Goal: Communication & Community: Answer question/provide support

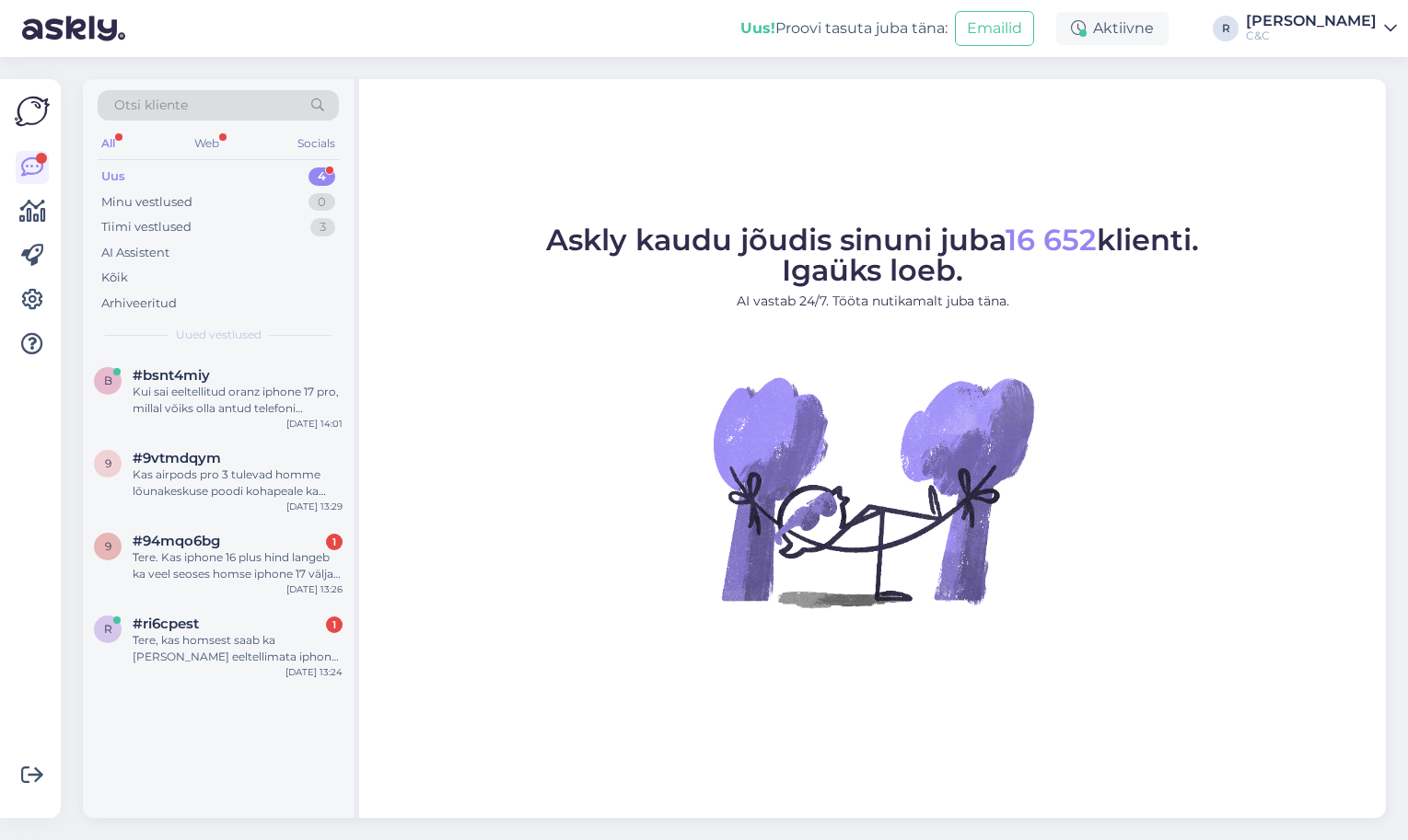
click at [277, 184] on div "Uus 4" at bounding box center [218, 177] width 242 height 25
click at [237, 404] on div "Kui sai eeltellitud oranz iphone 17 pro, millal võiks olla antud telefoni eelda…" at bounding box center [238, 401] width 210 height 33
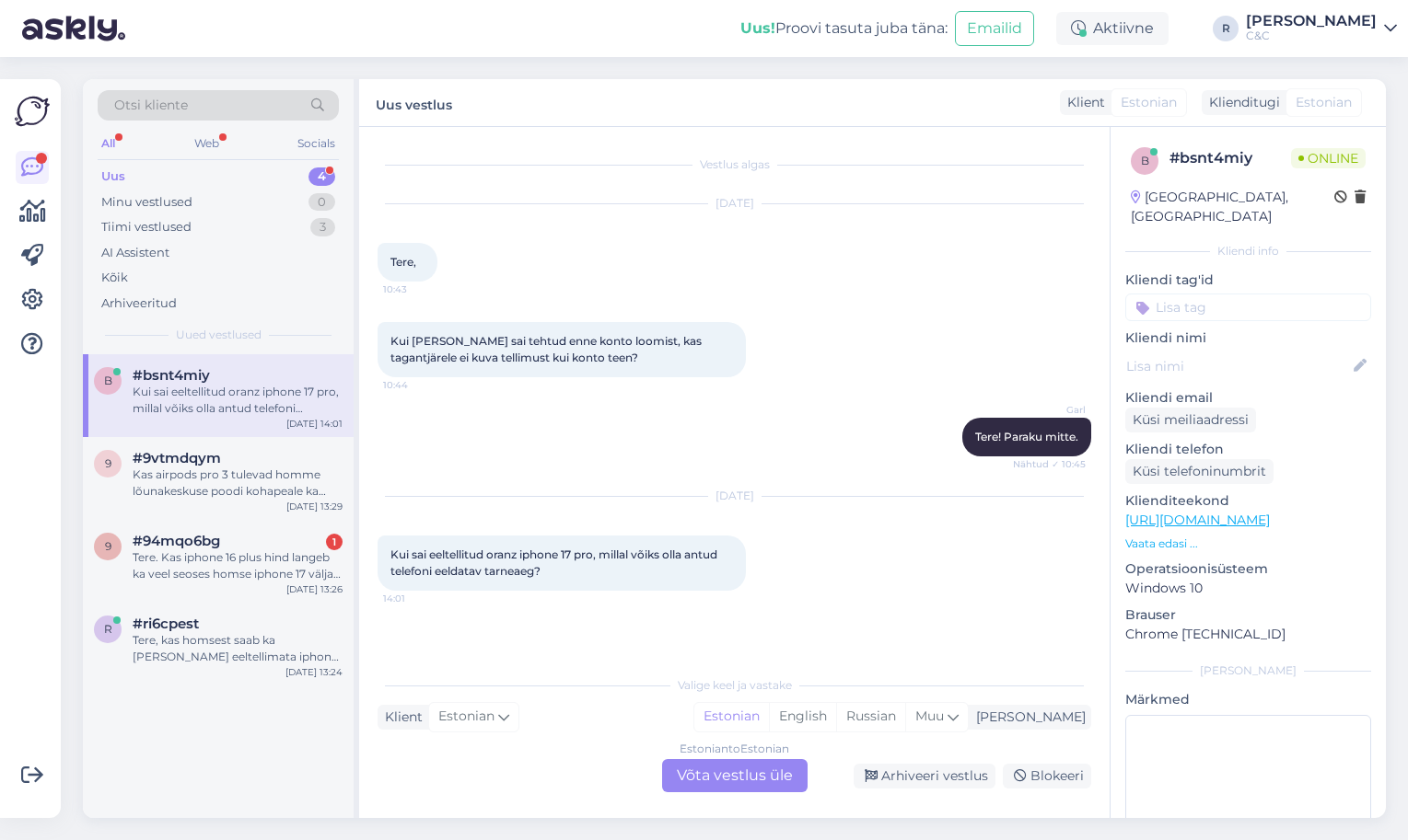
click at [734, 776] on div "Estonian to Estonian Võta vestlus üle" at bounding box center [735, 776] width 146 height 33
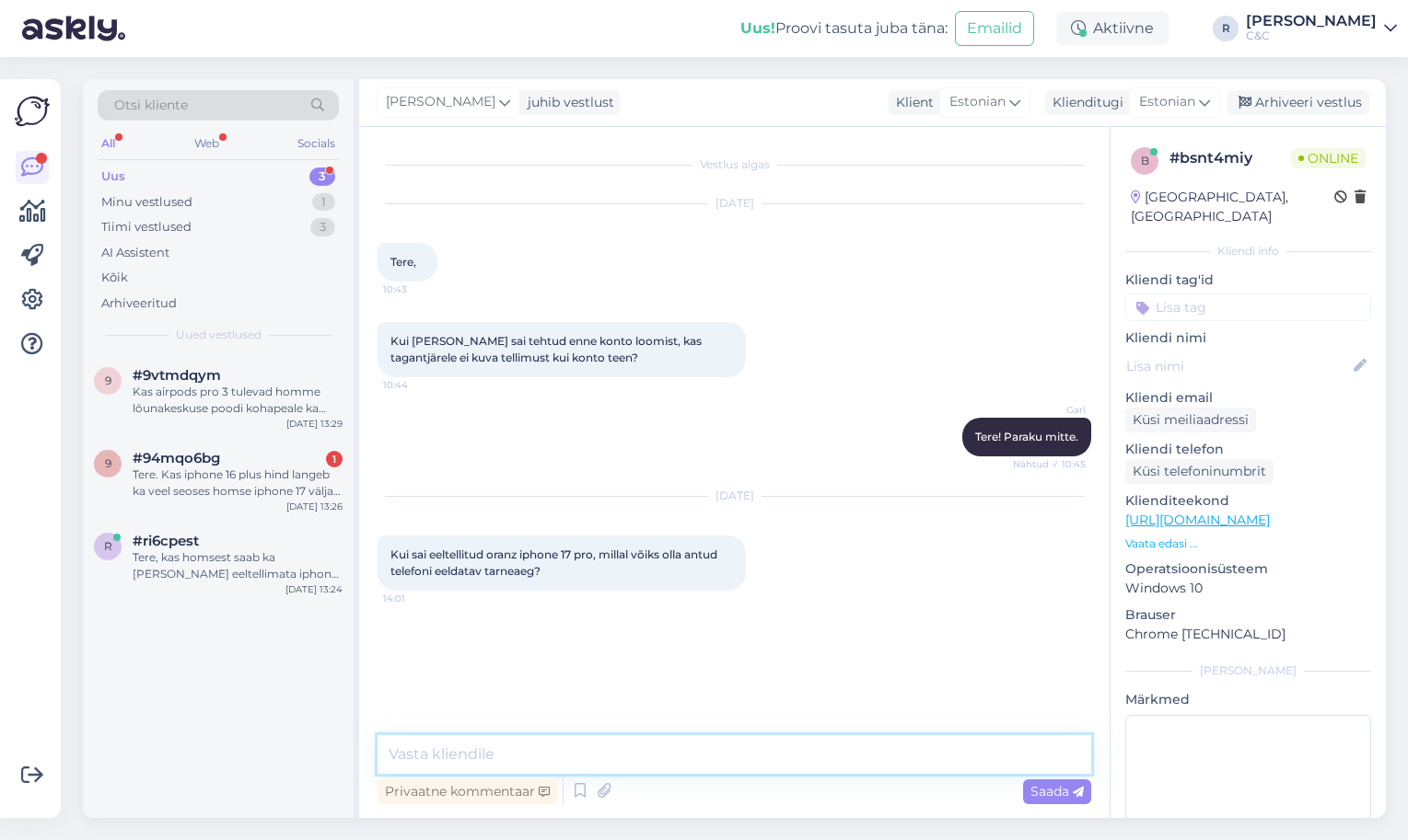
click at [636, 760] on textarea at bounding box center [735, 755] width 714 height 39
click at [587, 791] on icon at bounding box center [580, 791] width 23 height 27
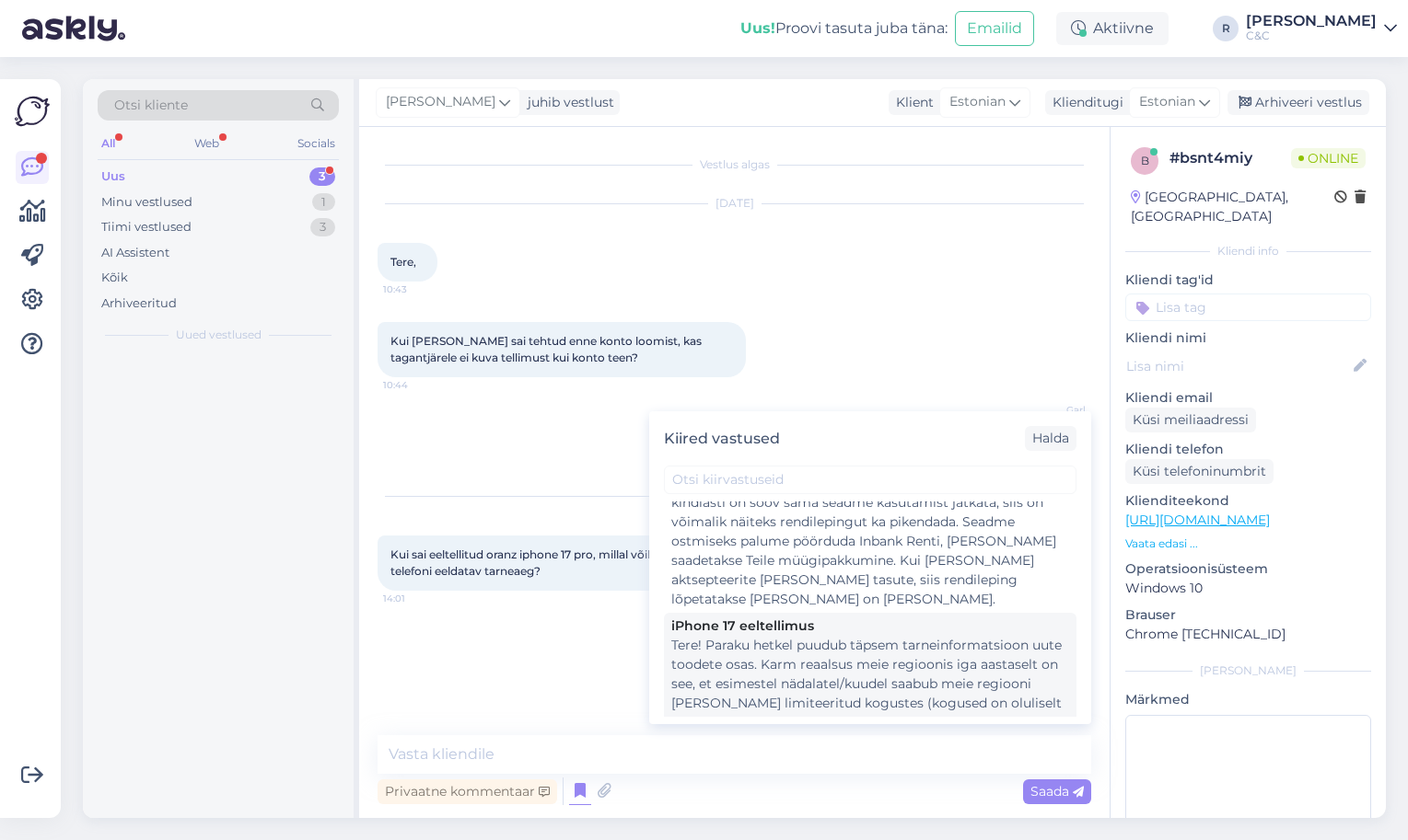
scroll to position [672, 0]
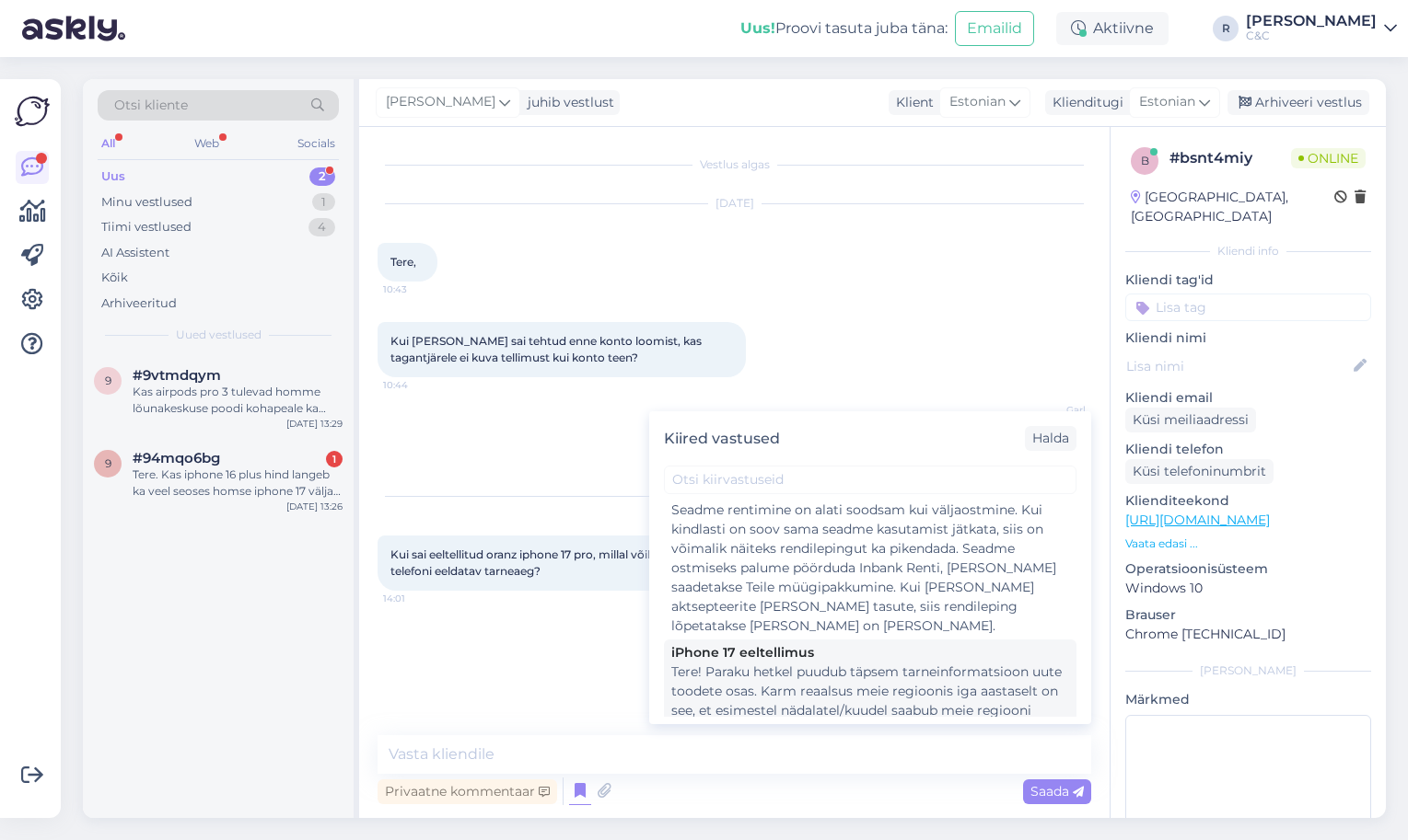
click at [720, 663] on div "Tere! Paraku hetkel puudub täpsem tarneinformatsioon uute toodete osas. Karm re…" at bounding box center [870, 798] width 398 height 271
type textarea "Tere! Paraku hetkel puudub täpsem tarneinformatsioon uute toodete osas. Karm re…"
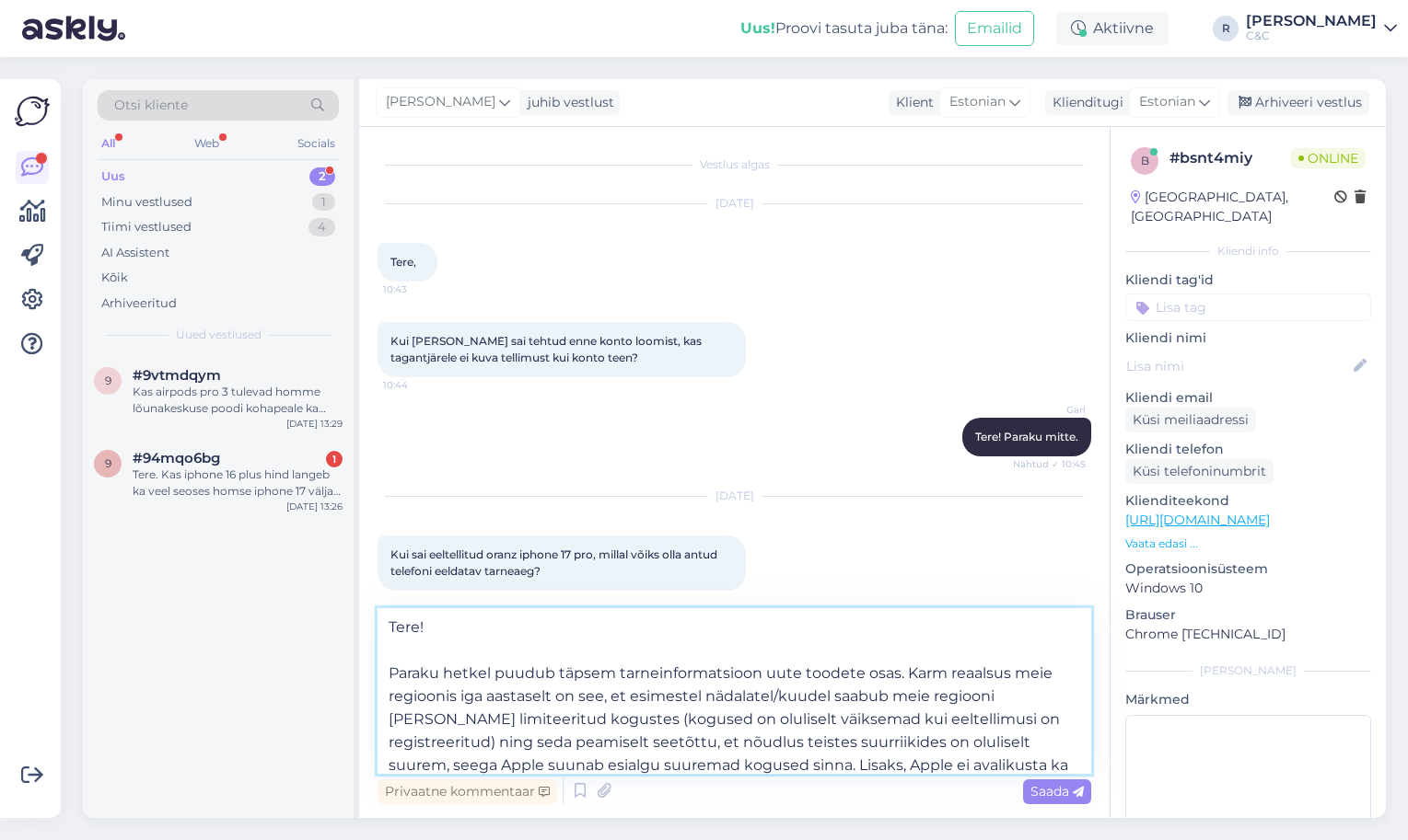
click at [678, 698] on textarea "Tere! Paraku hetkel puudub täpsem tarneinformatsioon uute toodete osas. Karm re…" at bounding box center [735, 690] width 714 height 165
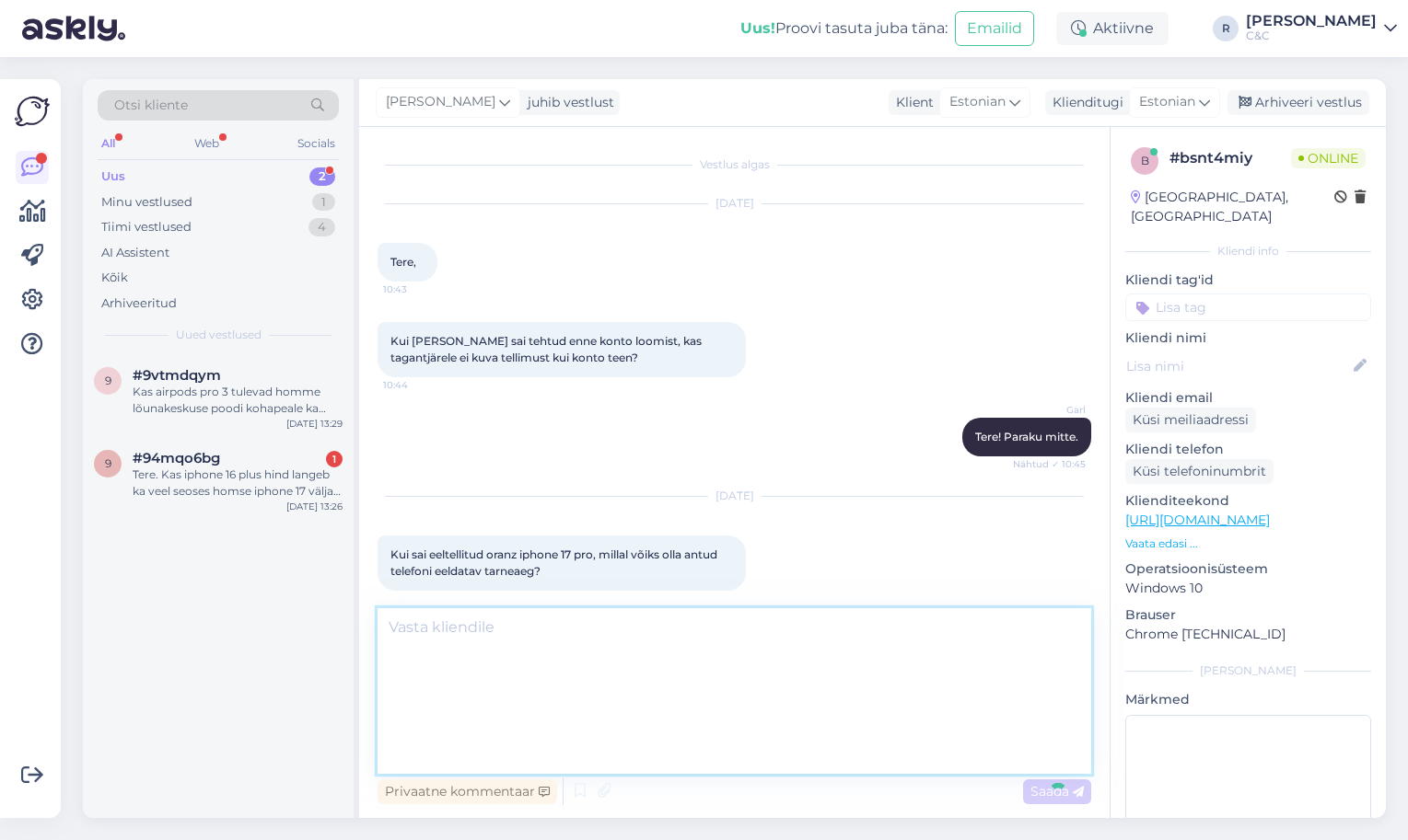
scroll to position [270, 0]
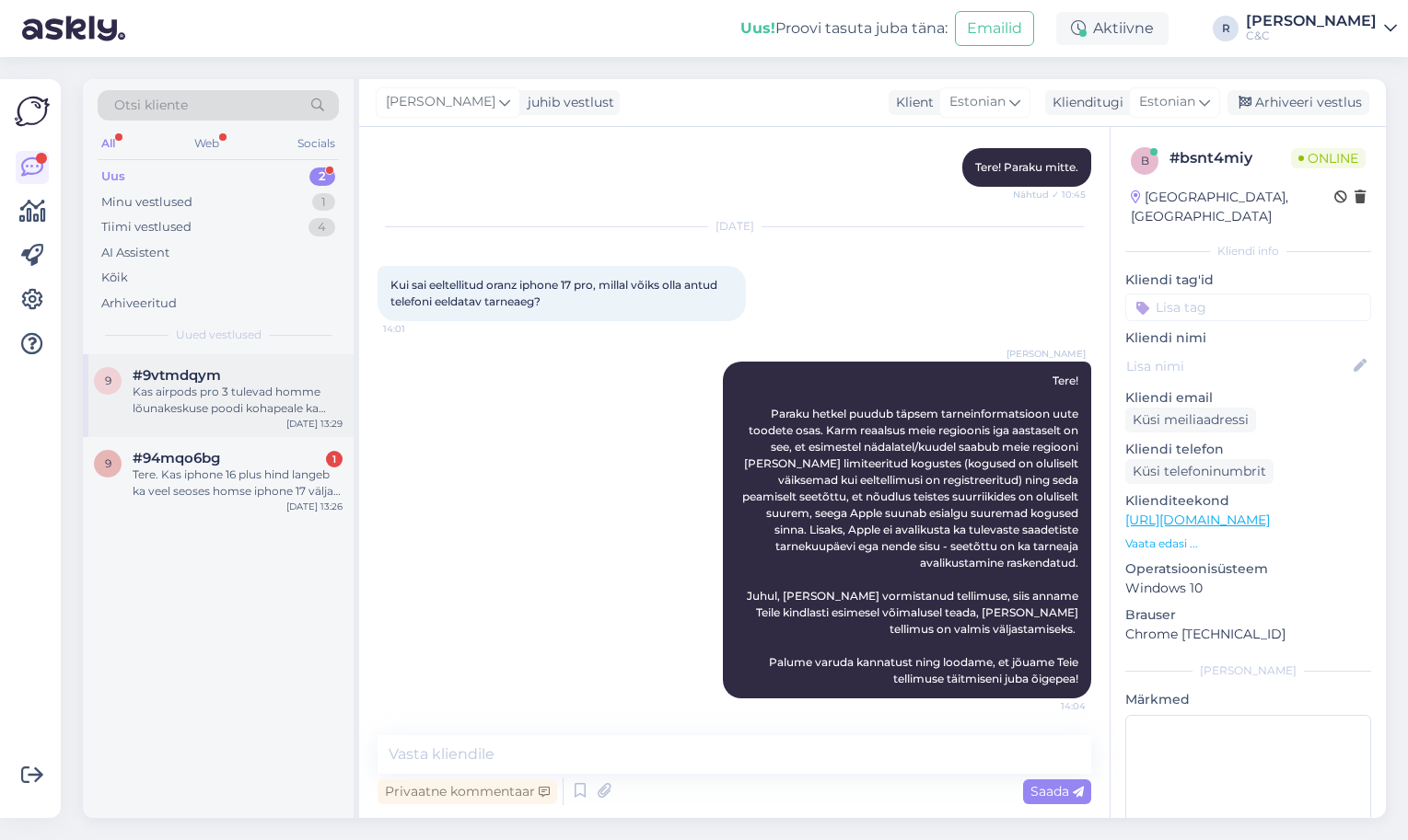
click at [275, 416] on div "9 #9vtmdqym Kas airpods pro 3 tulevad homme lõunakeskuse poodi kohapeale ka müü…" at bounding box center [218, 395] width 271 height 83
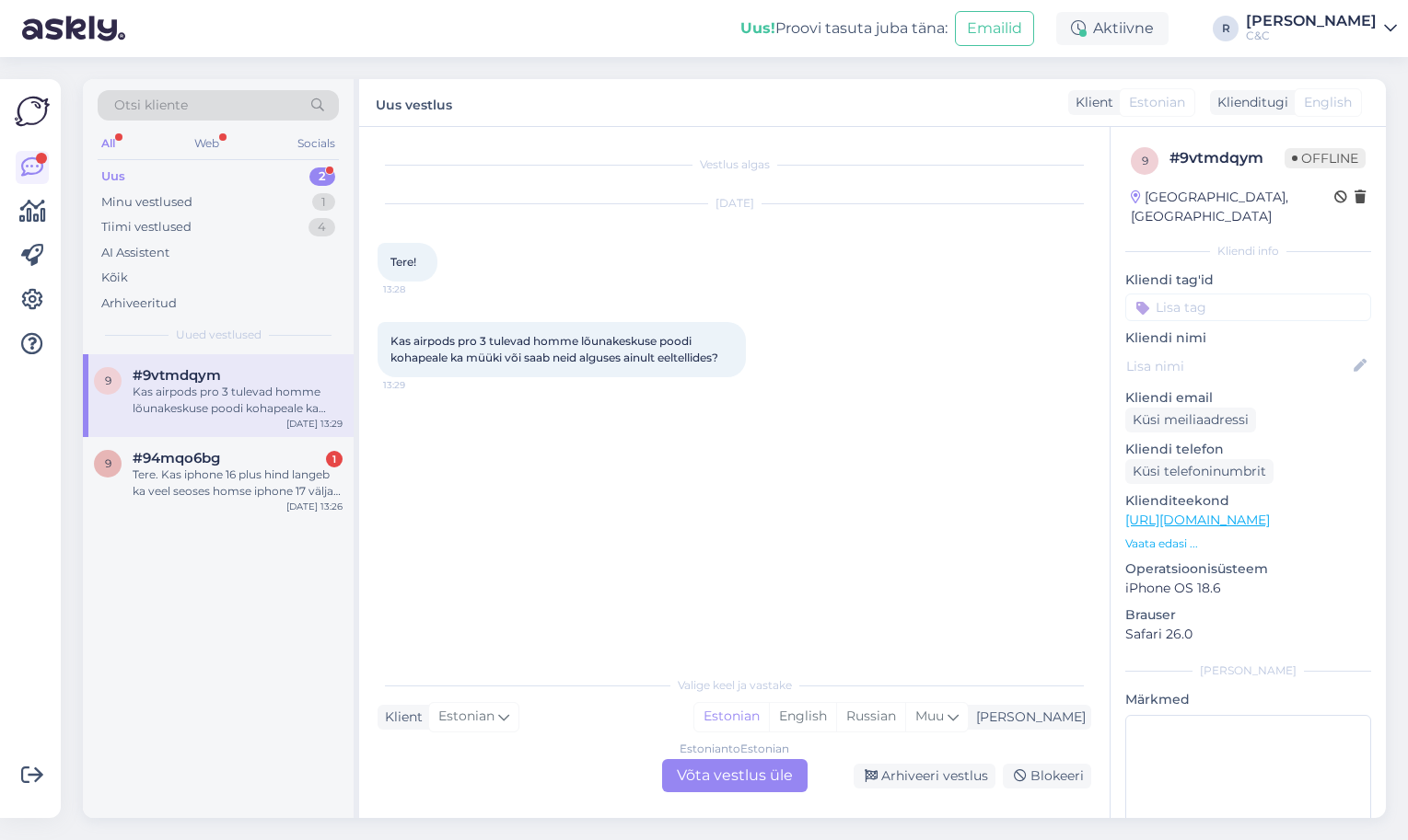
click at [706, 771] on div "Estonian to Estonian Võta vestlus üle" at bounding box center [735, 776] width 146 height 33
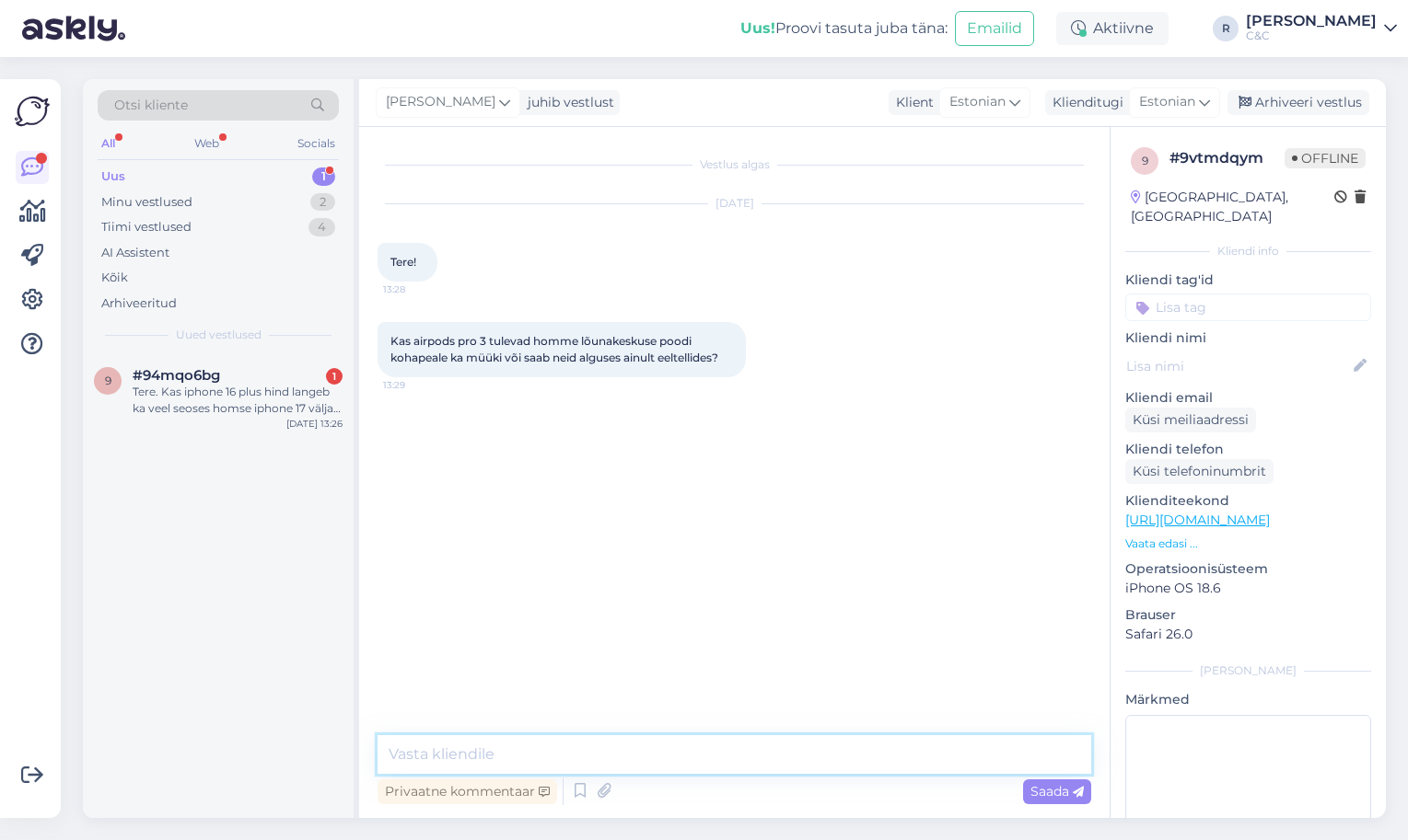
click at [657, 761] on textarea at bounding box center [735, 755] width 714 height 39
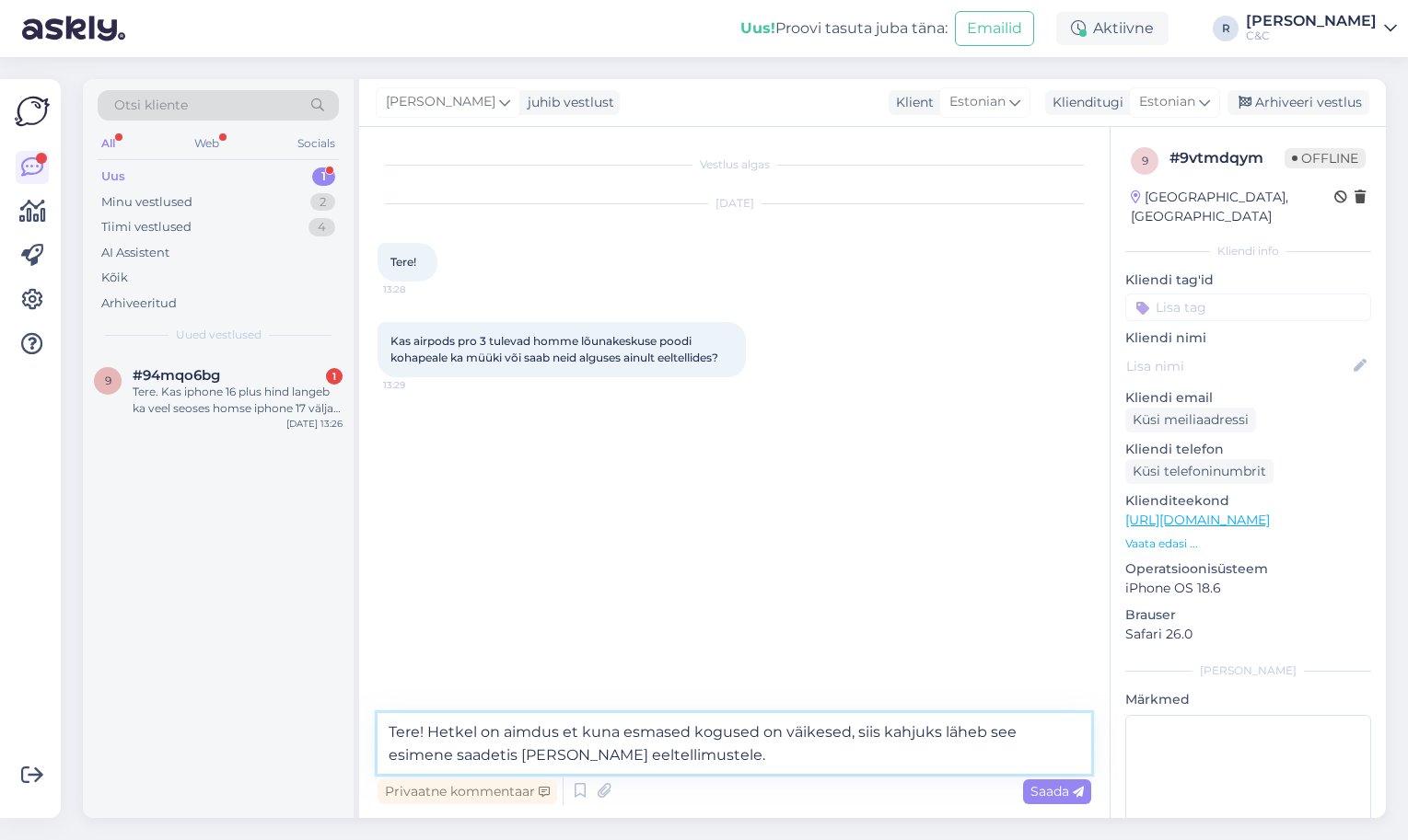
type textarea "Tere! Hetkel on aimdus et kuna esmased kogused on väikesed, siis kahjuks läheb …"
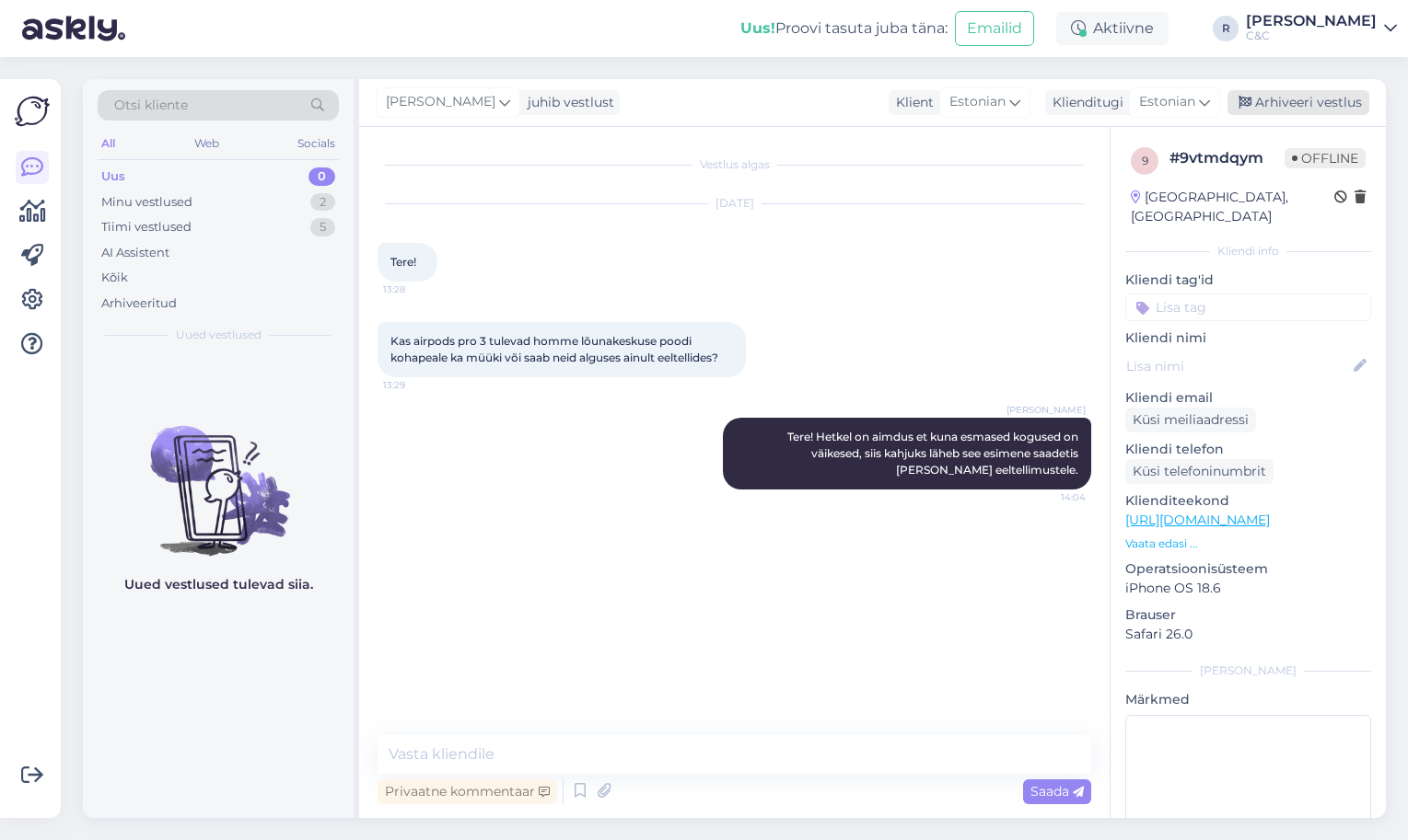
click at [1295, 110] on div "Arhiveeri vestlus" at bounding box center [1298, 102] width 142 height 24
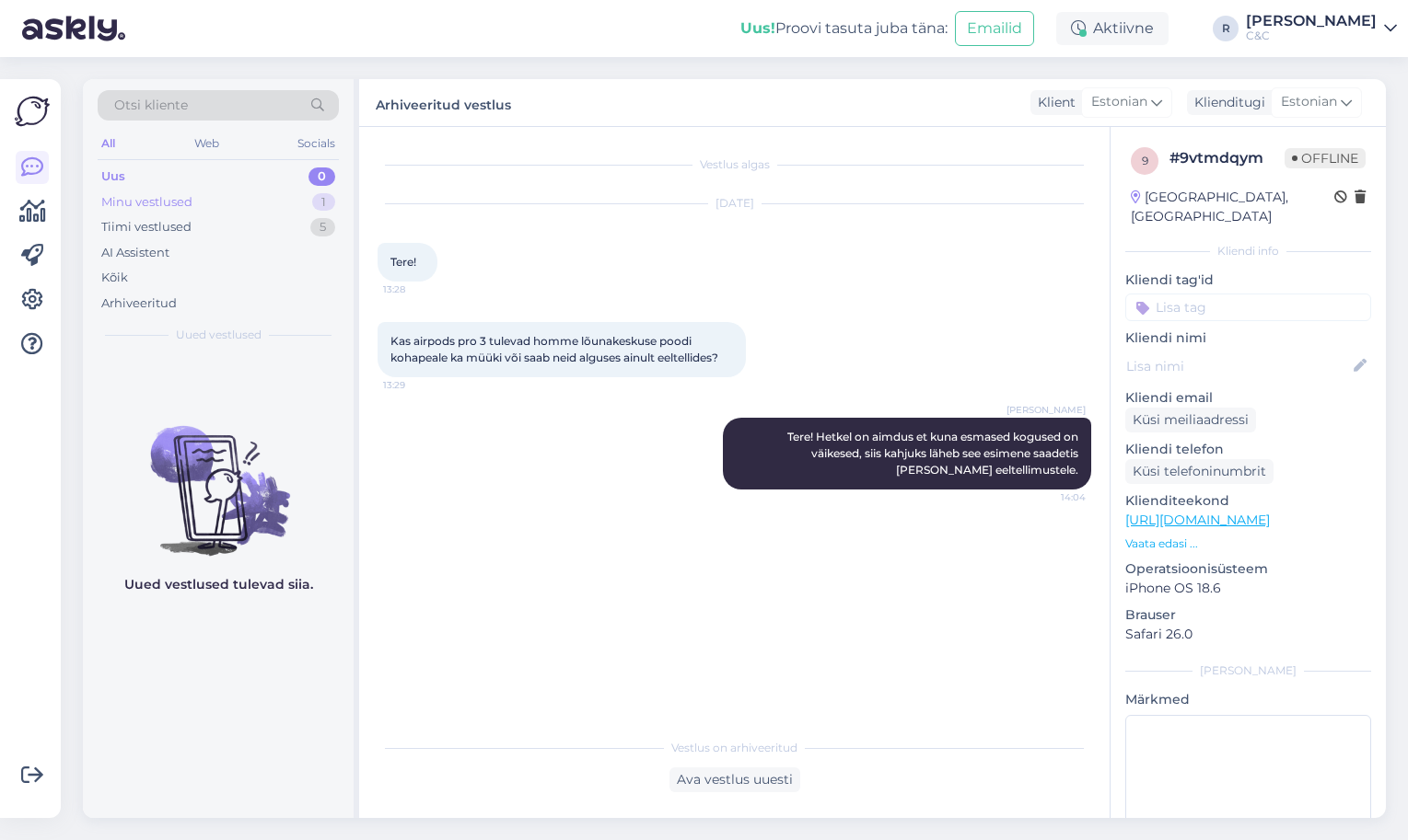
click at [317, 197] on div "1" at bounding box center [324, 202] width 23 height 19
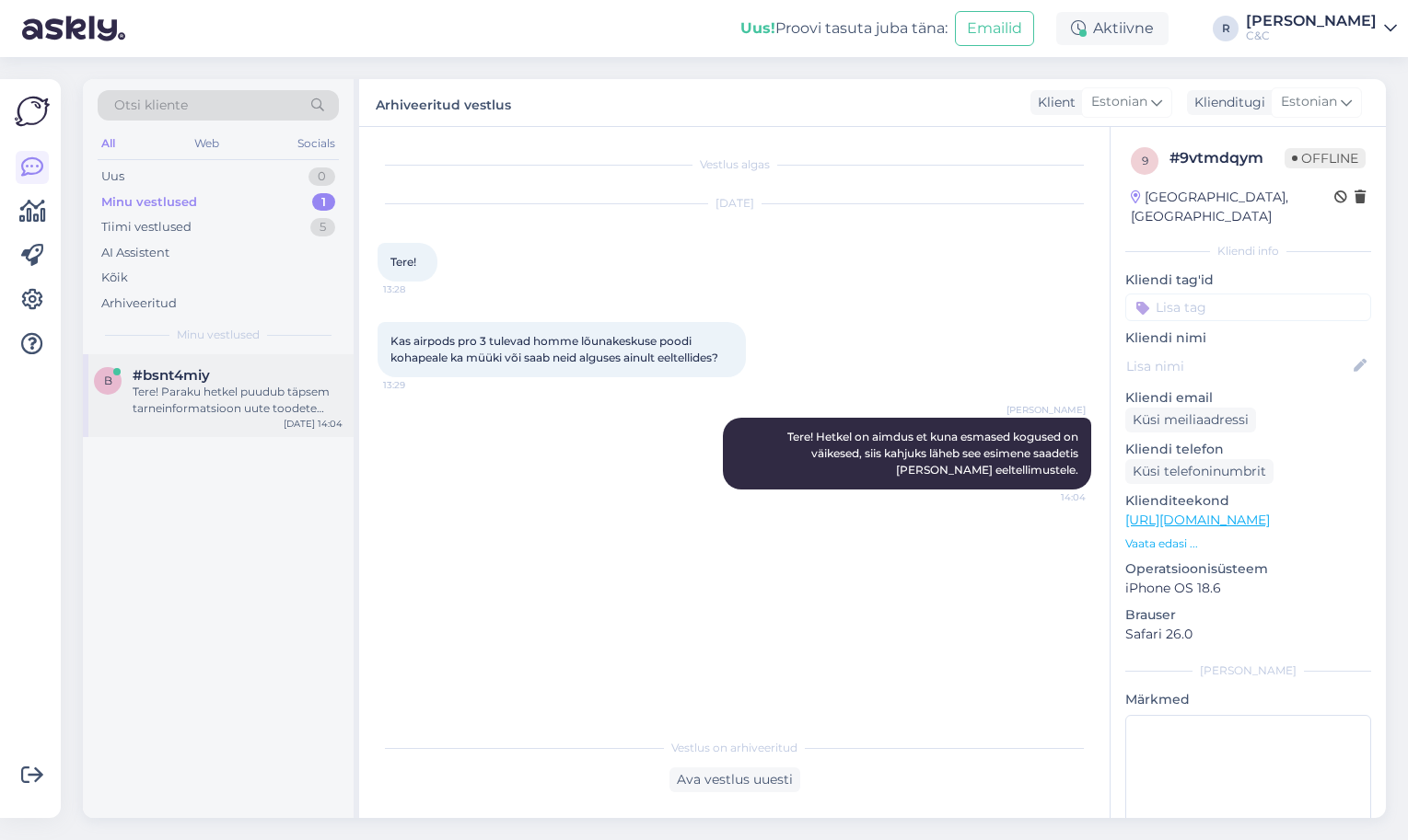
click at [235, 428] on div "b #bsnt4miy Tere! Paraku hetkel puudub täpsem tarneinformatsioon uute toodete o…" at bounding box center [218, 395] width 271 height 83
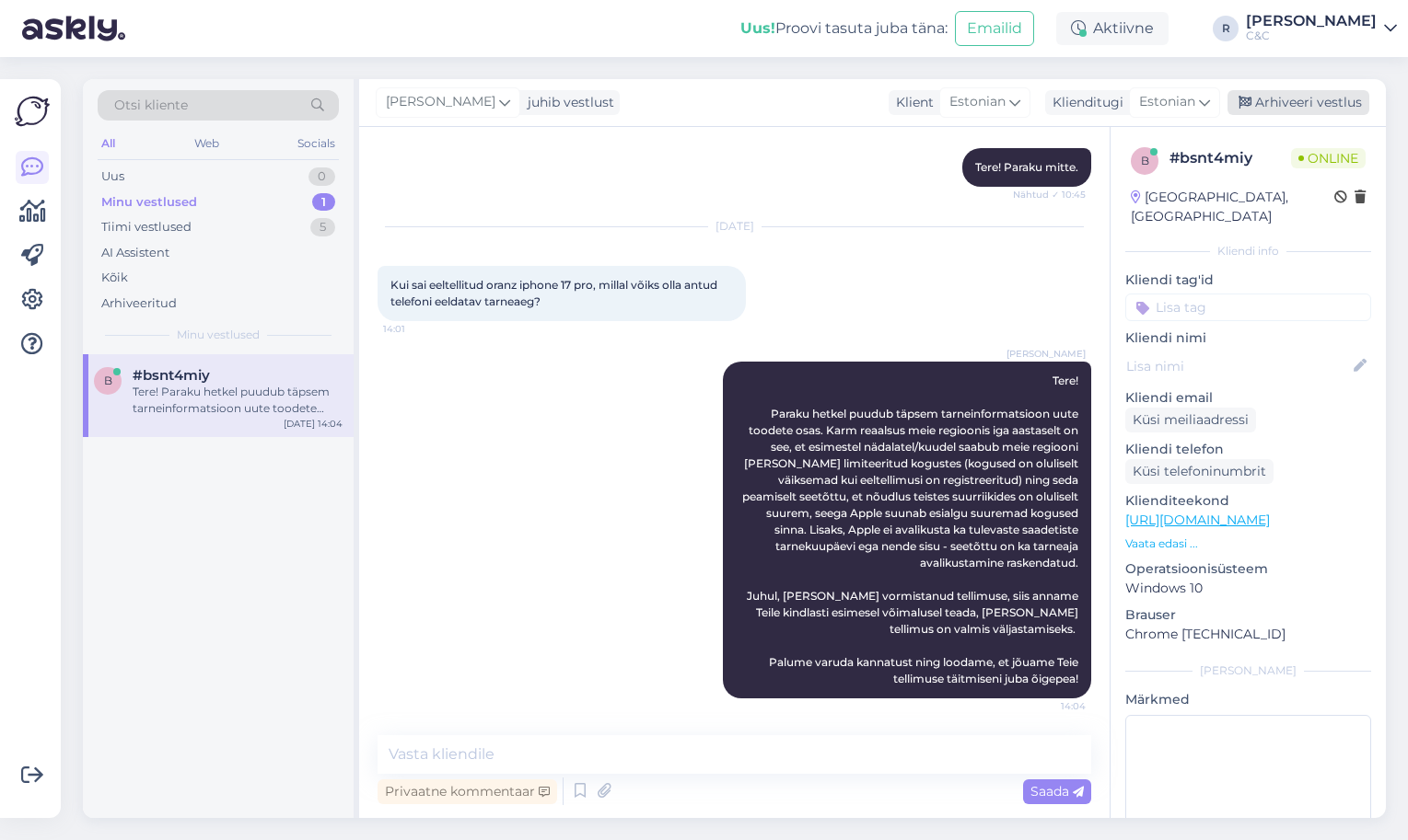
click at [1342, 108] on div "Arhiveeri vestlus" at bounding box center [1298, 102] width 142 height 24
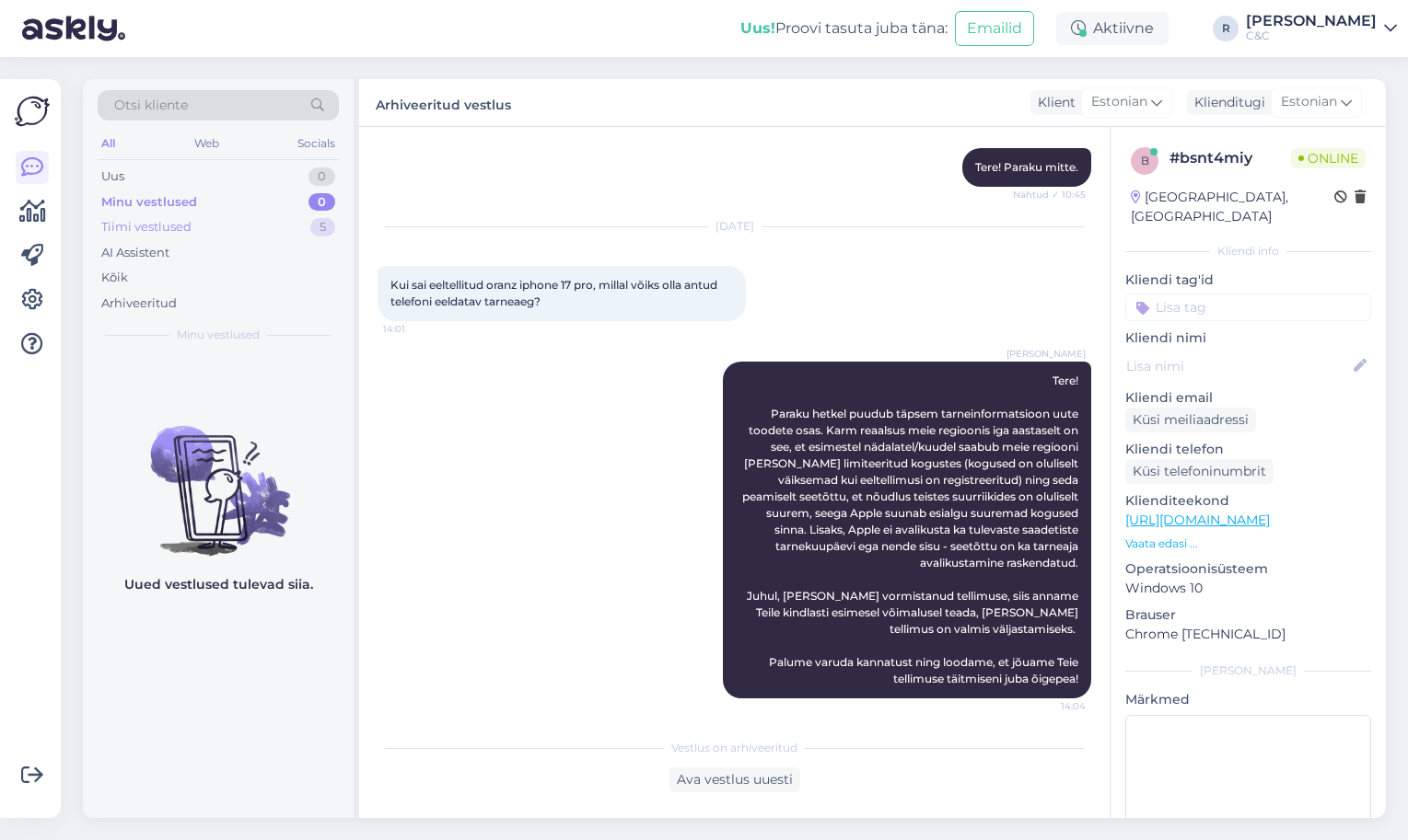
click at [306, 228] on div "Tiimi vestlused 5" at bounding box center [218, 227] width 242 height 25
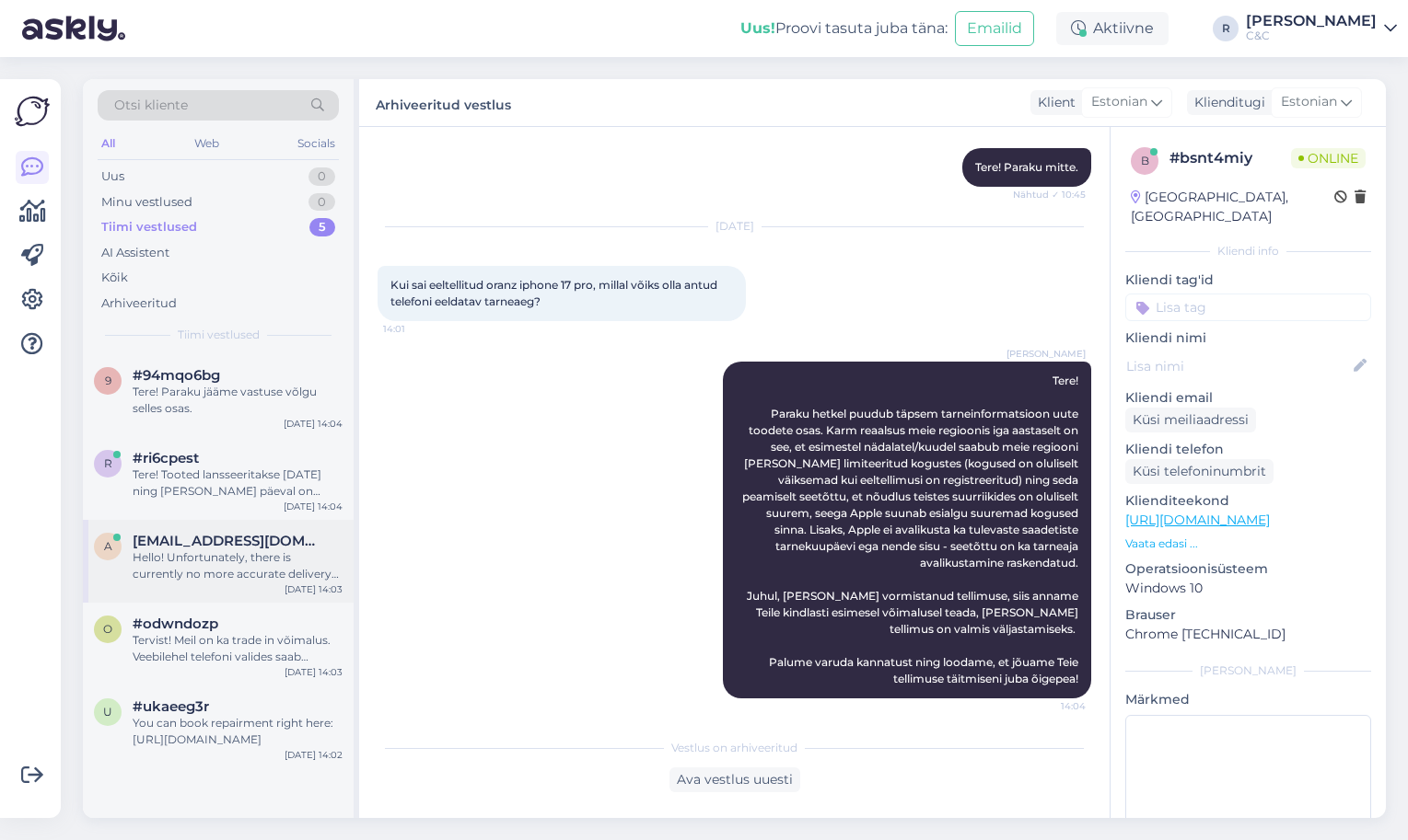
click at [215, 556] on div "Hello! Unfortunately, there is currently no more accurate delivery information …" at bounding box center [238, 566] width 210 height 33
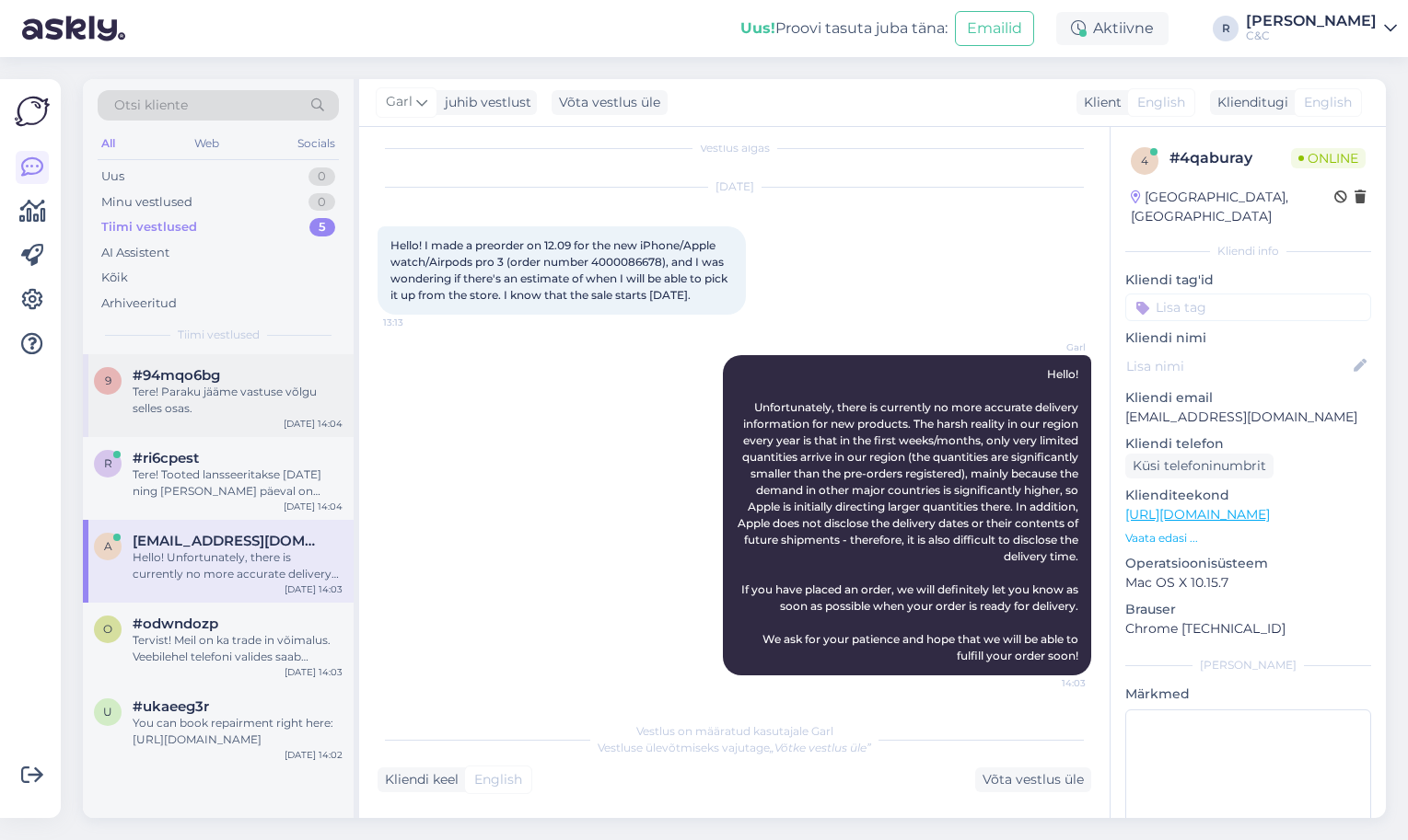
click at [195, 416] on div "9 #94mqo6bg Tere! Paraku jääme vastuse võlgu selles osas. Sep 18 14:04" at bounding box center [218, 395] width 271 height 83
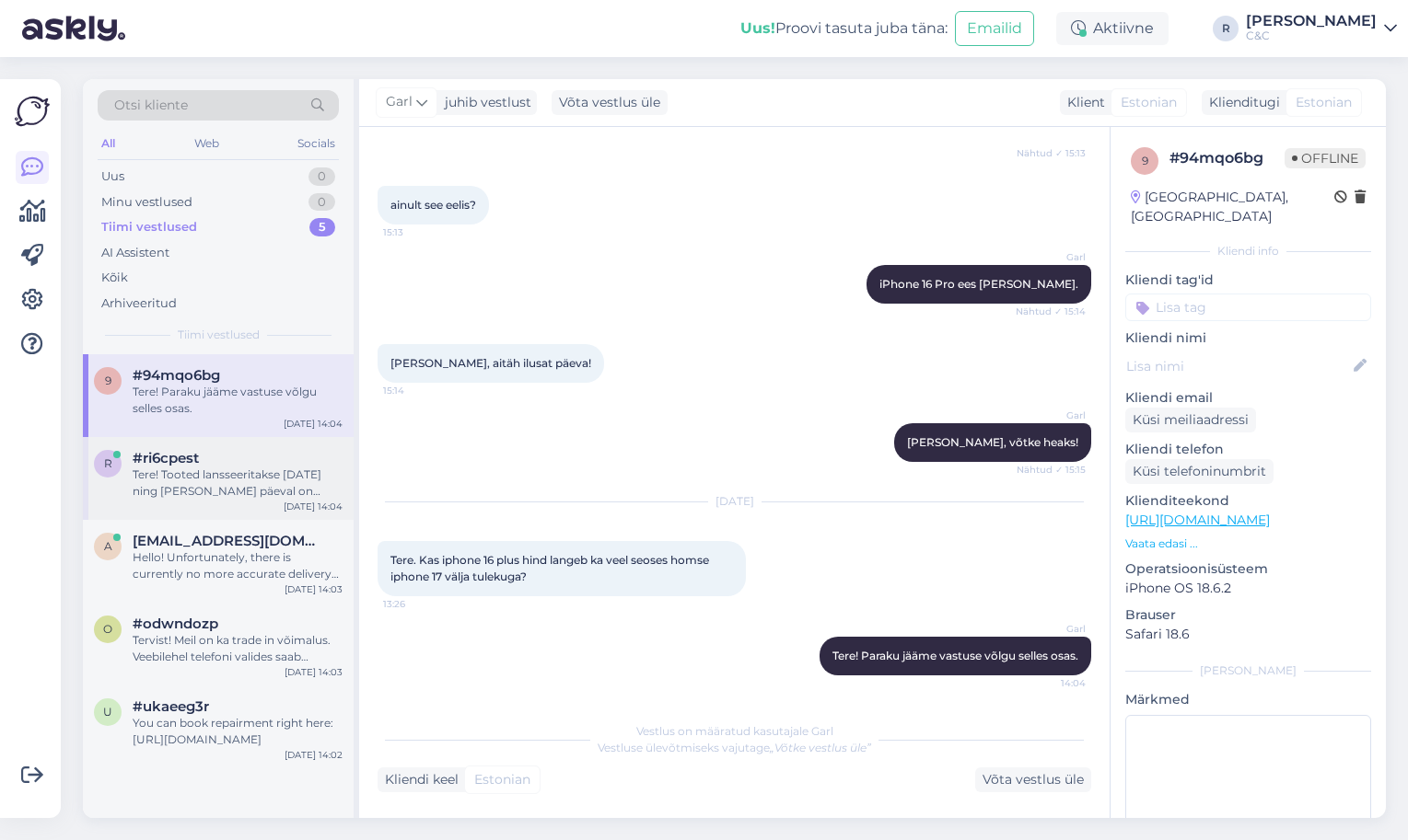
click at [197, 466] on div "Tere! Tooted lansseeritakse [DATE] ning [PERSON_NAME] päeval on poodides olemas…" at bounding box center [238, 483] width 210 height 33
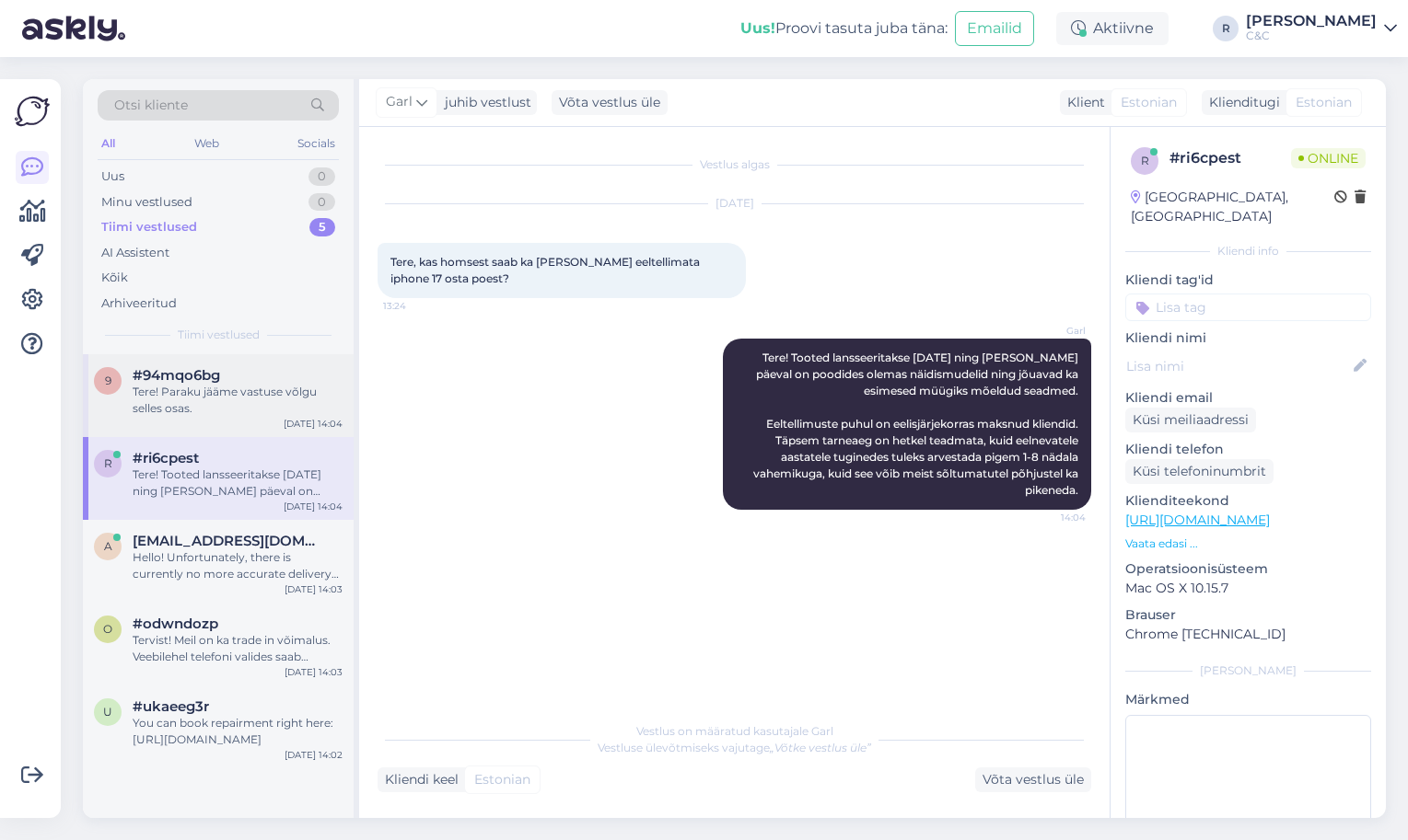
click at [216, 400] on div "Tere! Paraku jääme vastuse võlgu selles osas." at bounding box center [238, 401] width 210 height 33
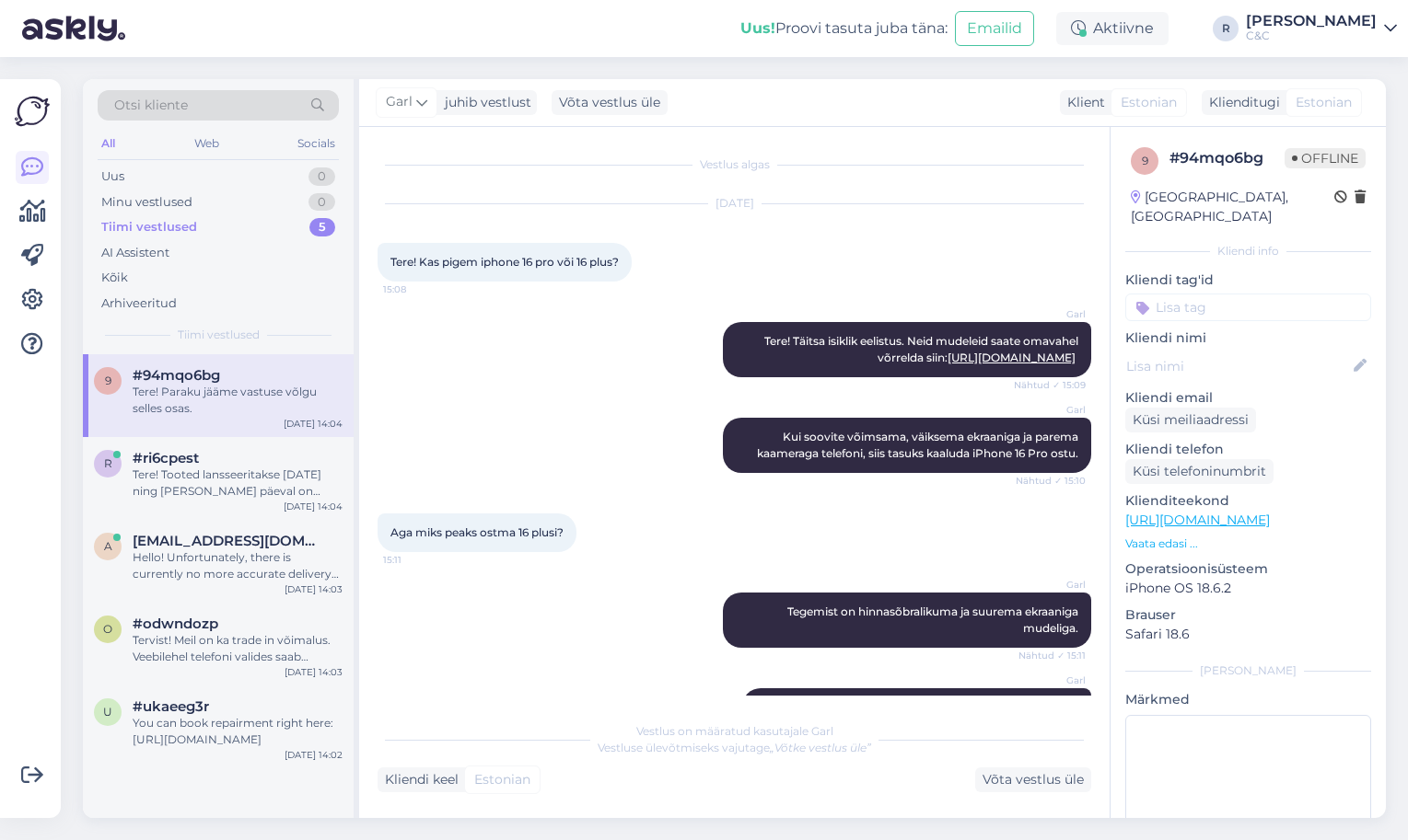
scroll to position [915, 0]
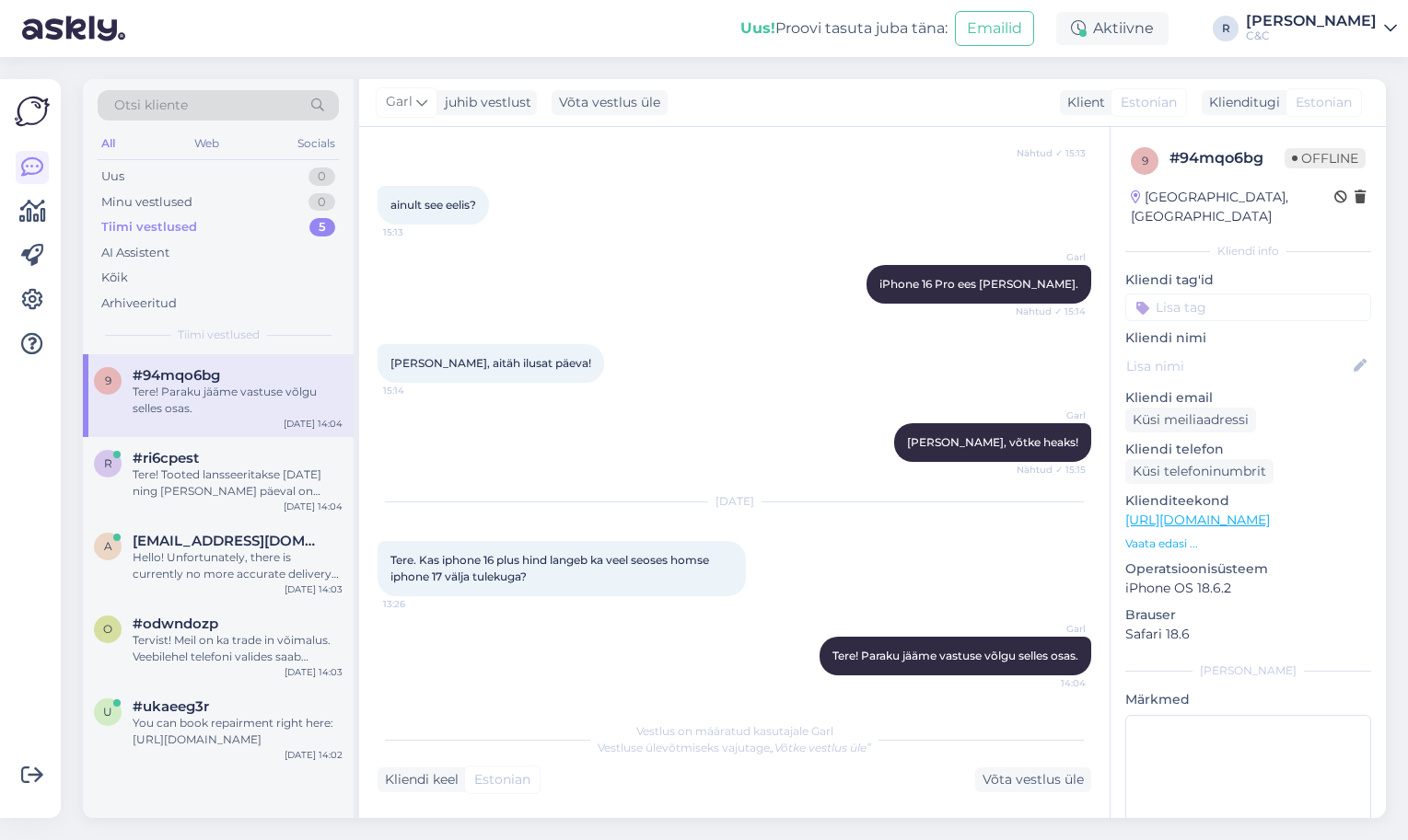
click at [233, 431] on div "9 #94mqo6bg Tere! Paraku jääme vastuse võlgu selles osas. Sep 18 14:04" at bounding box center [218, 395] width 271 height 83
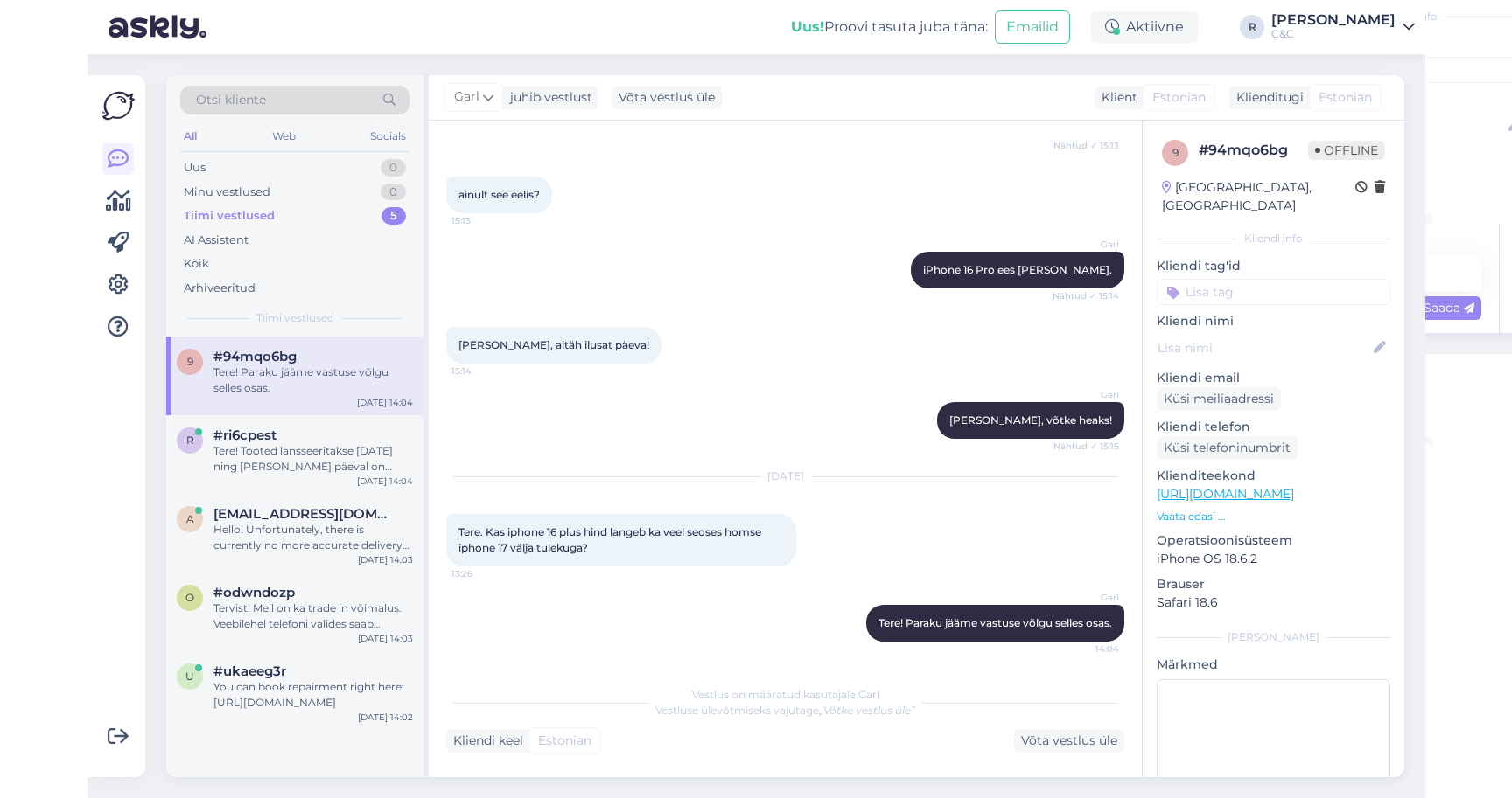
scroll to position [0, 0]
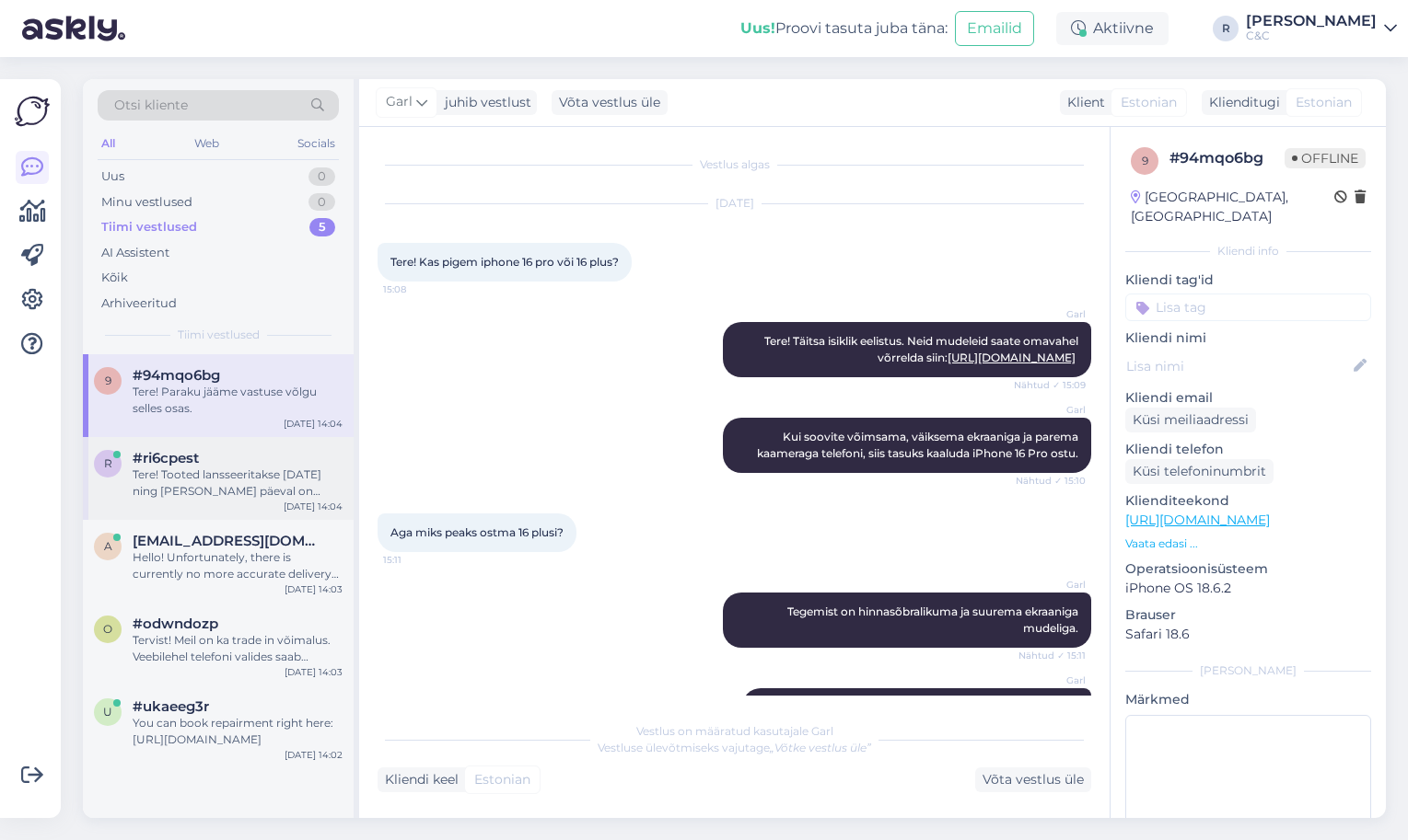
click at [231, 451] on div "#ri6cpest" at bounding box center [238, 458] width 210 height 17
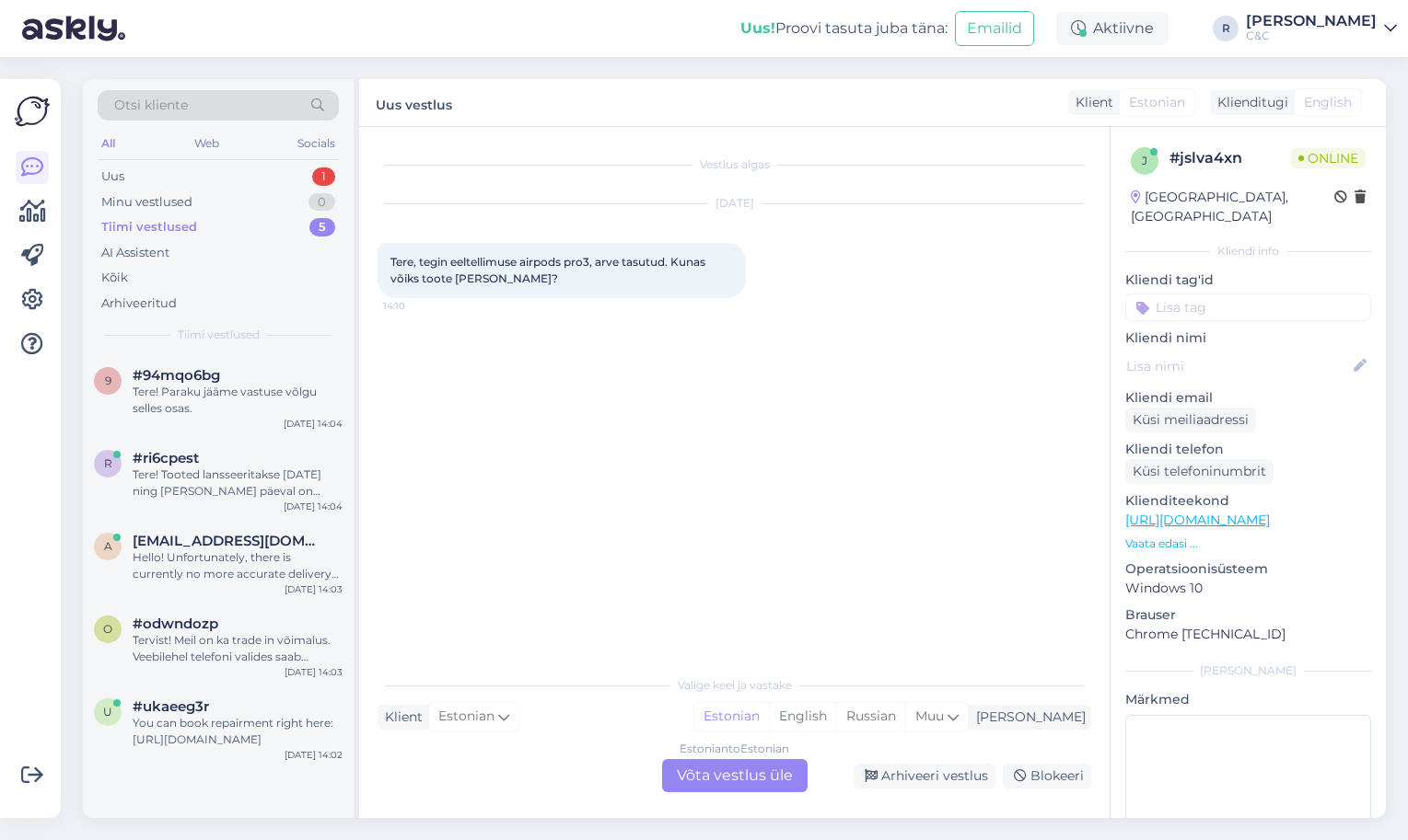
click at [699, 772] on div "Estonian to Estonian Võta vestlus üle" at bounding box center [735, 776] width 146 height 33
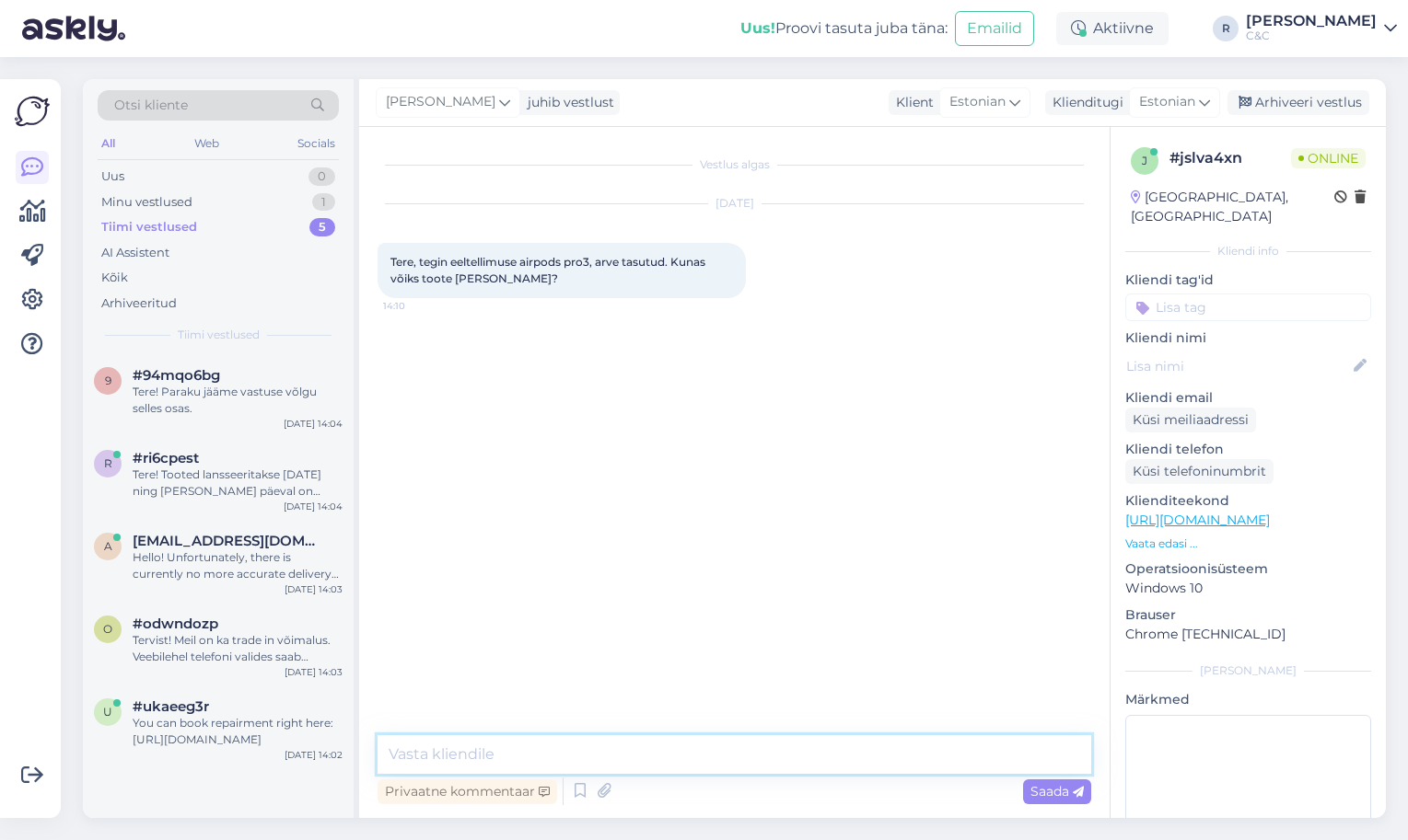
click at [620, 759] on textarea at bounding box center [735, 755] width 714 height 39
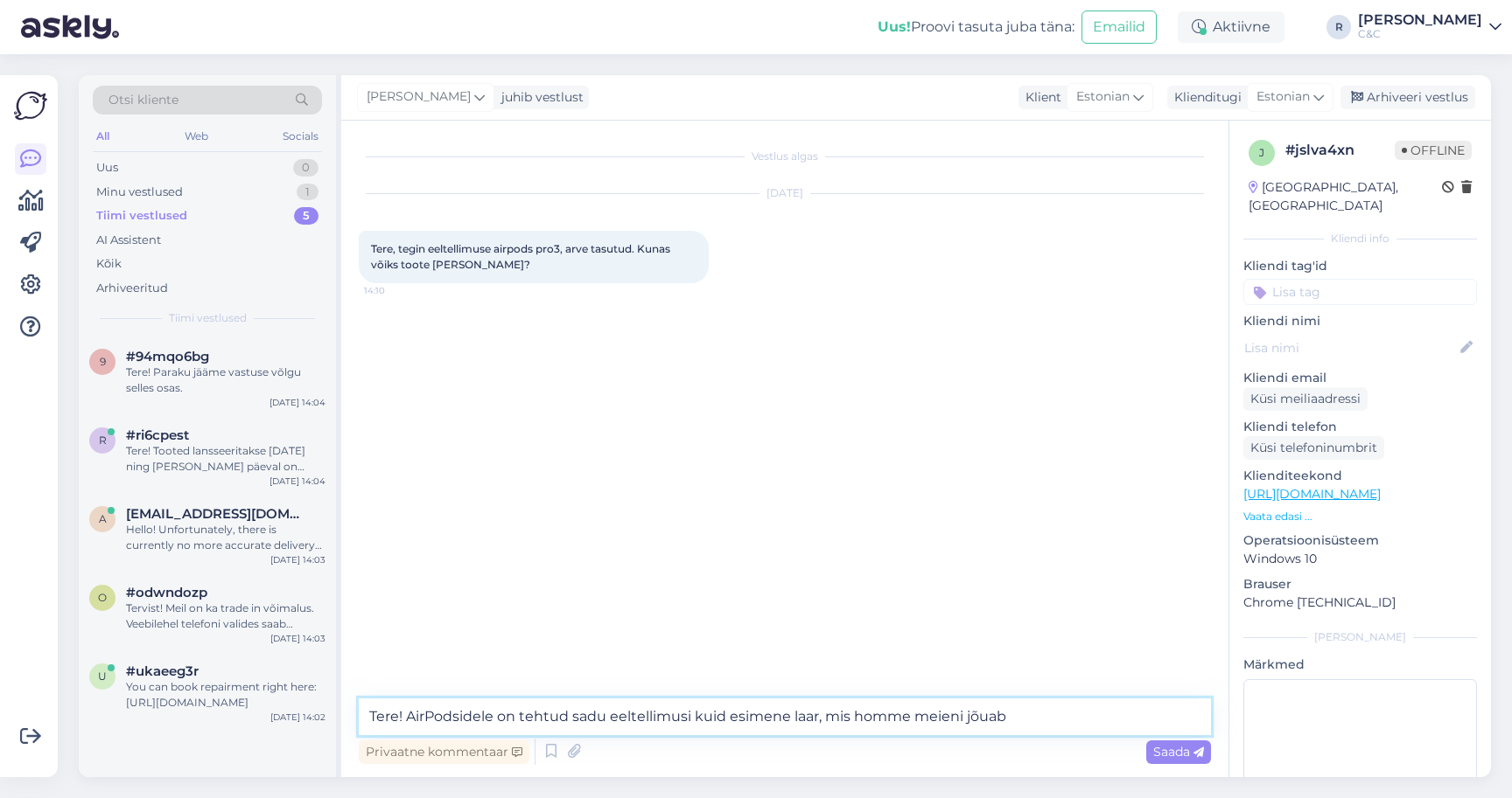
click at [809, 719] on textarea "Tere! AirPodsidele on tehtud sadu eeltellimusi kuid esimene laar, mis homme mei…" at bounding box center [784, 717] width 852 height 37
click at [1080, 723] on textarea "Tere! AirPodsidele on tehtud sadu eeltellimusi kuid esimene kastike, mis homme …" at bounding box center [784, 717] width 852 height 37
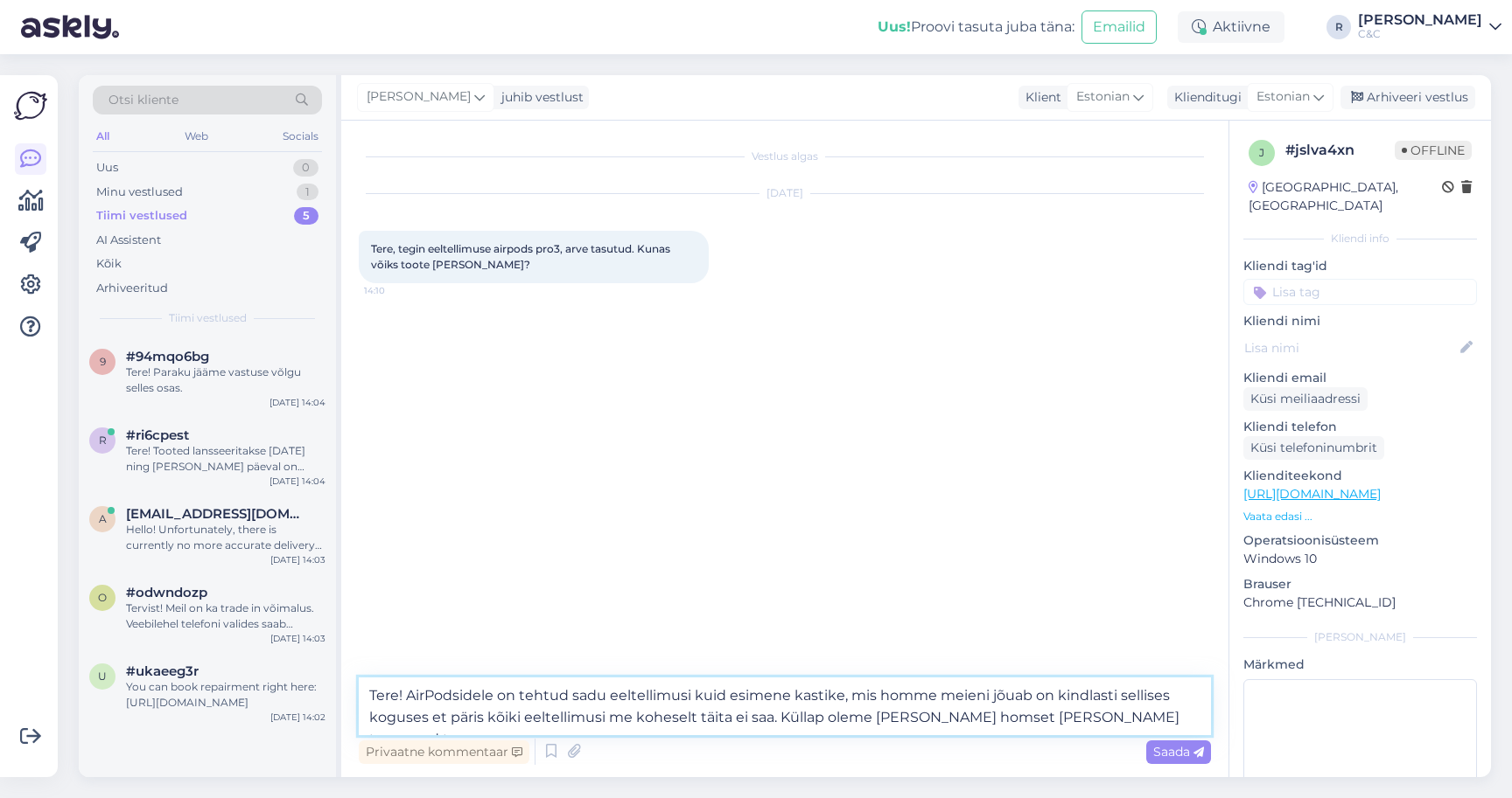
type textarea "Tere! AirPodsidele on tehtud sadu eeltellimusi kuid esimene kastike, mis homme …"
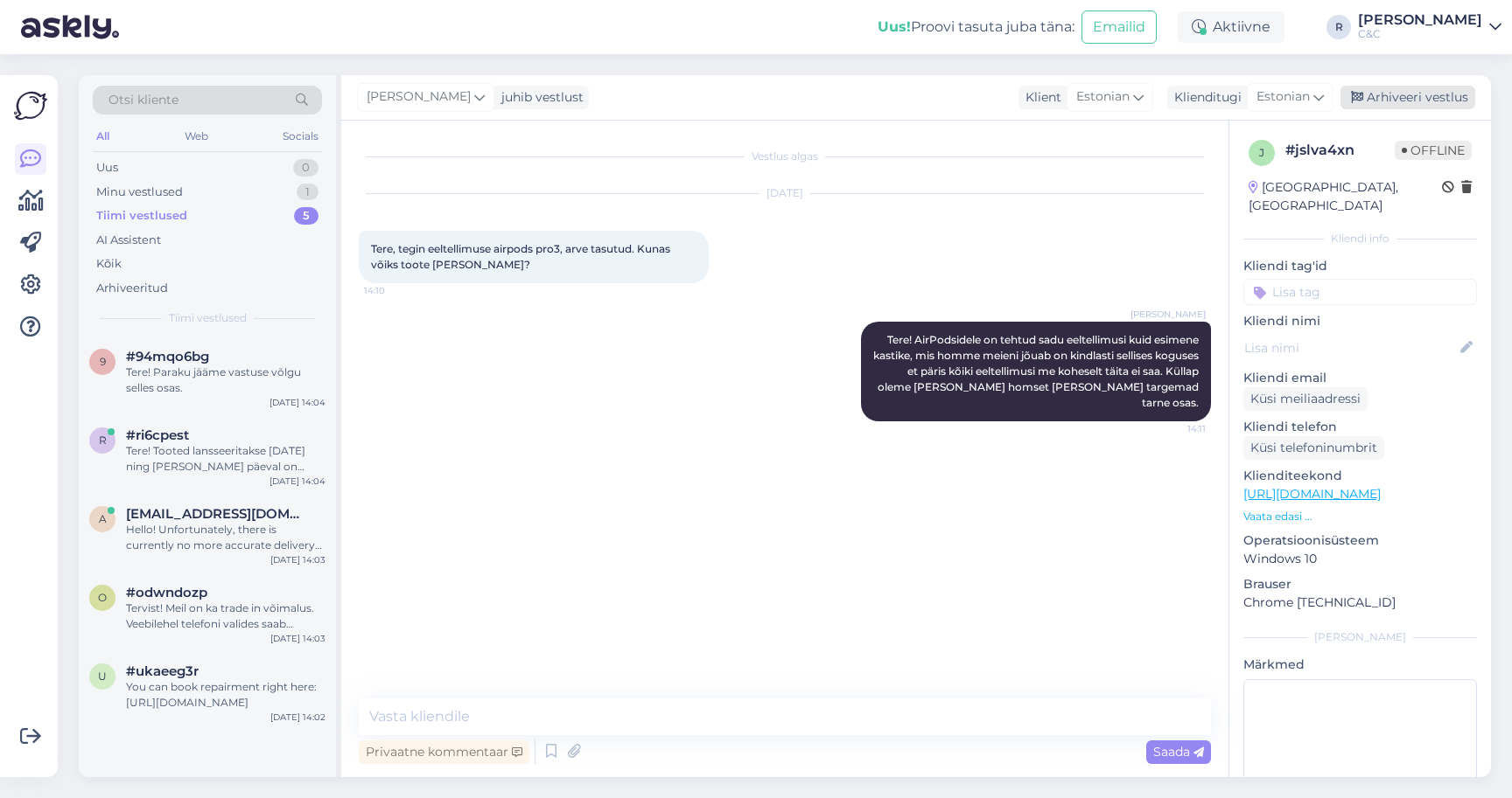
click at [1336, 104] on div "Arhiveeri vestlus" at bounding box center [1407, 97] width 135 height 23
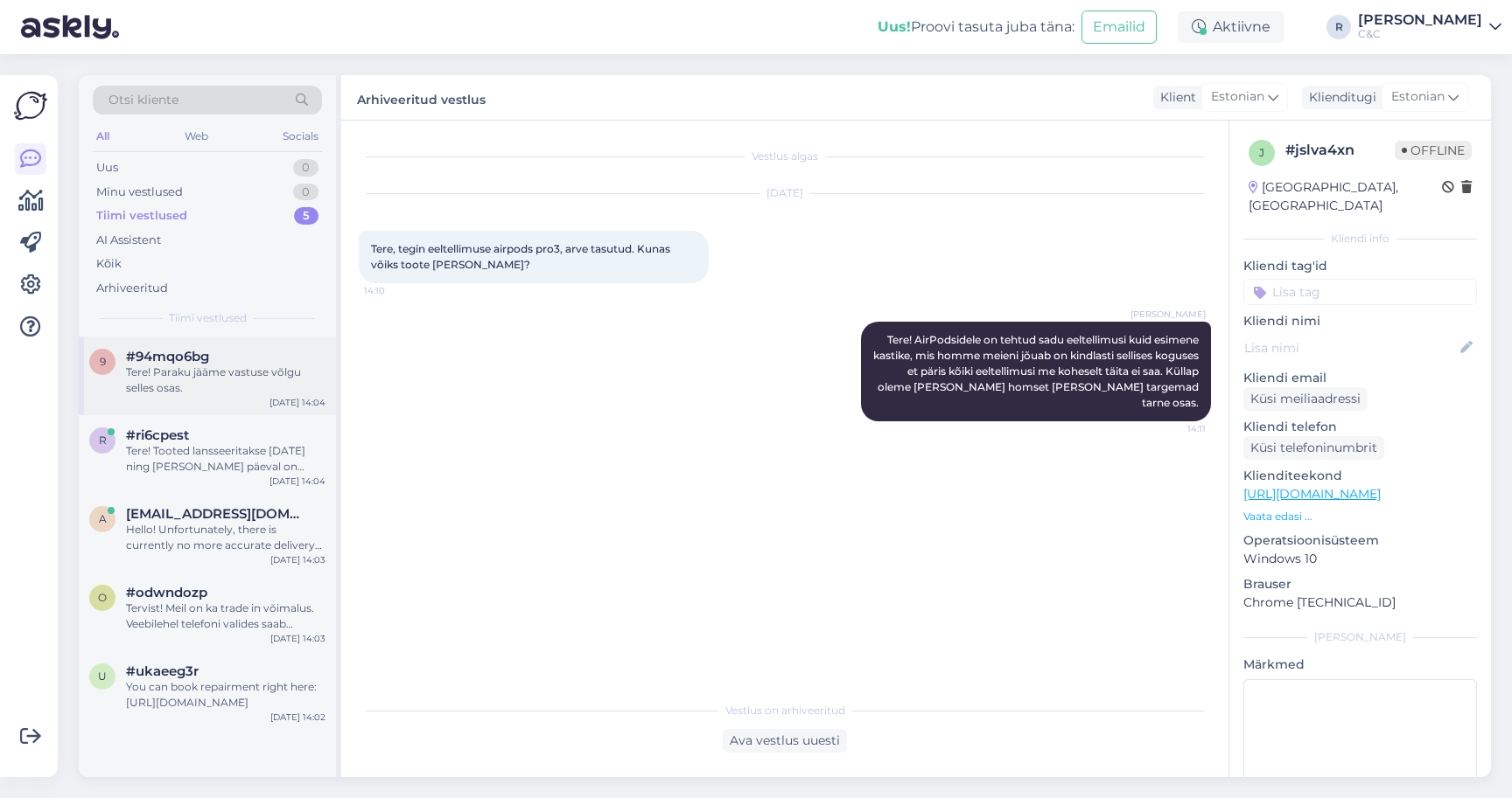
click at [249, 380] on div "Tere! Paraku jääme vastuse võlgu selles osas." at bounding box center [226, 381] width 200 height 32
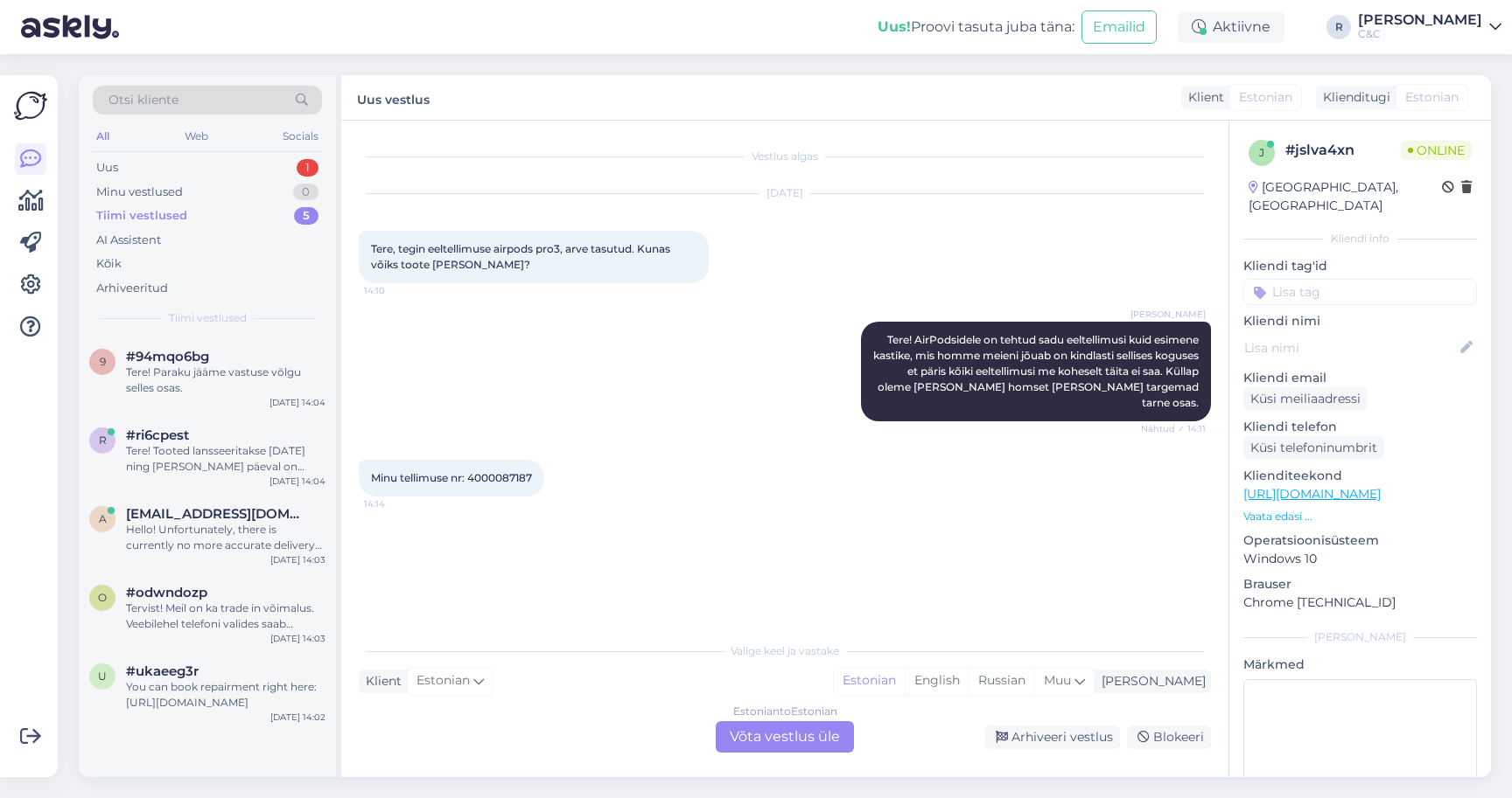
click at [773, 735] on div "Estonian to Estonian Võta vestlus üle" at bounding box center [784, 738] width 138 height 32
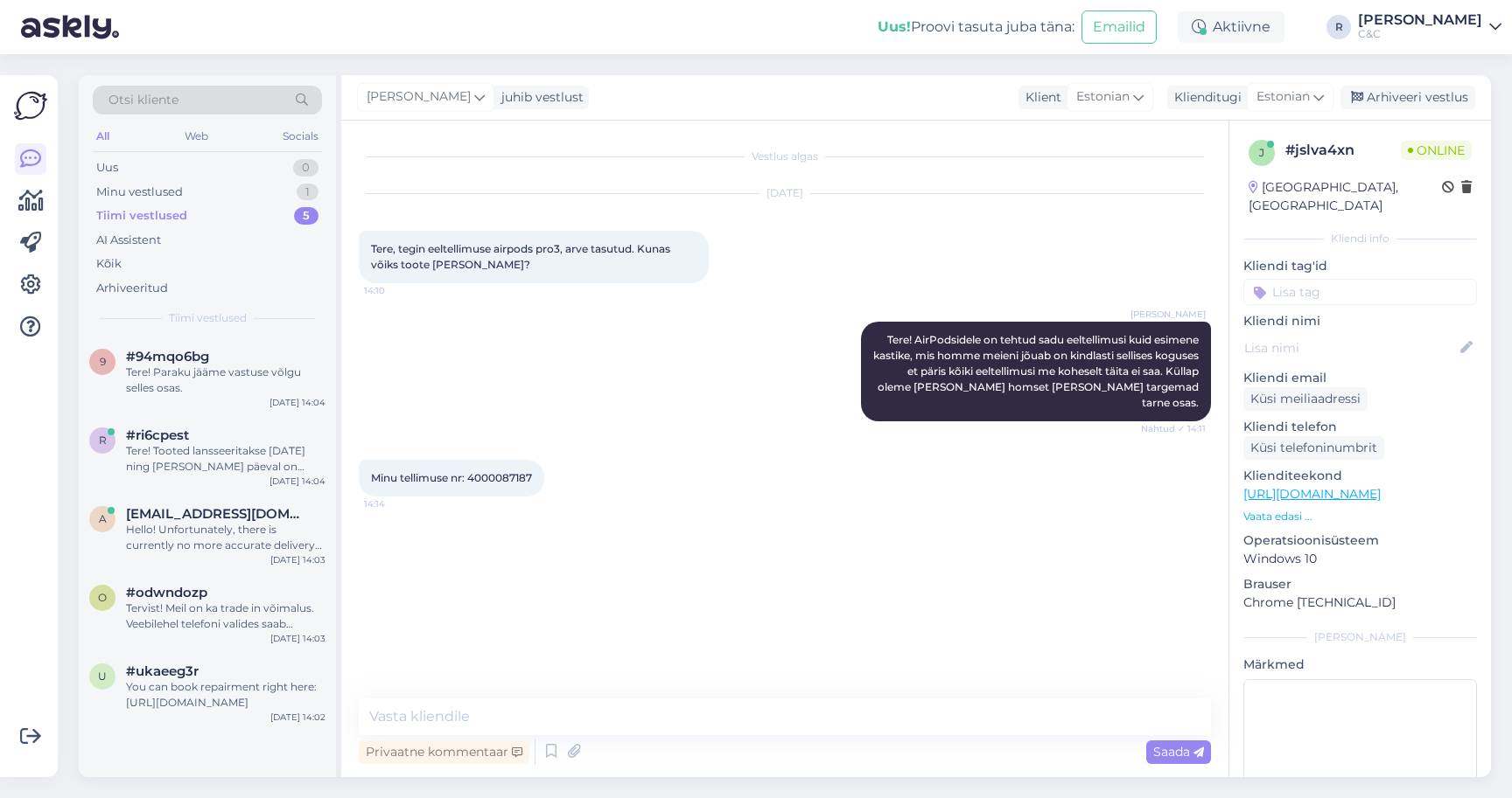
click at [499, 460] on div "Minu tellimuse nr: 4000087187 14:14" at bounding box center [452, 478] width 186 height 37
click at [505, 471] on span "Minu tellimuse nr: 4000087187" at bounding box center [451, 477] width 161 height 13
click at [557, 726] on textarea at bounding box center [784, 717] width 852 height 37
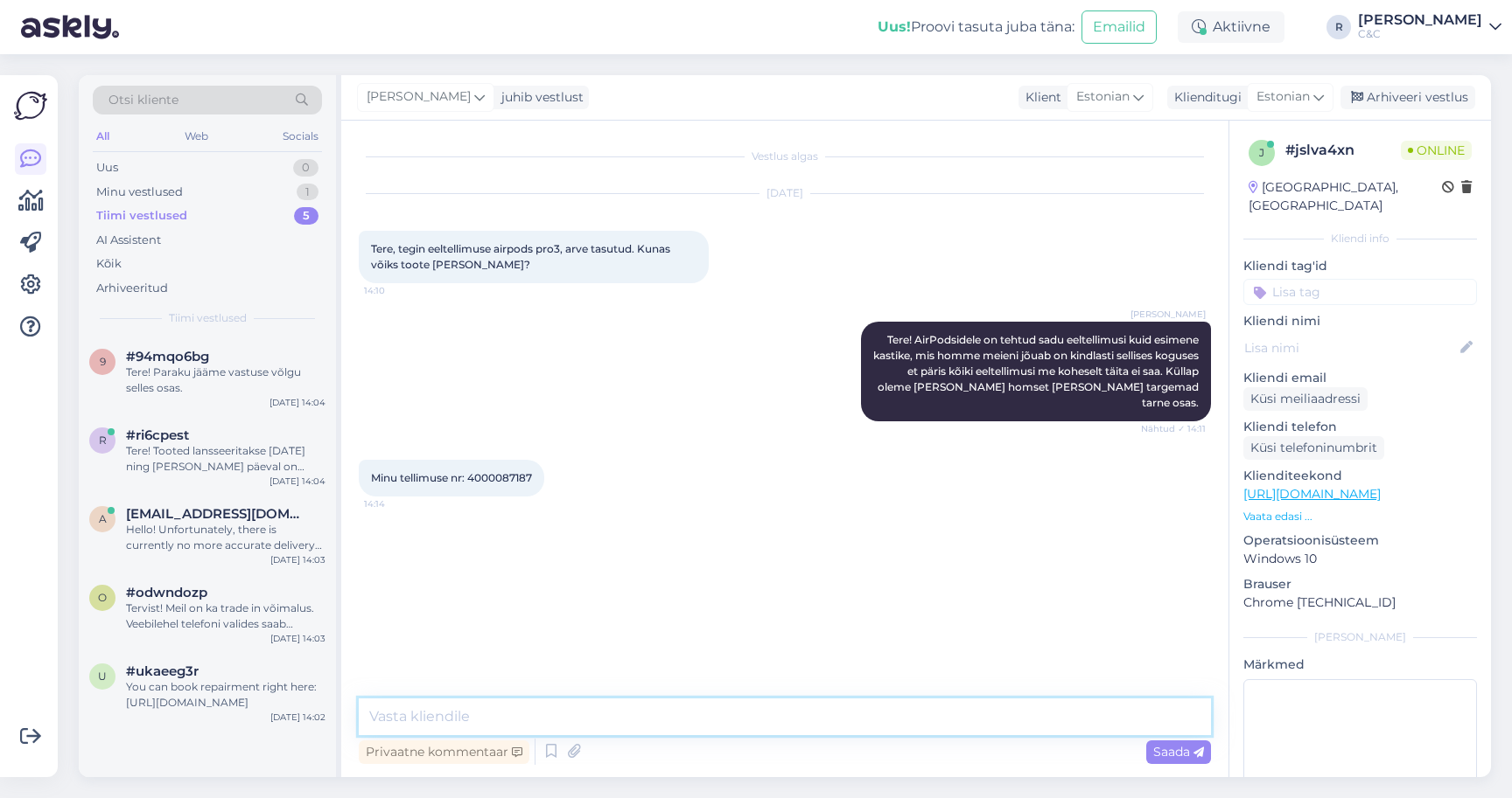
click at [546, 726] on textarea at bounding box center [784, 717] width 852 height 37
click at [546, 724] on textarea at bounding box center [784, 717] width 852 height 37
click at [529, 704] on textarea at bounding box center [784, 717] width 852 height 37
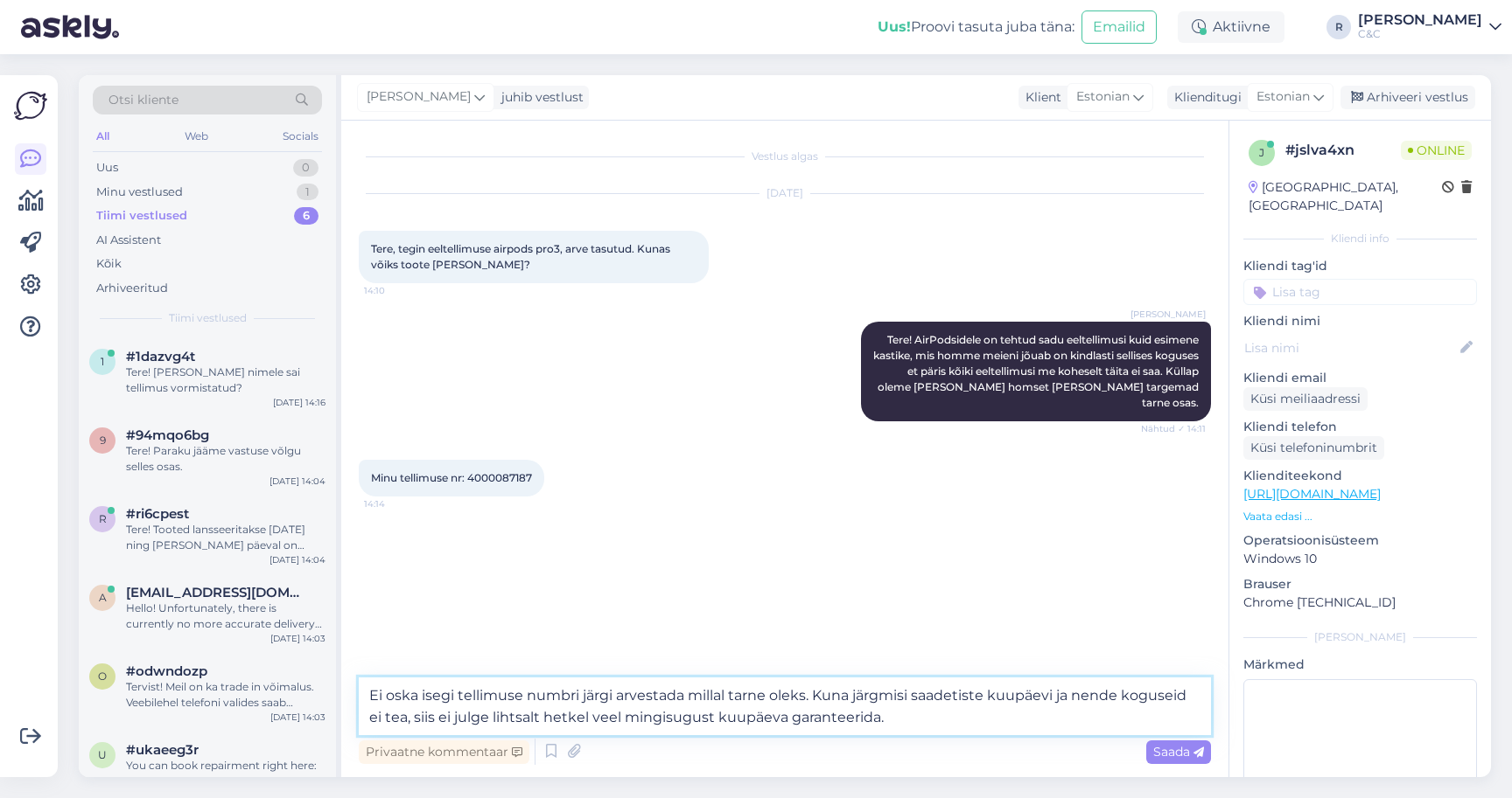
type textarea "Ei oska isegi tellimuse numbri järgi arvestada millal tarne oleks. Kuna järgmis…"
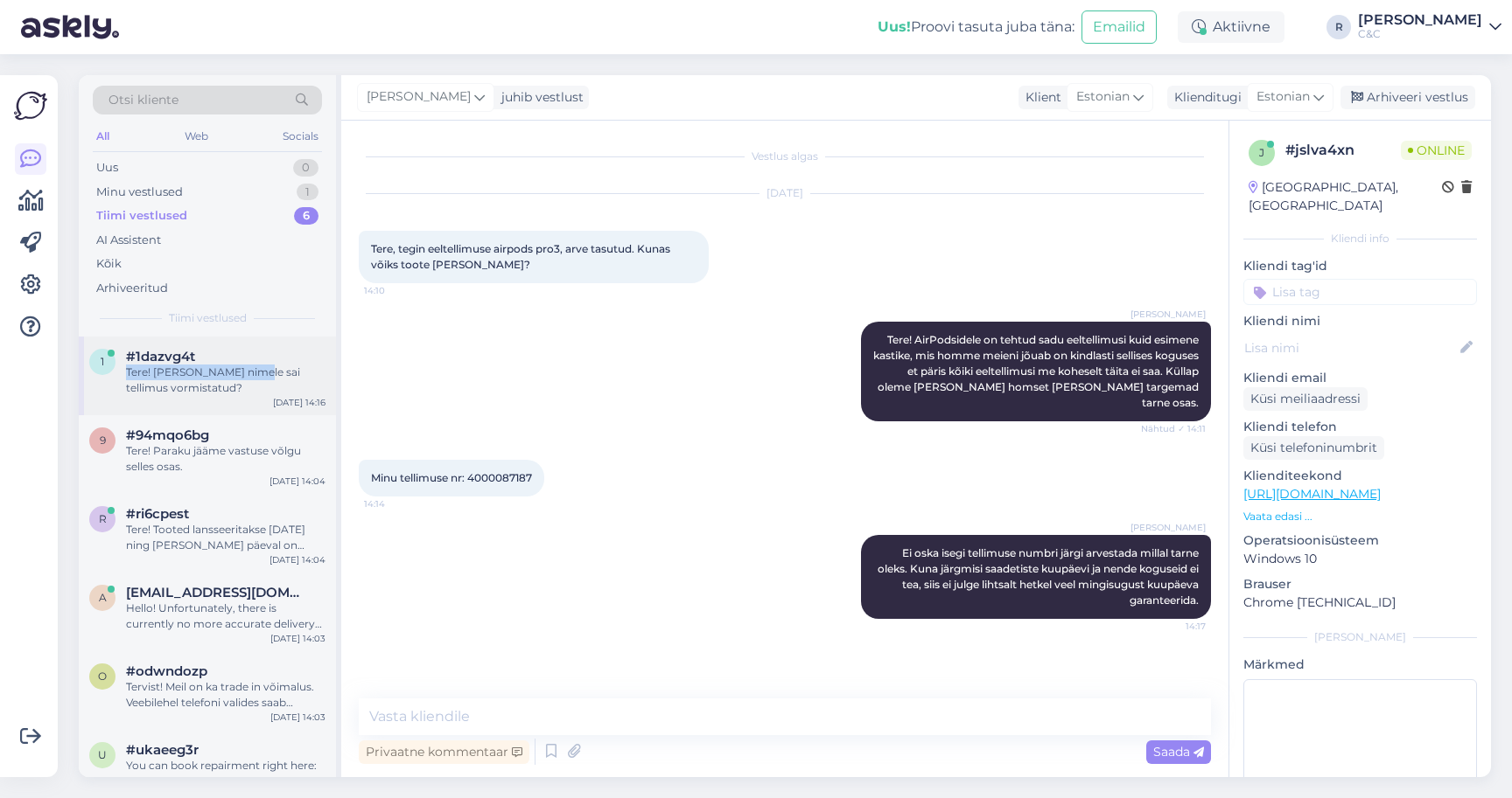
click at [243, 362] on div "#1dazvg4t Tere! Kelle nimele sai tellimus vormistatud?" at bounding box center [226, 373] width 200 height 47
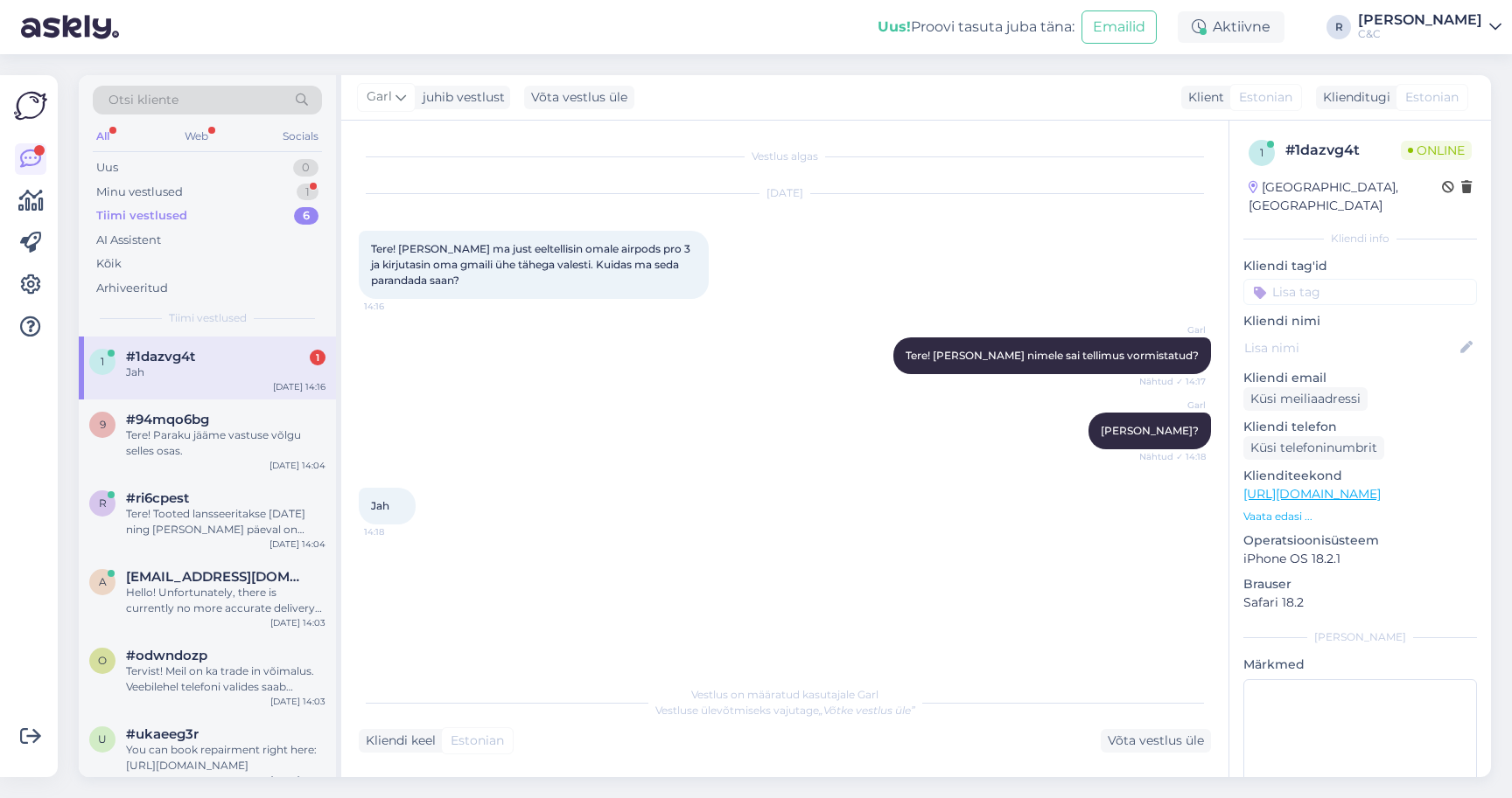
click at [486, 414] on div "Garl Sikkel, Gregor - ma eeldan? Nähtud ✓ 14:18" at bounding box center [784, 431] width 852 height 75
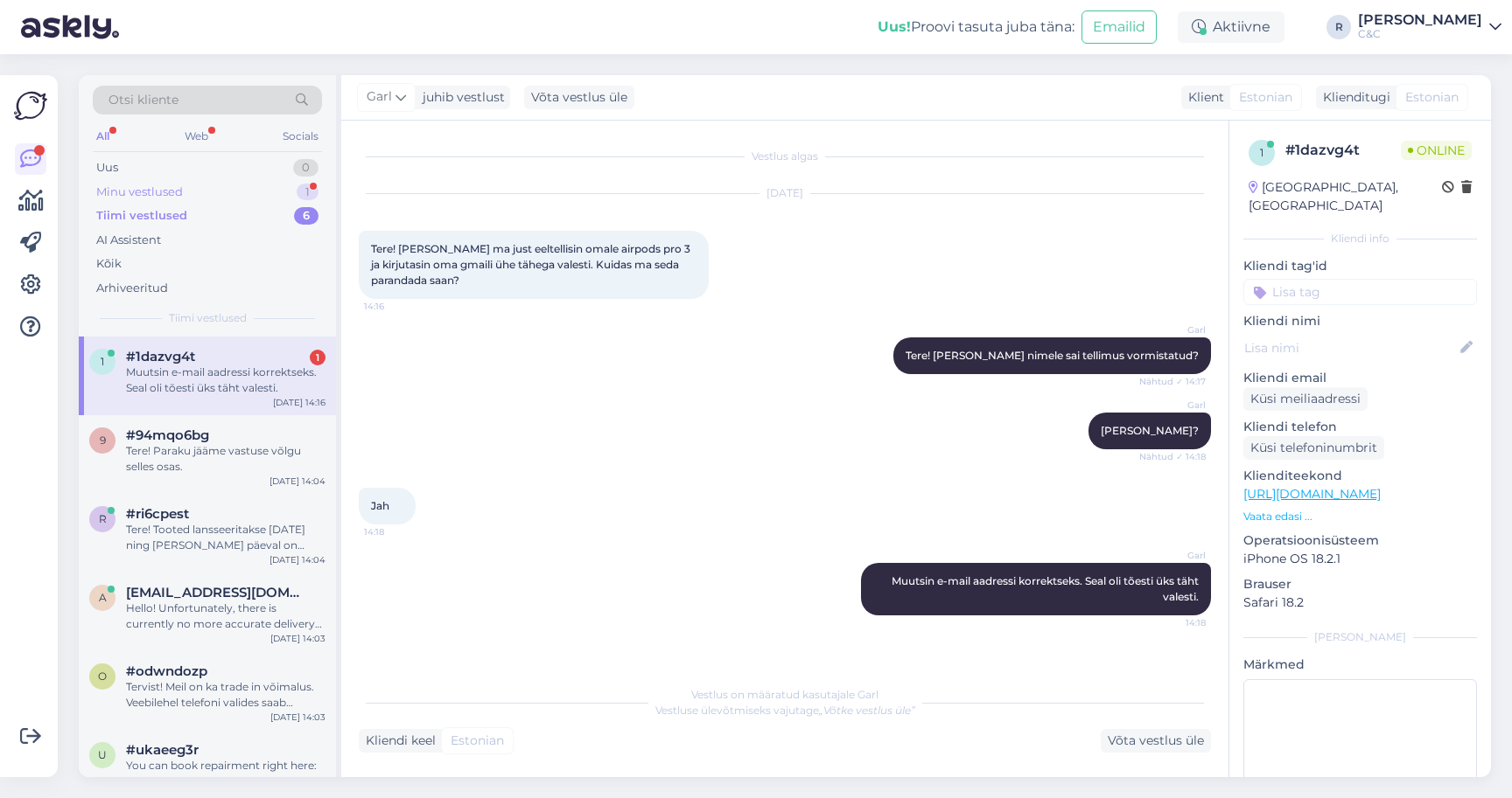
click at [256, 188] on div "Minu vestlused 1" at bounding box center [207, 192] width 230 height 24
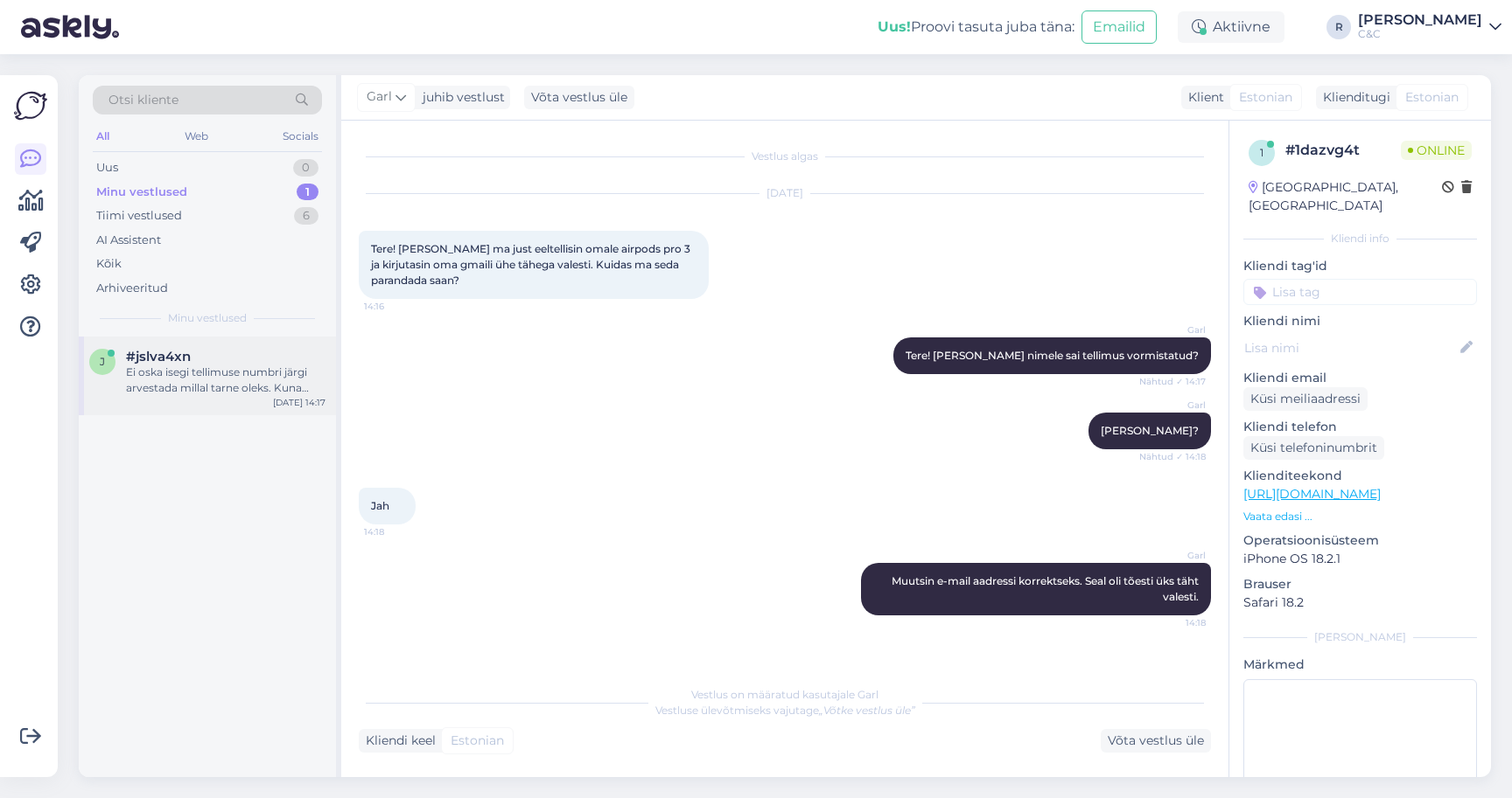
click at [241, 349] on div "#jslva4xn" at bounding box center [226, 357] width 200 height 16
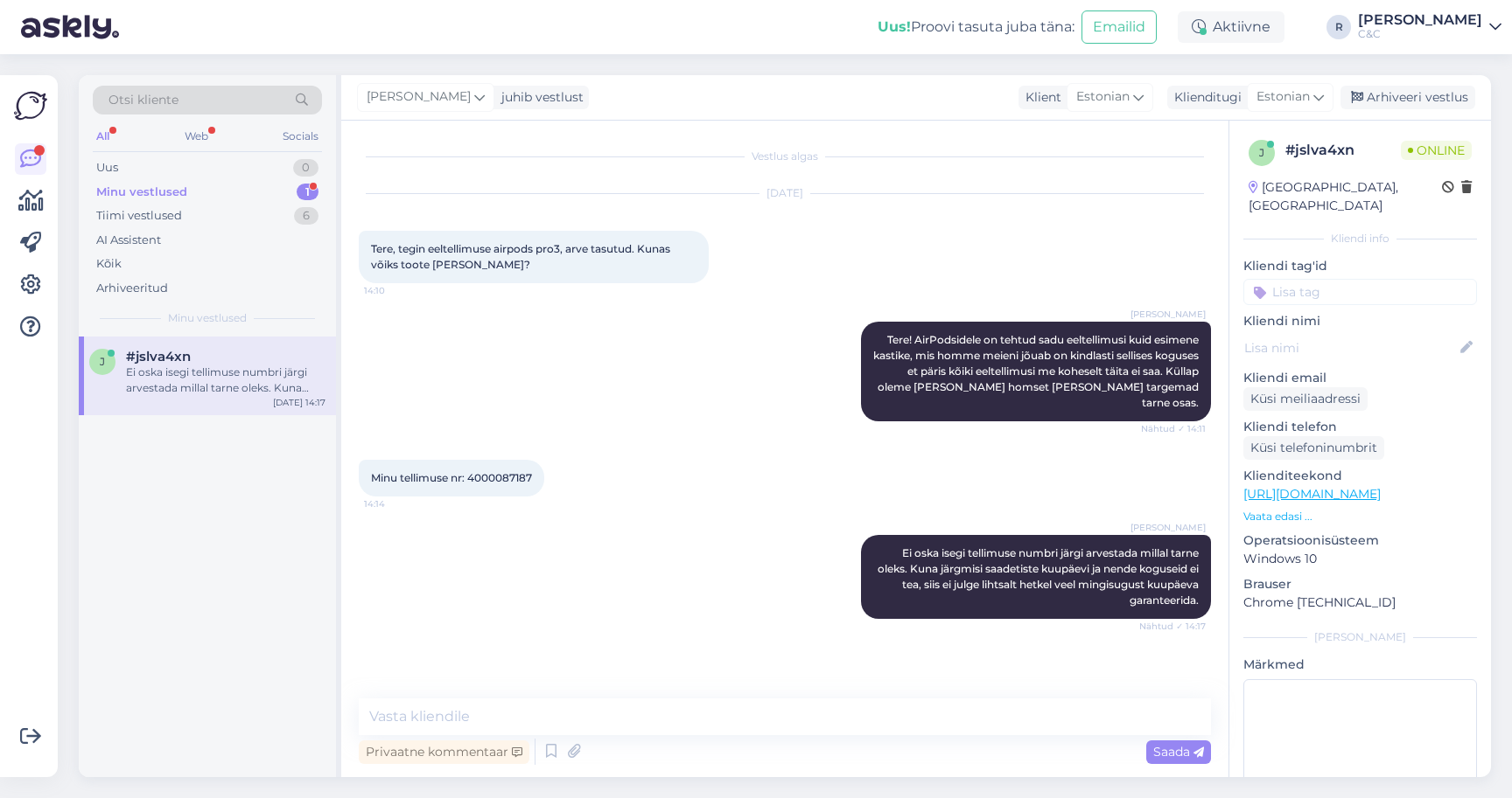
click at [262, 202] on div "Minu vestlused 1" at bounding box center [207, 192] width 230 height 24
click at [262, 197] on div "Minu vestlused 1" at bounding box center [207, 192] width 230 height 24
click at [254, 367] on div "Ei oska isegi tellimuse numbri järgi arvestada millal tarne oleks. Kuna järgmis…" at bounding box center [226, 381] width 200 height 32
click at [276, 192] on div "Minu vestlused 1" at bounding box center [207, 192] width 230 height 24
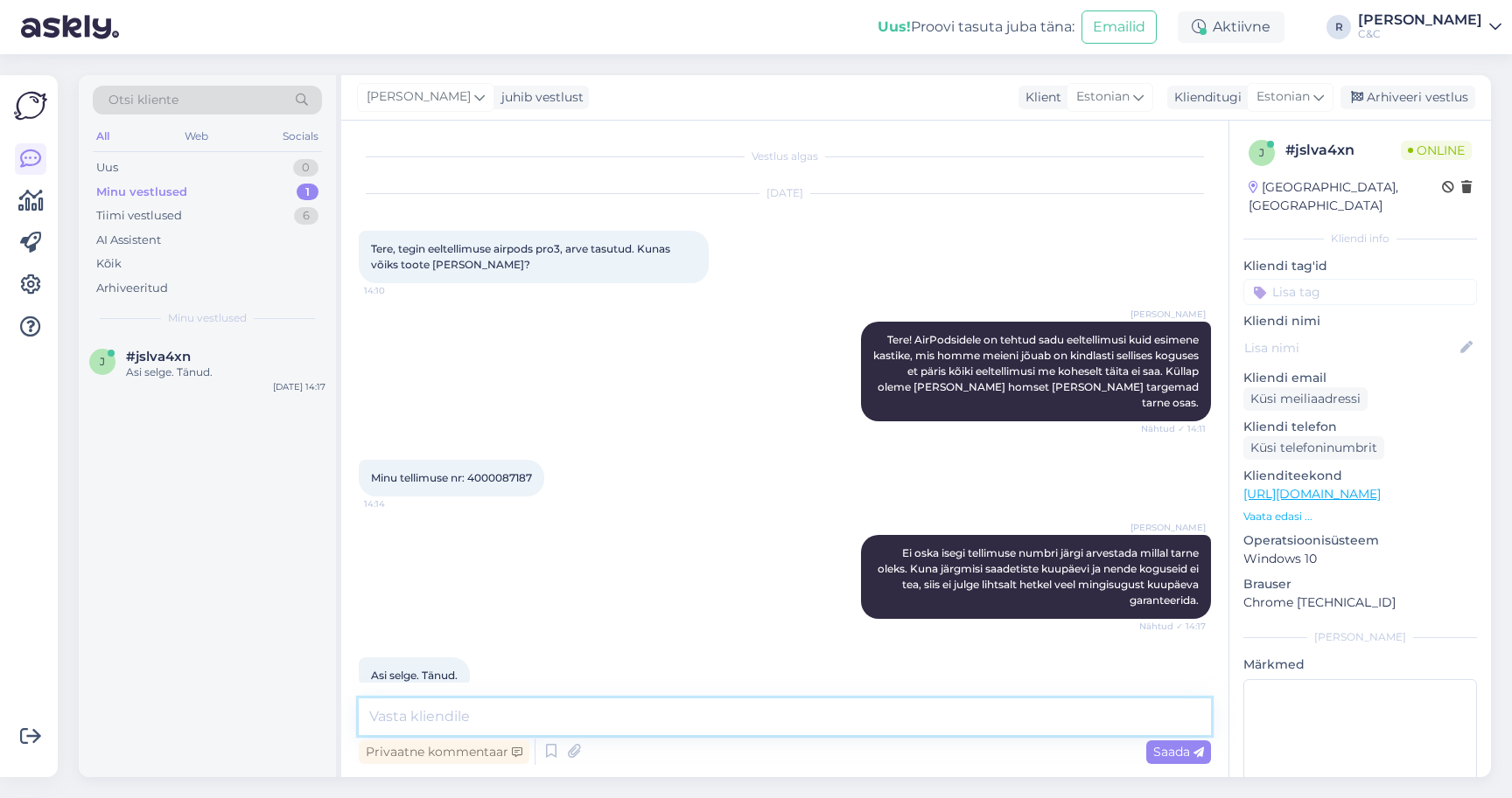
click at [727, 720] on textarea at bounding box center [784, 717] width 852 height 37
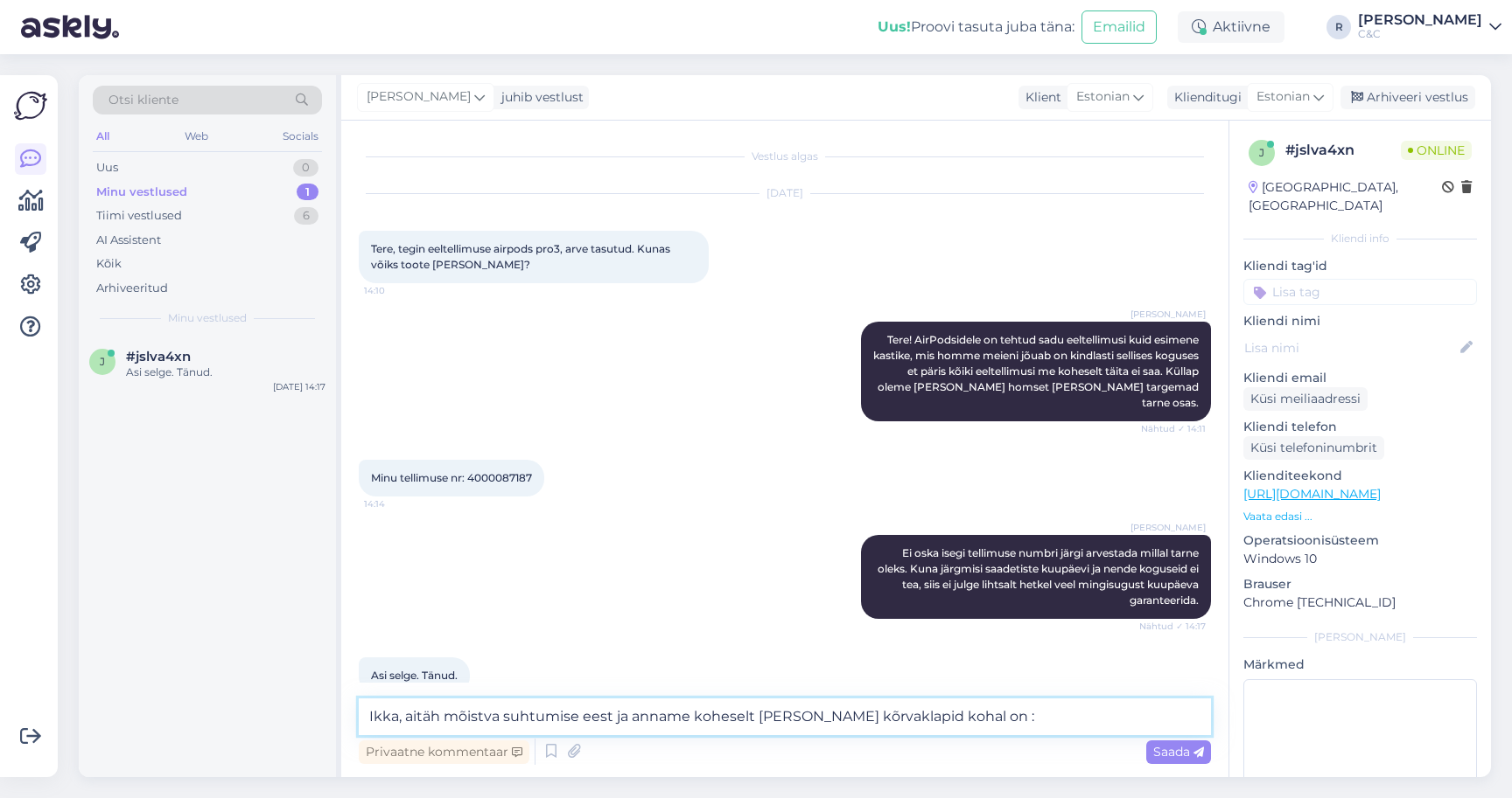
type textarea "Ikka, aitäh mõistva suhtumise eest ja anname koheselt teada kui kõrvaklapid koh…"
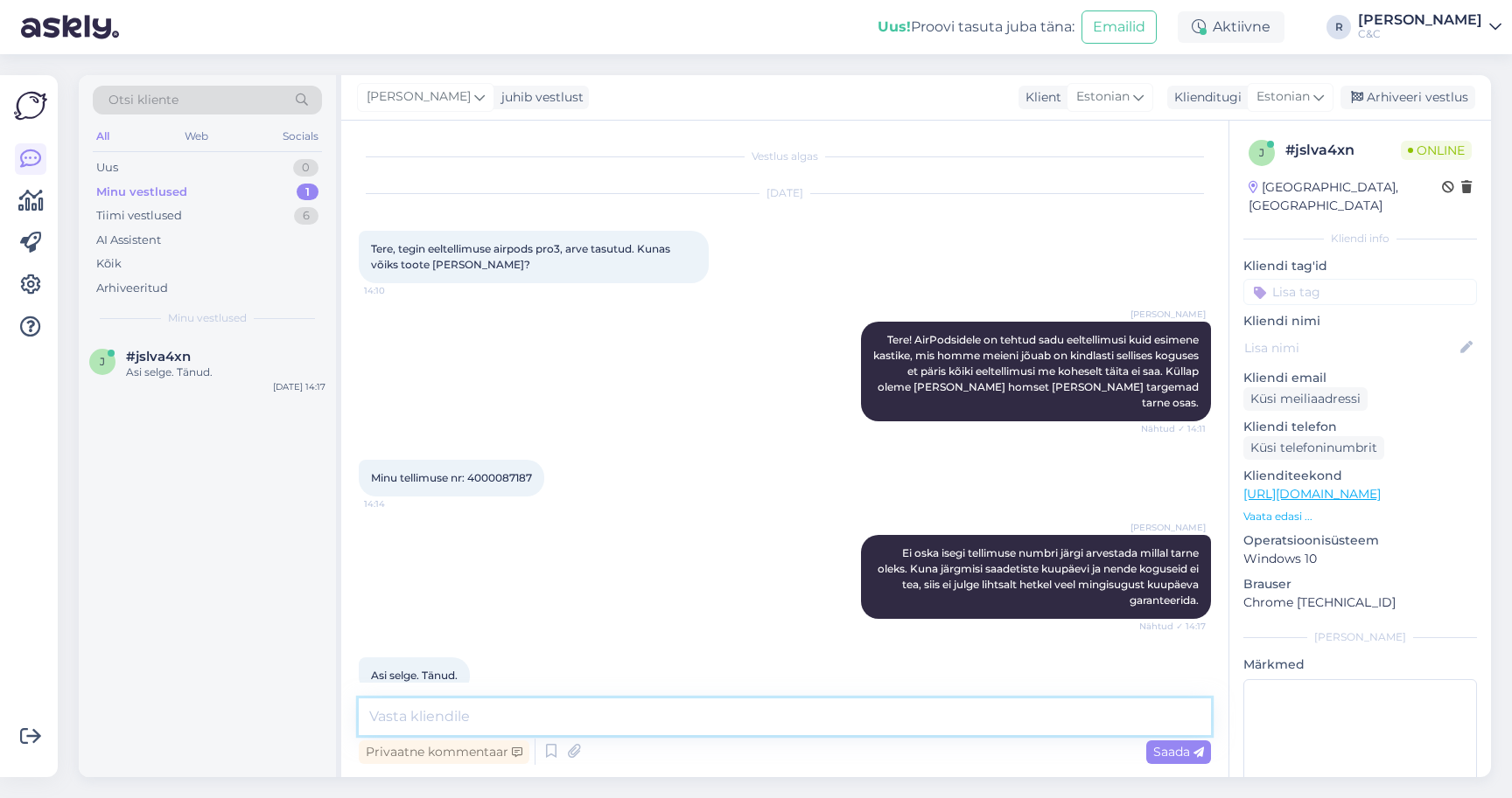
scroll to position [106, 0]
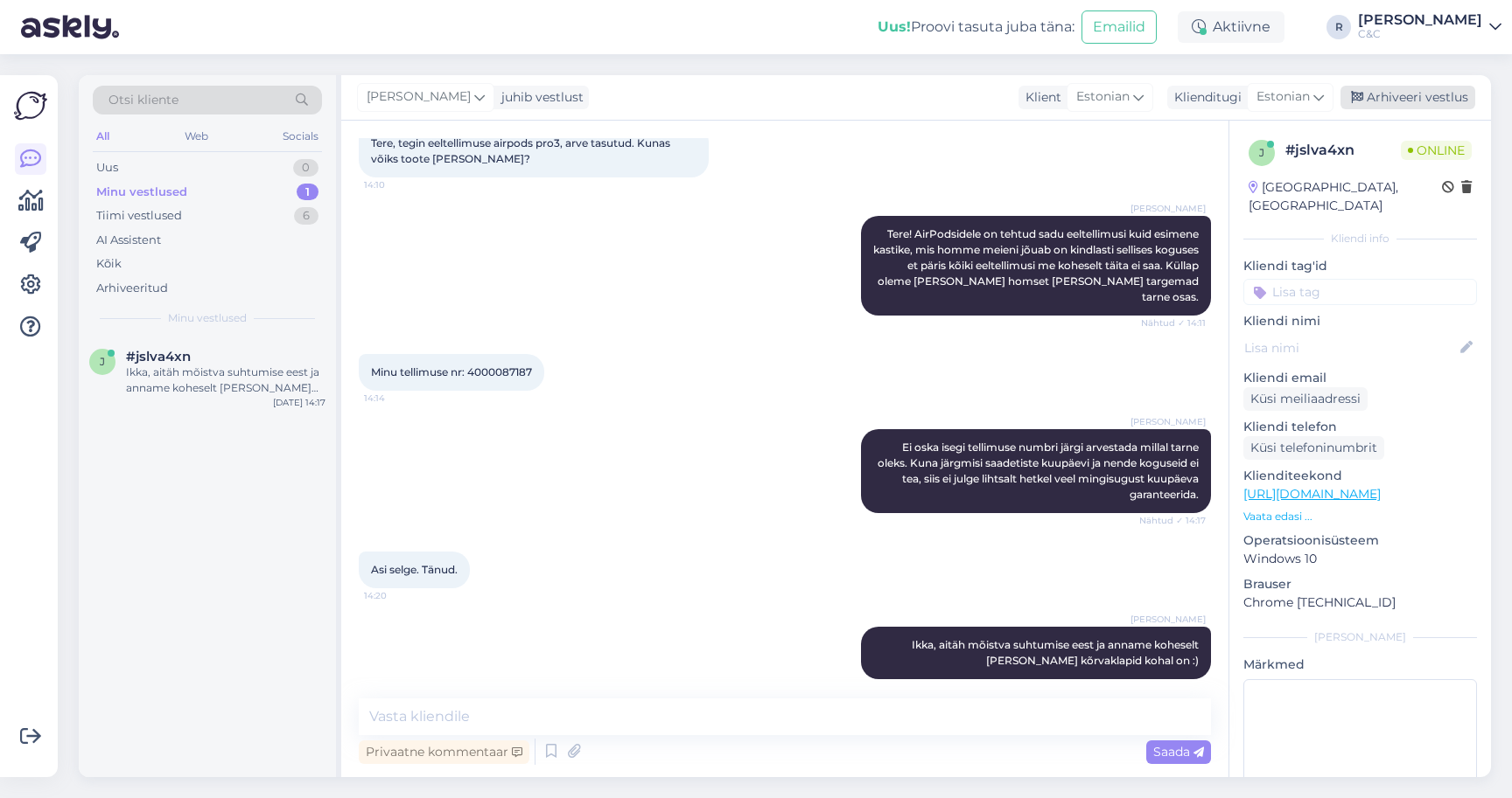
click at [1336, 97] on div "Arhiveeri vestlus" at bounding box center [1407, 97] width 135 height 23
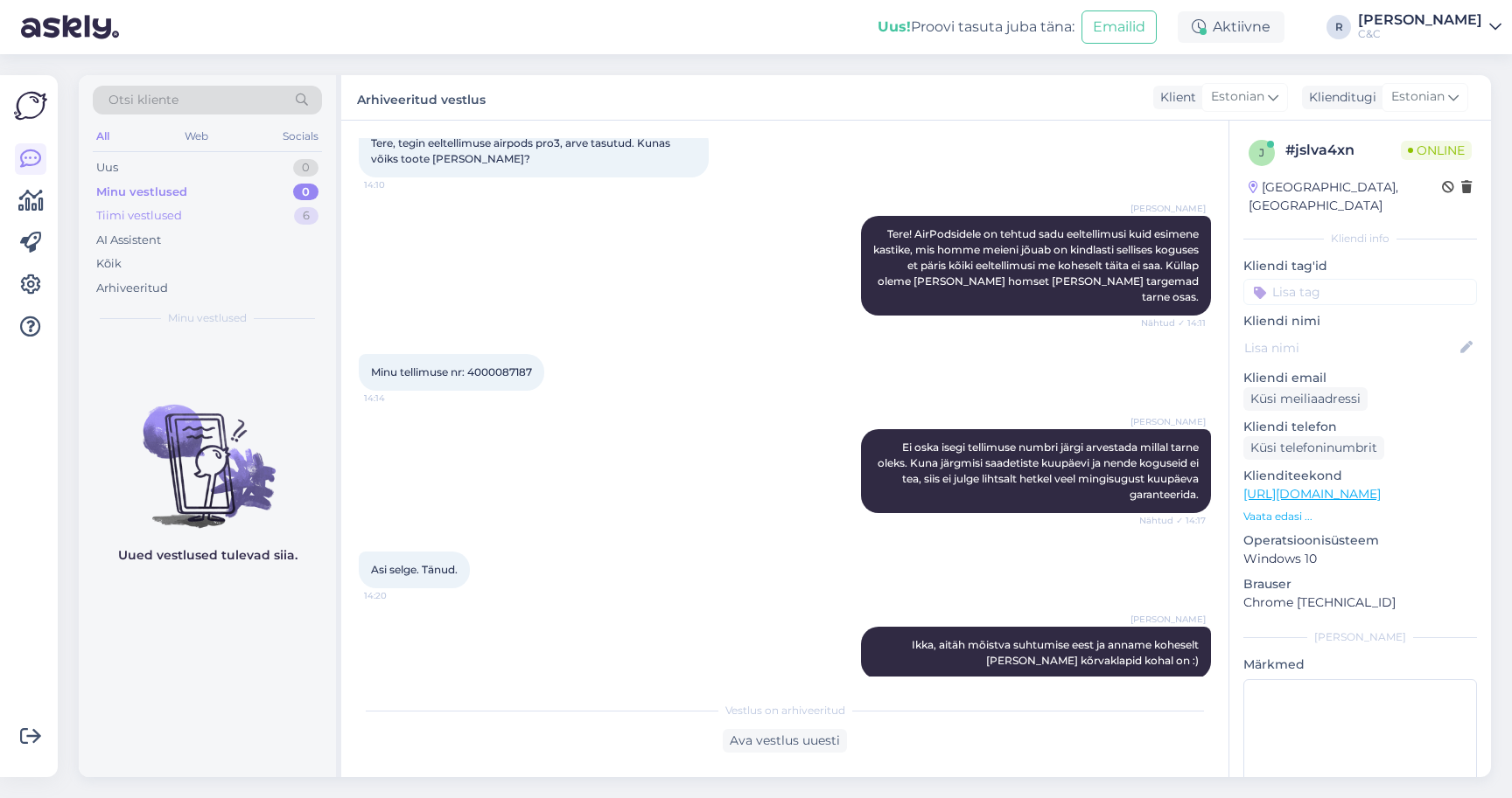
click at [260, 219] on div "Tiimi vestlused 6" at bounding box center [207, 216] width 230 height 24
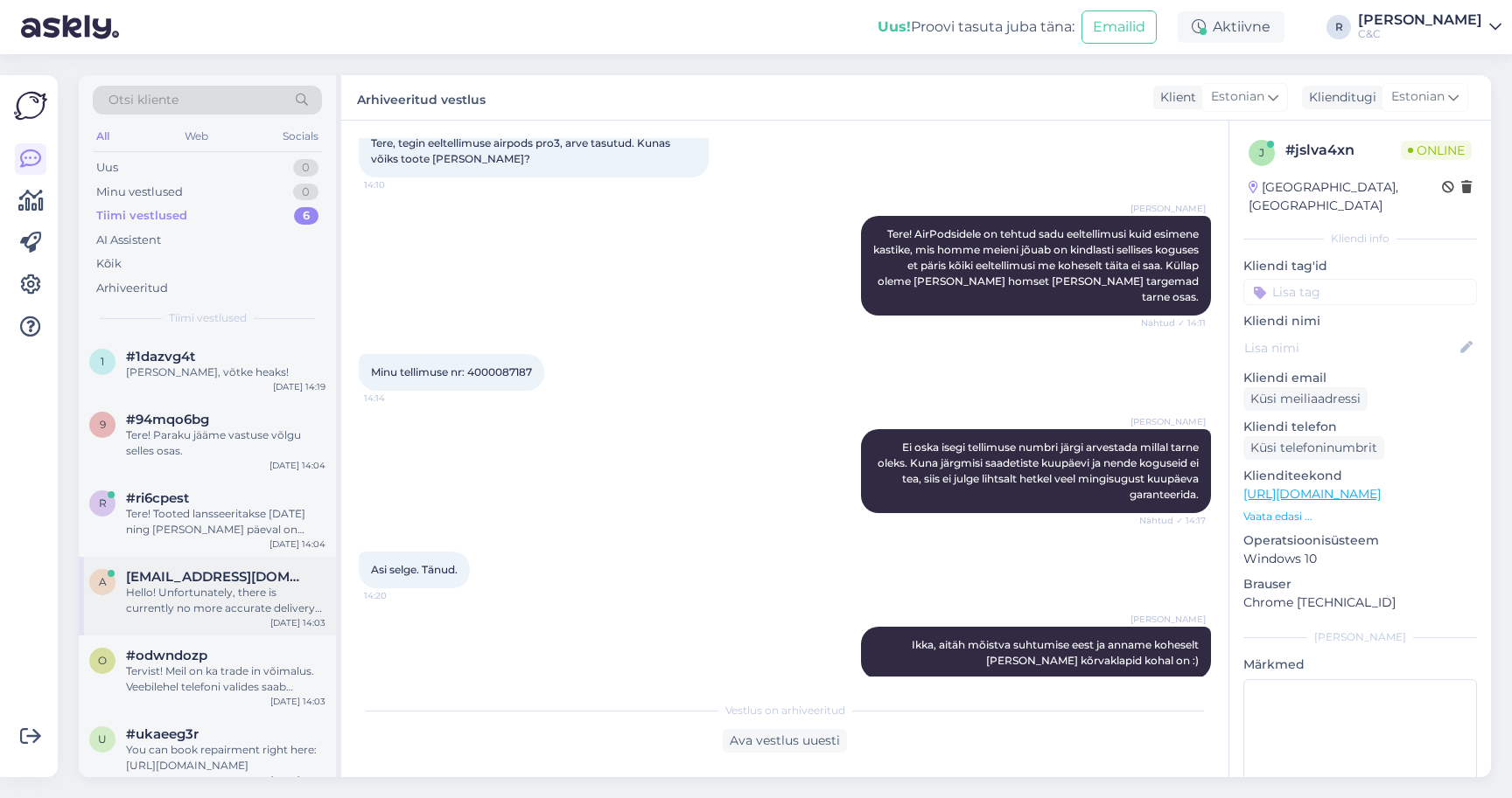
click at [208, 603] on div "Hello! Unfortunately, there is currently no more accurate delivery information …" at bounding box center [226, 601] width 200 height 32
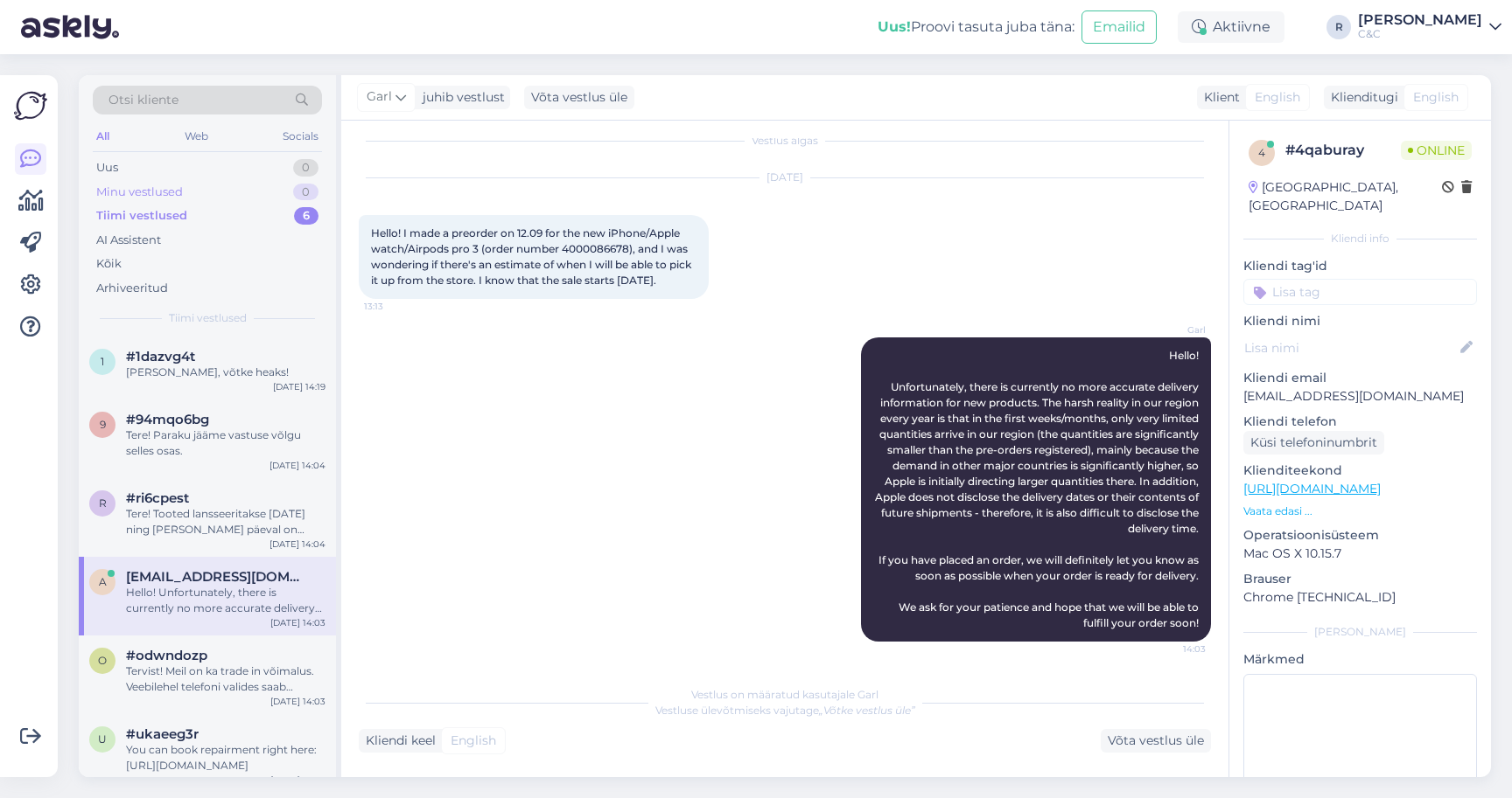
click at [276, 196] on div "Minu vestlused 0" at bounding box center [207, 192] width 230 height 24
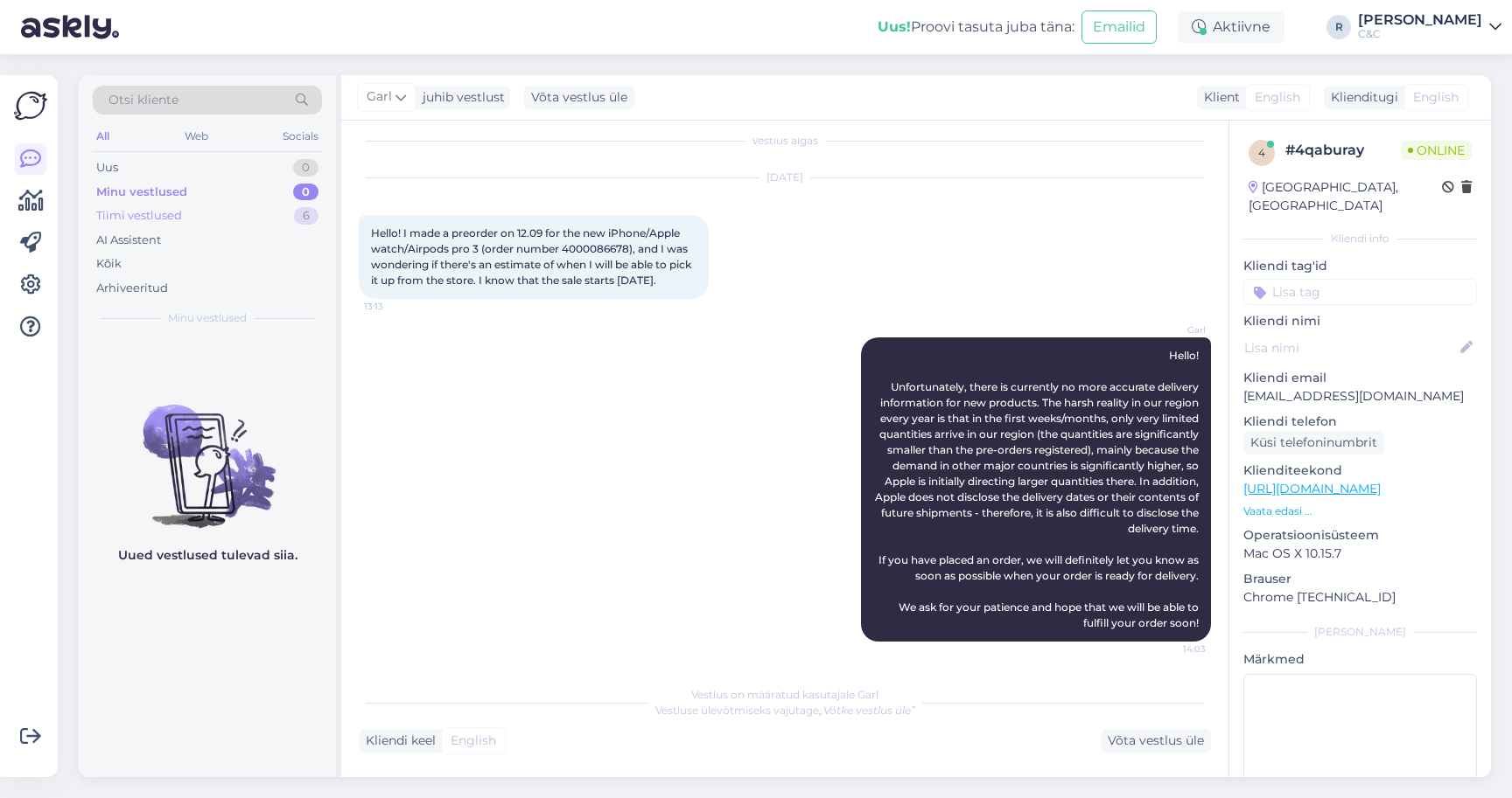
click at [280, 218] on div "Tiimi vestlused 6" at bounding box center [207, 216] width 230 height 24
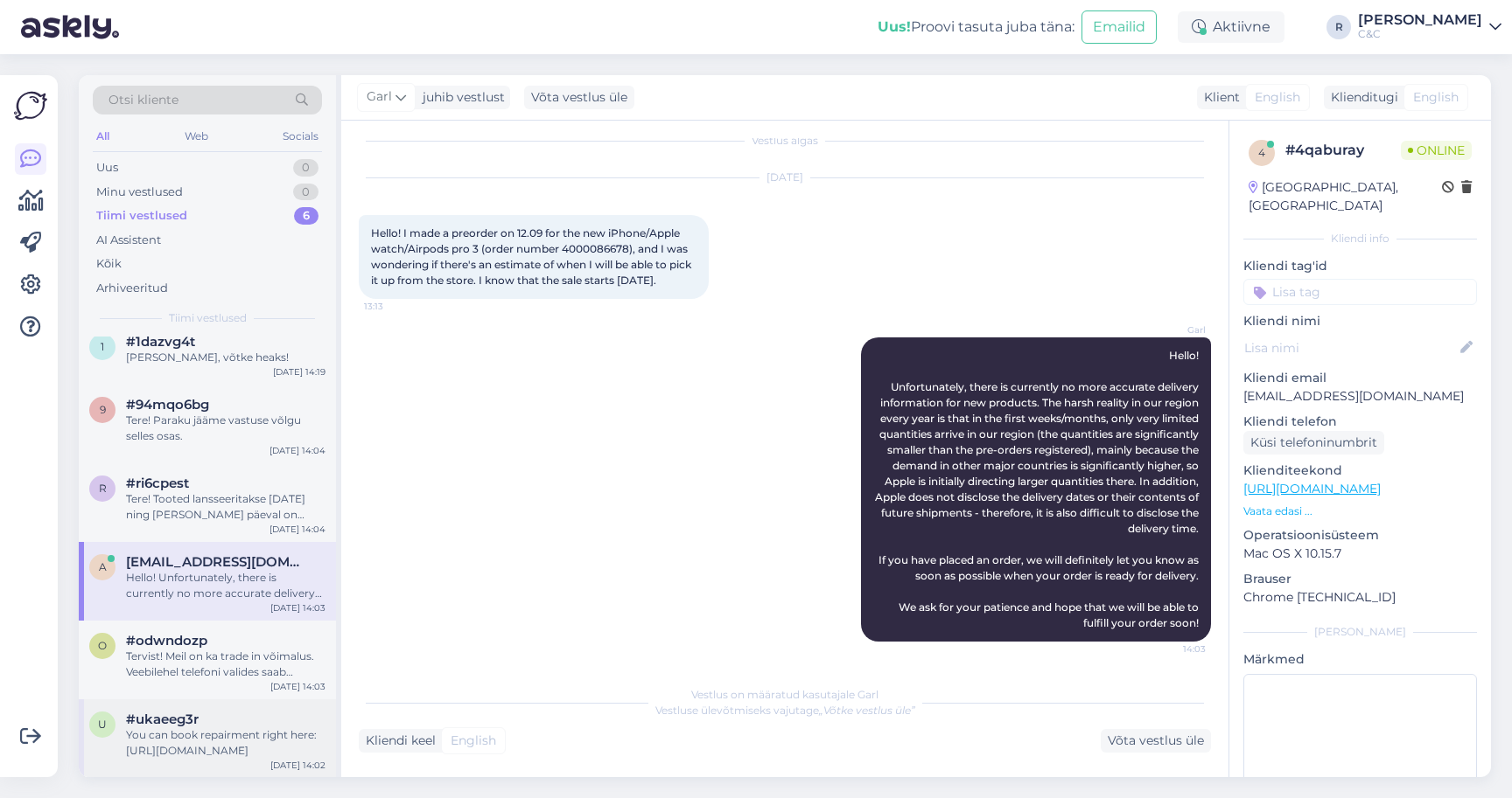
scroll to position [13, 0]
click at [205, 729] on div "You can book repairment right here: https://cec.ee/hooldus" at bounding box center [226, 745] width 200 height 32
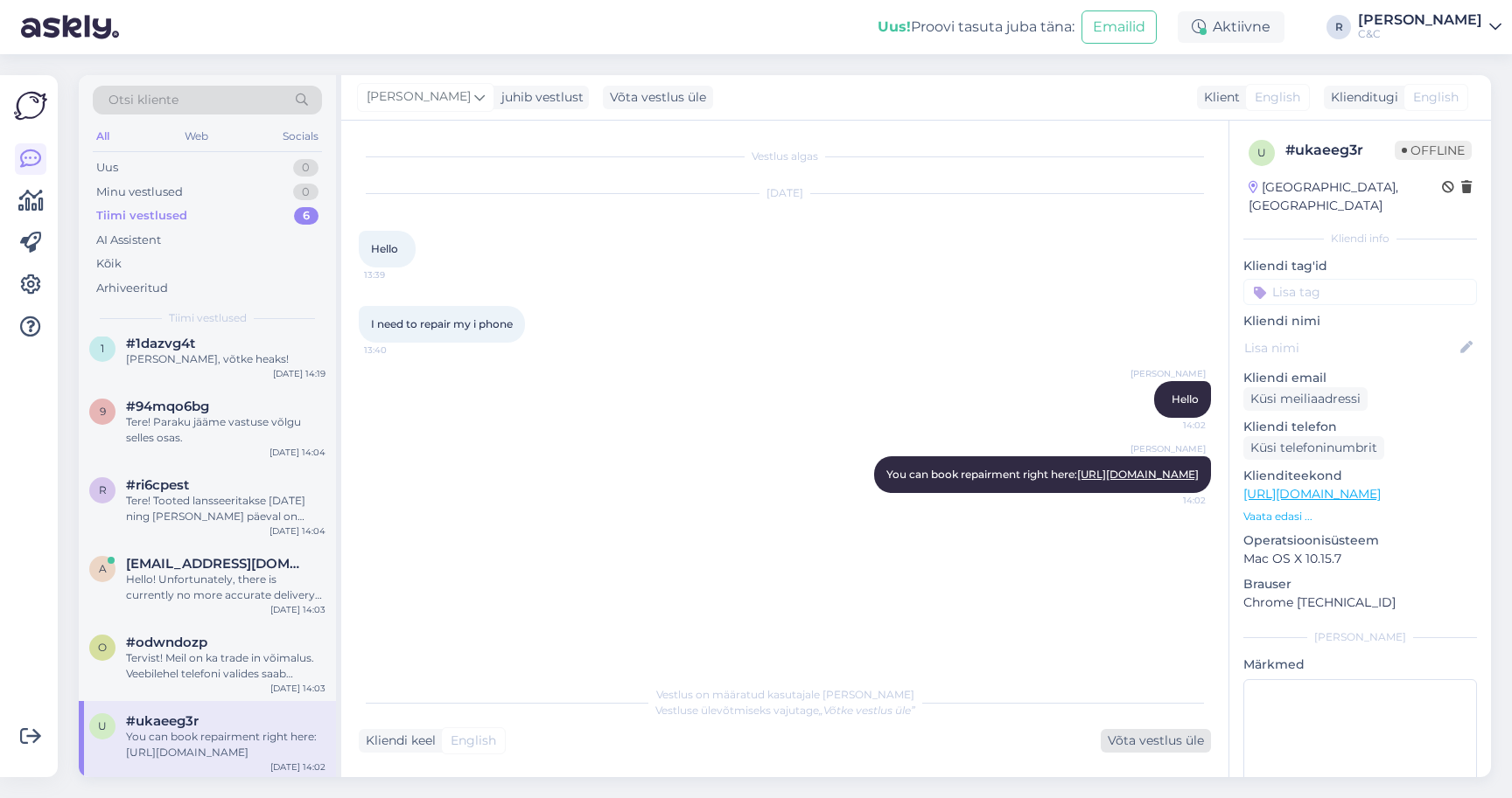
click at [1153, 749] on div "Võta vestlus üle" at bounding box center [1155, 740] width 111 height 23
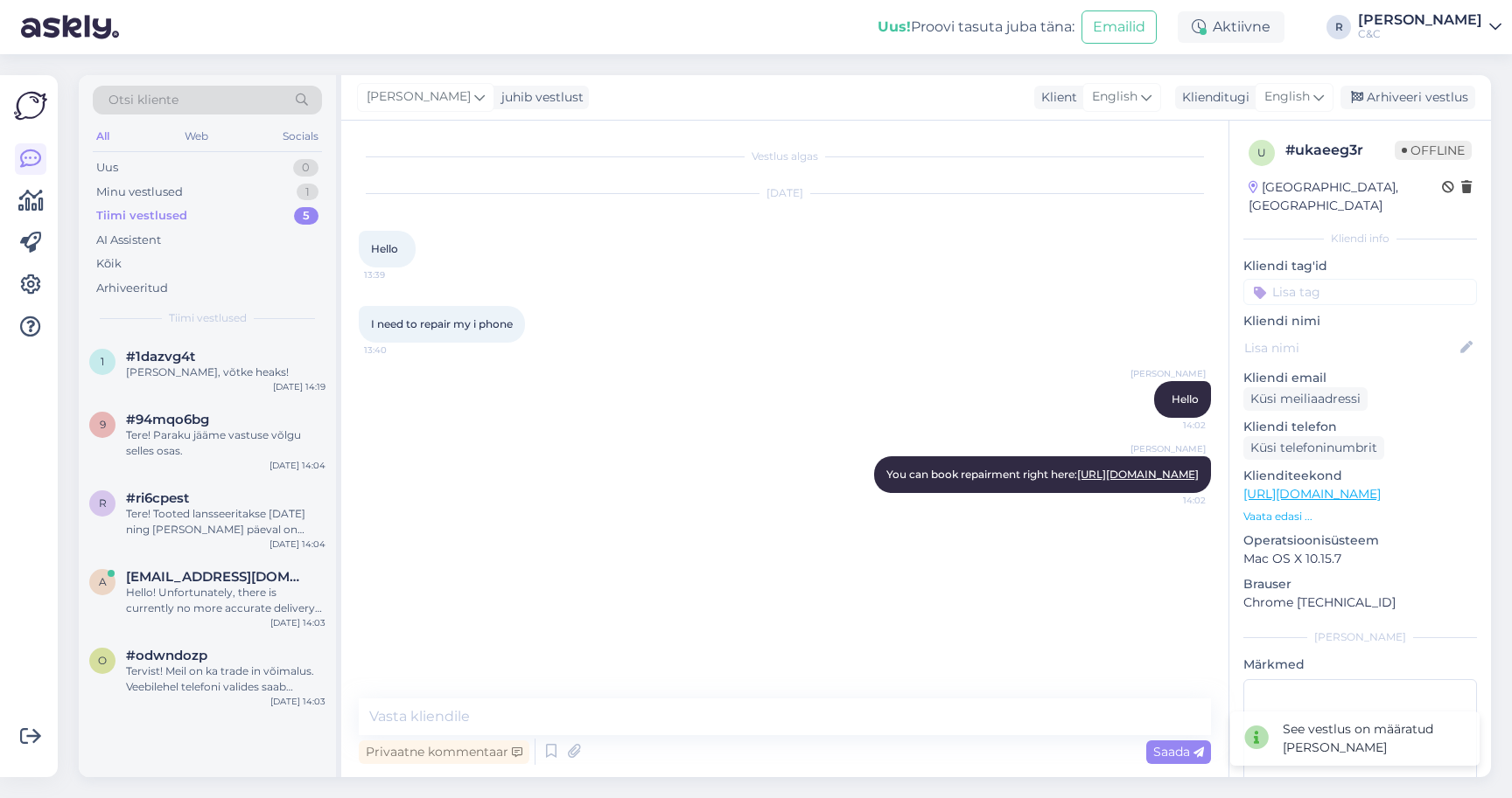
click at [1336, 112] on div "Ross juhib vestlust Klient English Klienditugi English Arhiveeri vestlus" at bounding box center [915, 98] width 1150 height 46
click at [1336, 109] on div "Arhiveeri vestlus" at bounding box center [1407, 97] width 135 height 23
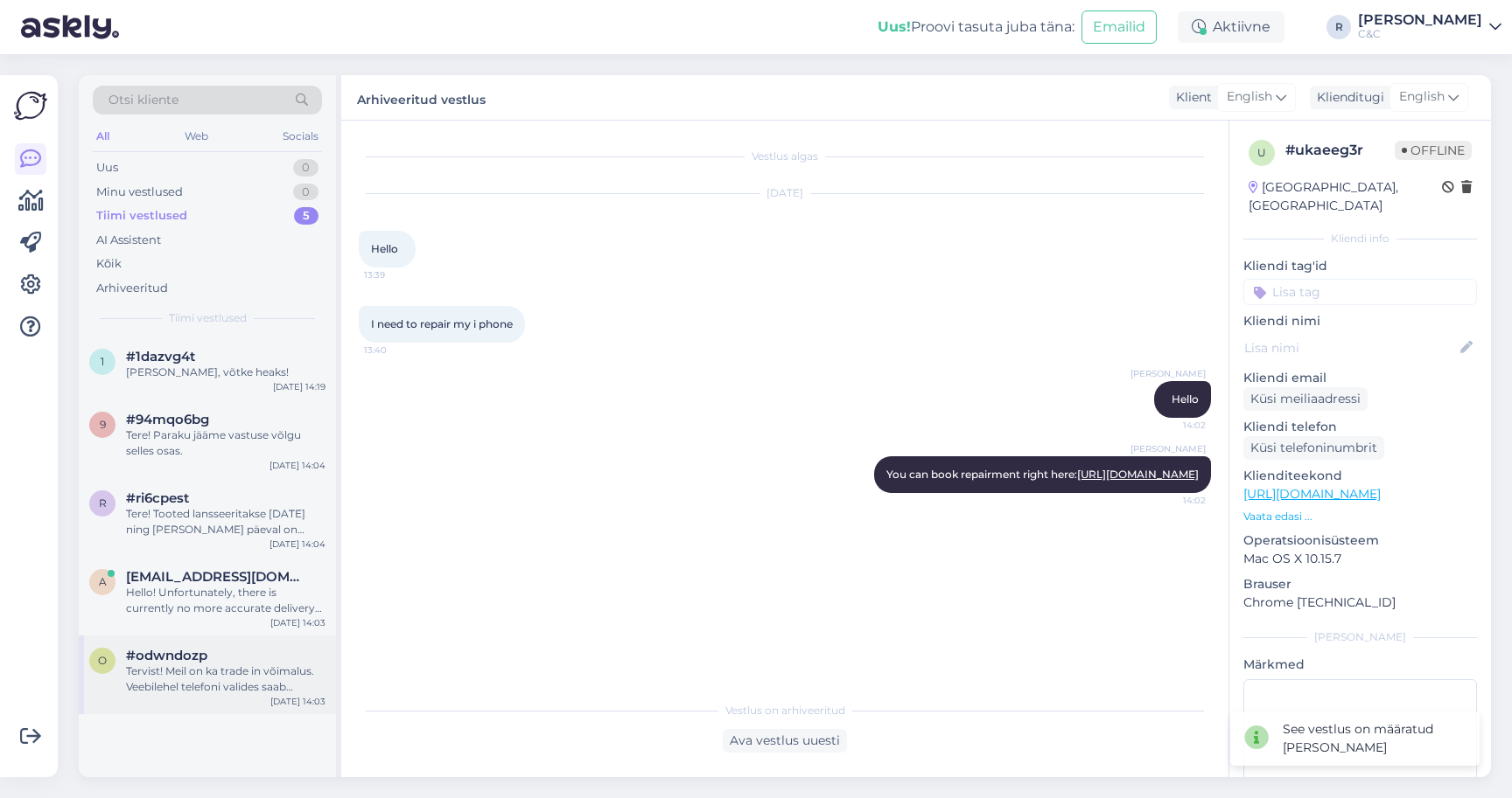
click at [321, 690] on div "Tervist! Meil on ka trade in võimalus. Veebilehel telefoni valides saab vajutad…" at bounding box center [226, 679] width 200 height 32
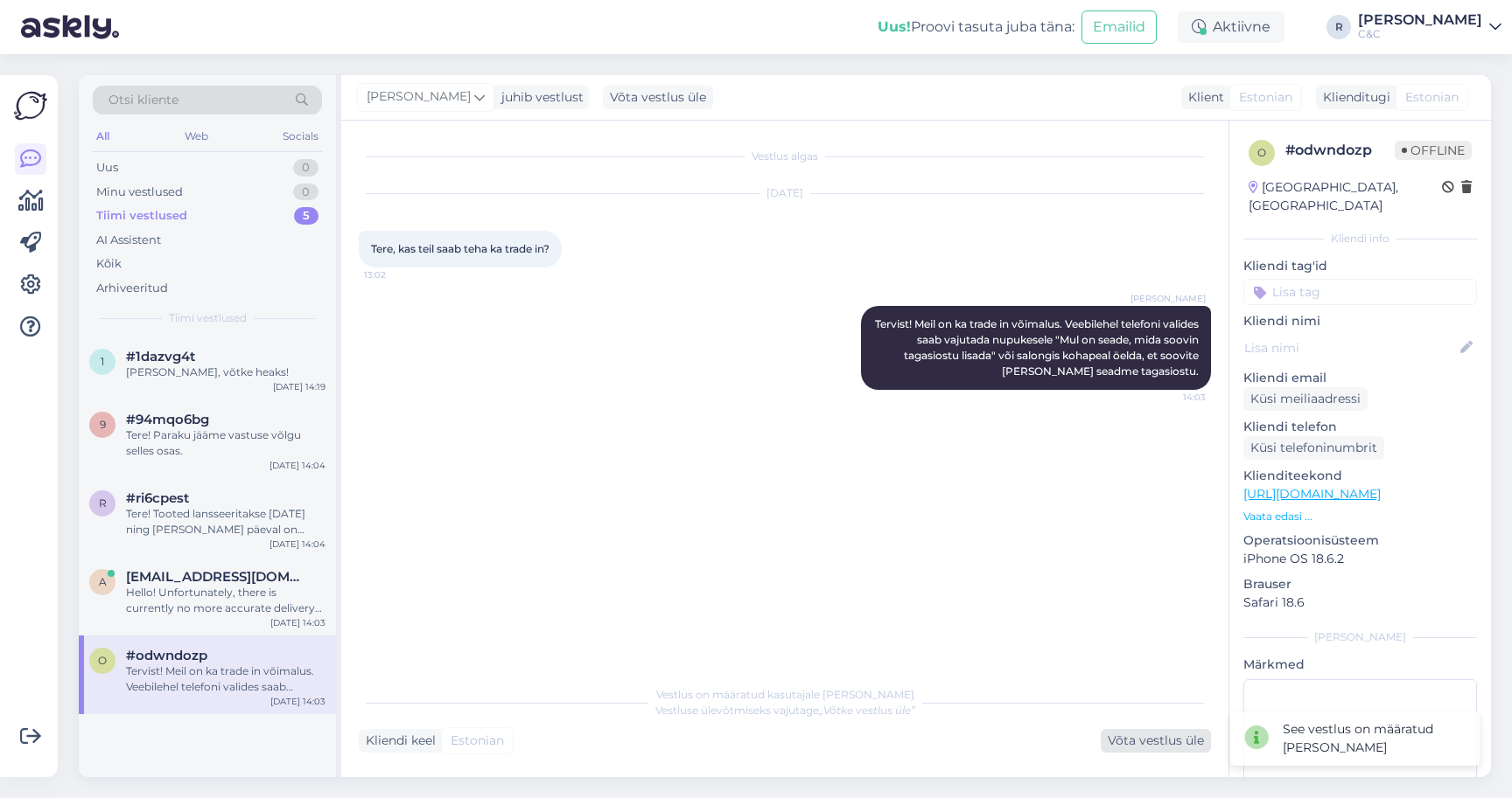
click at [1136, 739] on div "Võta vestlus üle" at bounding box center [1155, 740] width 111 height 23
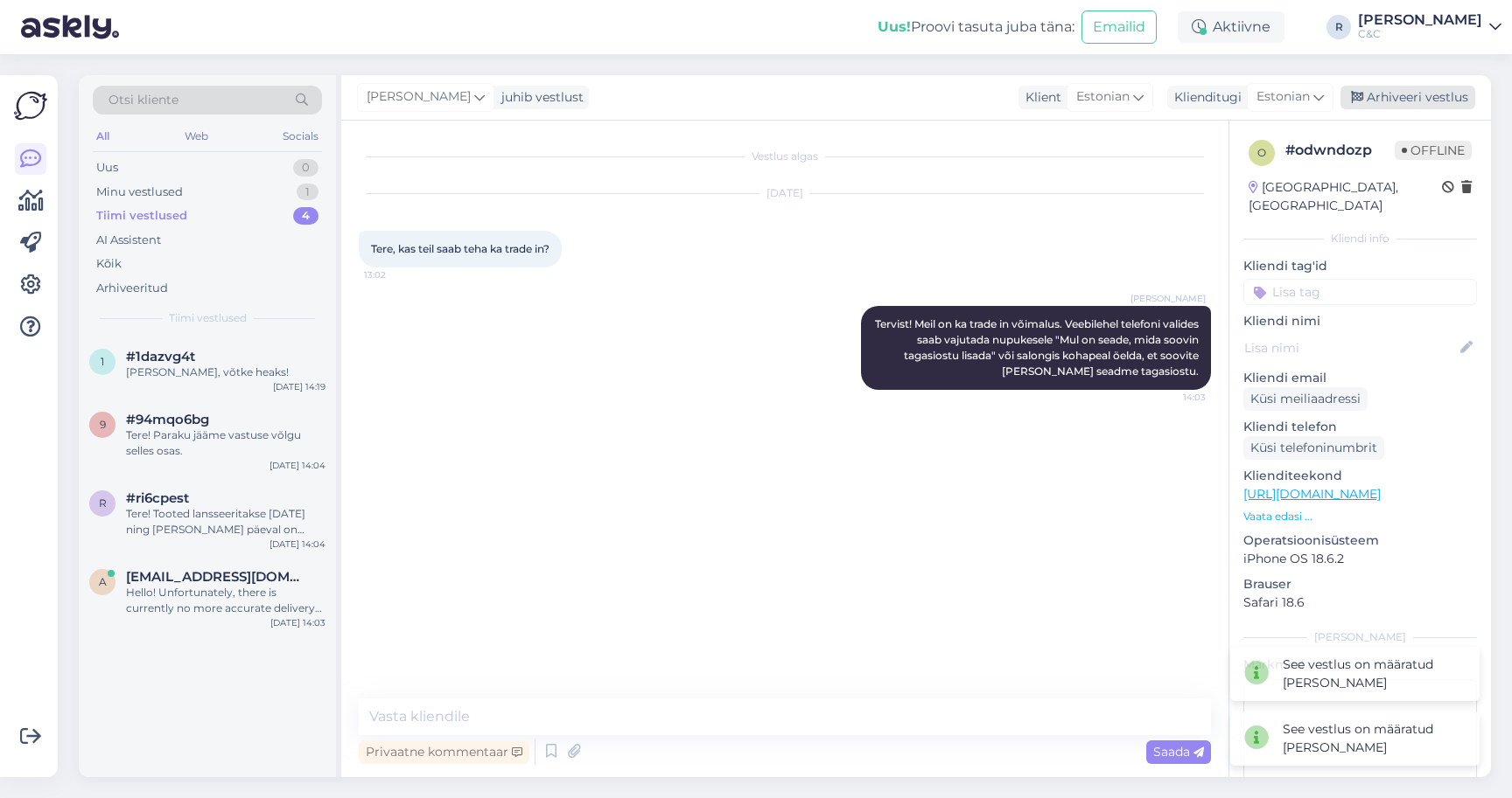
click at [1336, 89] on div "Arhiveeri vestlus" at bounding box center [1407, 97] width 135 height 23
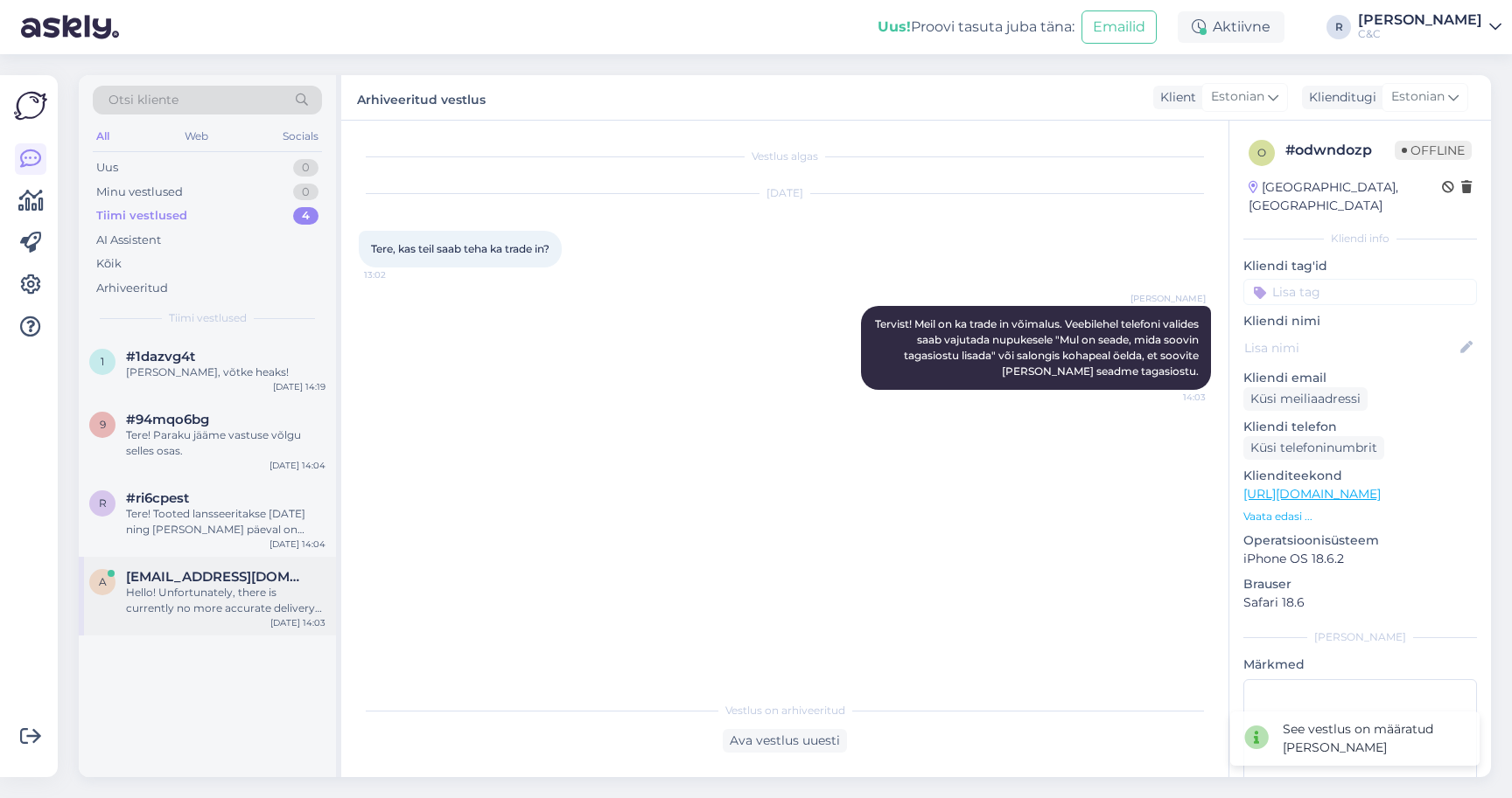
click at [263, 586] on div "Hello! Unfortunately, there is currently no more accurate delivery information …" at bounding box center [226, 601] width 200 height 32
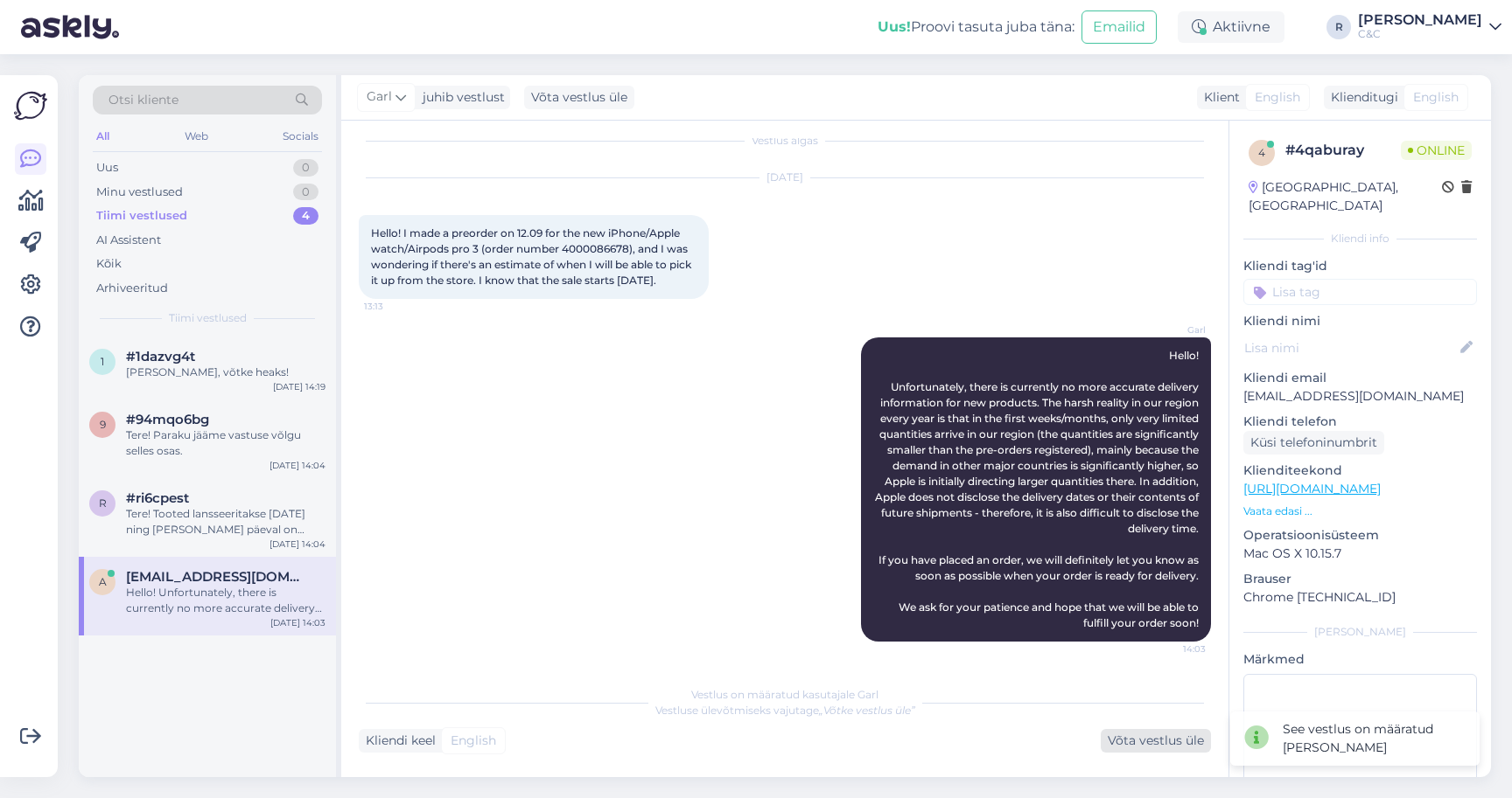
click at [1156, 742] on div "Võta vestlus üle" at bounding box center [1155, 740] width 111 height 23
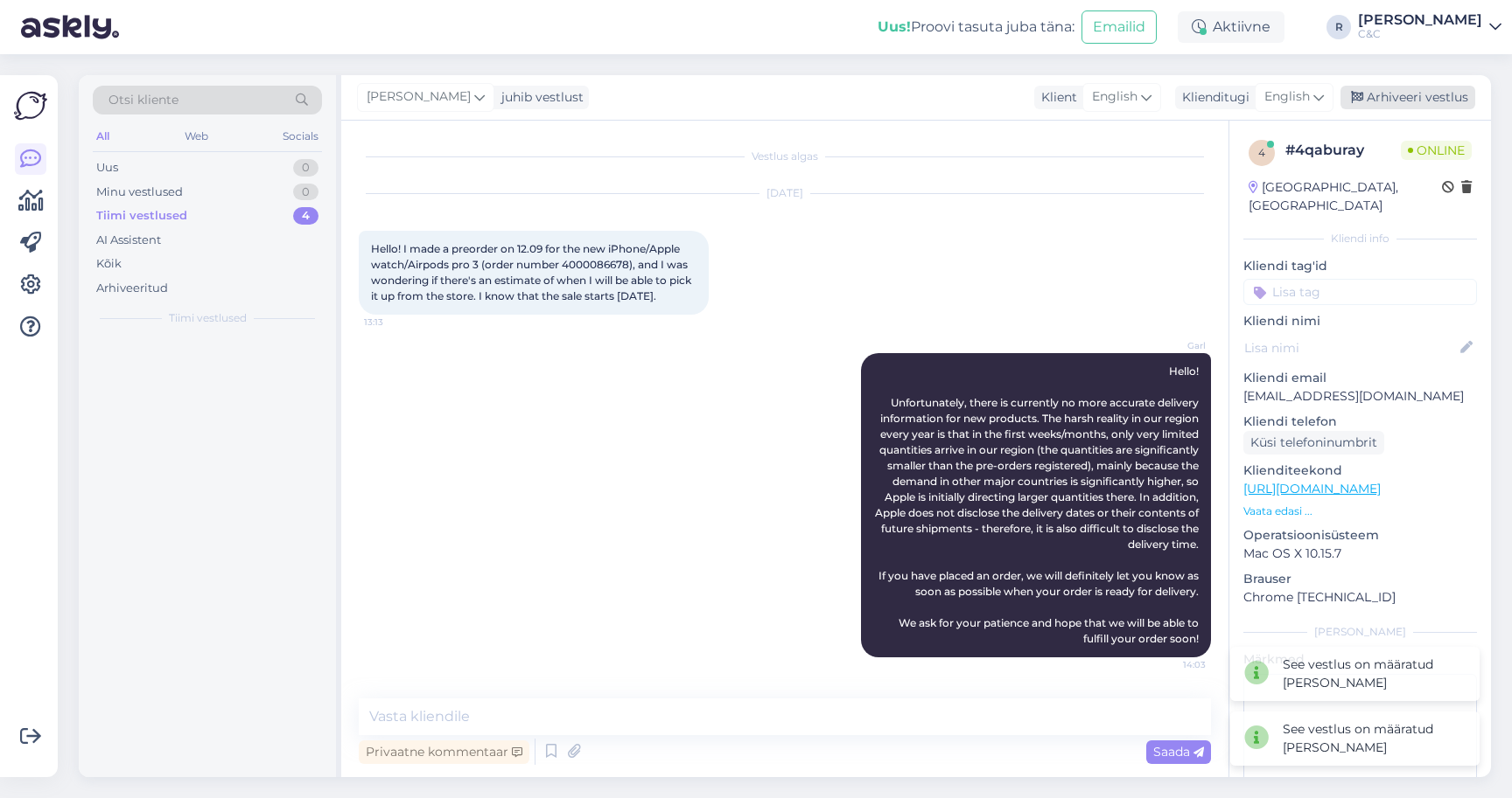
scroll to position [9, 0]
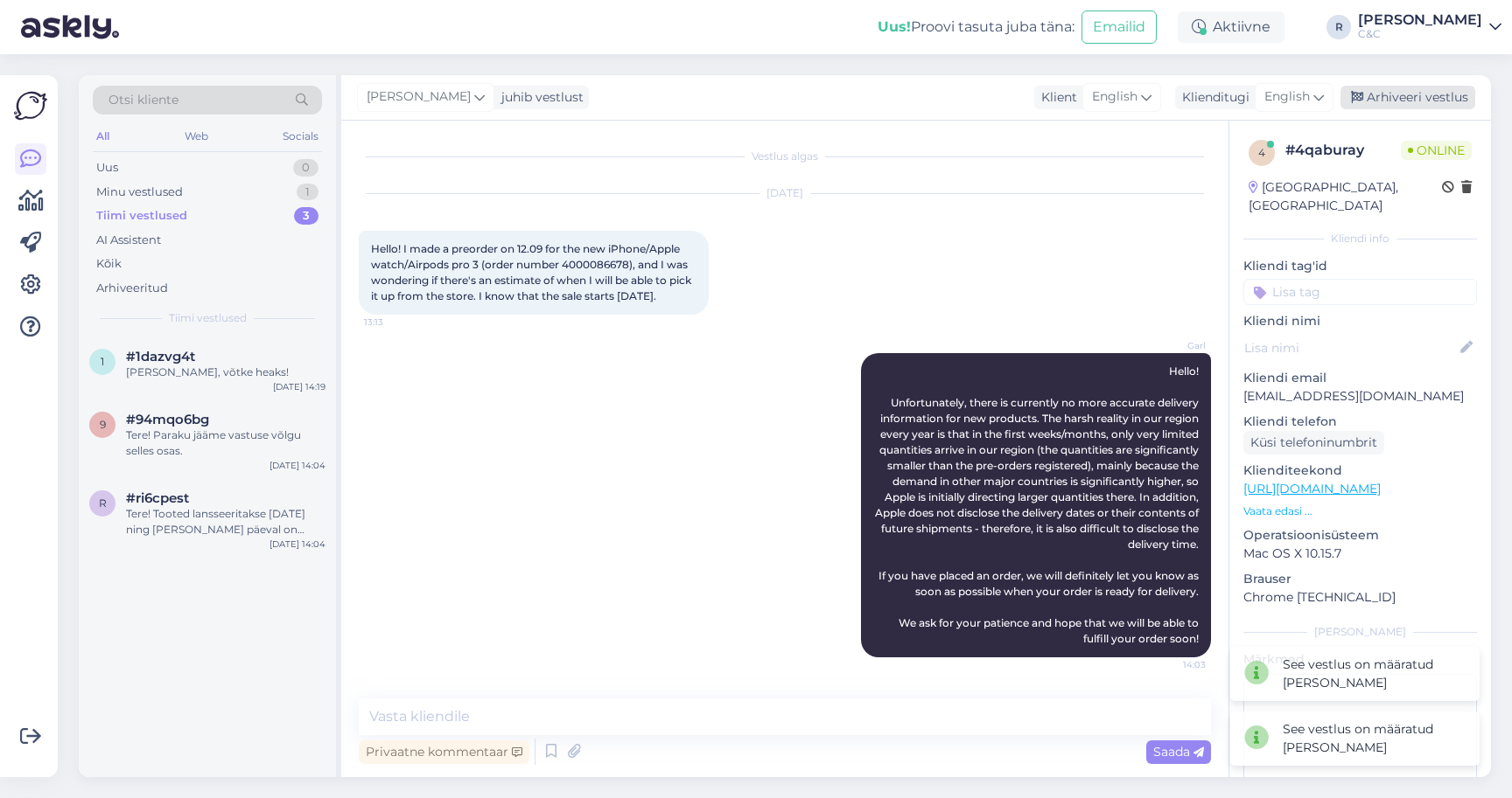
click at [1336, 106] on div "Arhiveeri vestlus" at bounding box center [1407, 97] width 135 height 23
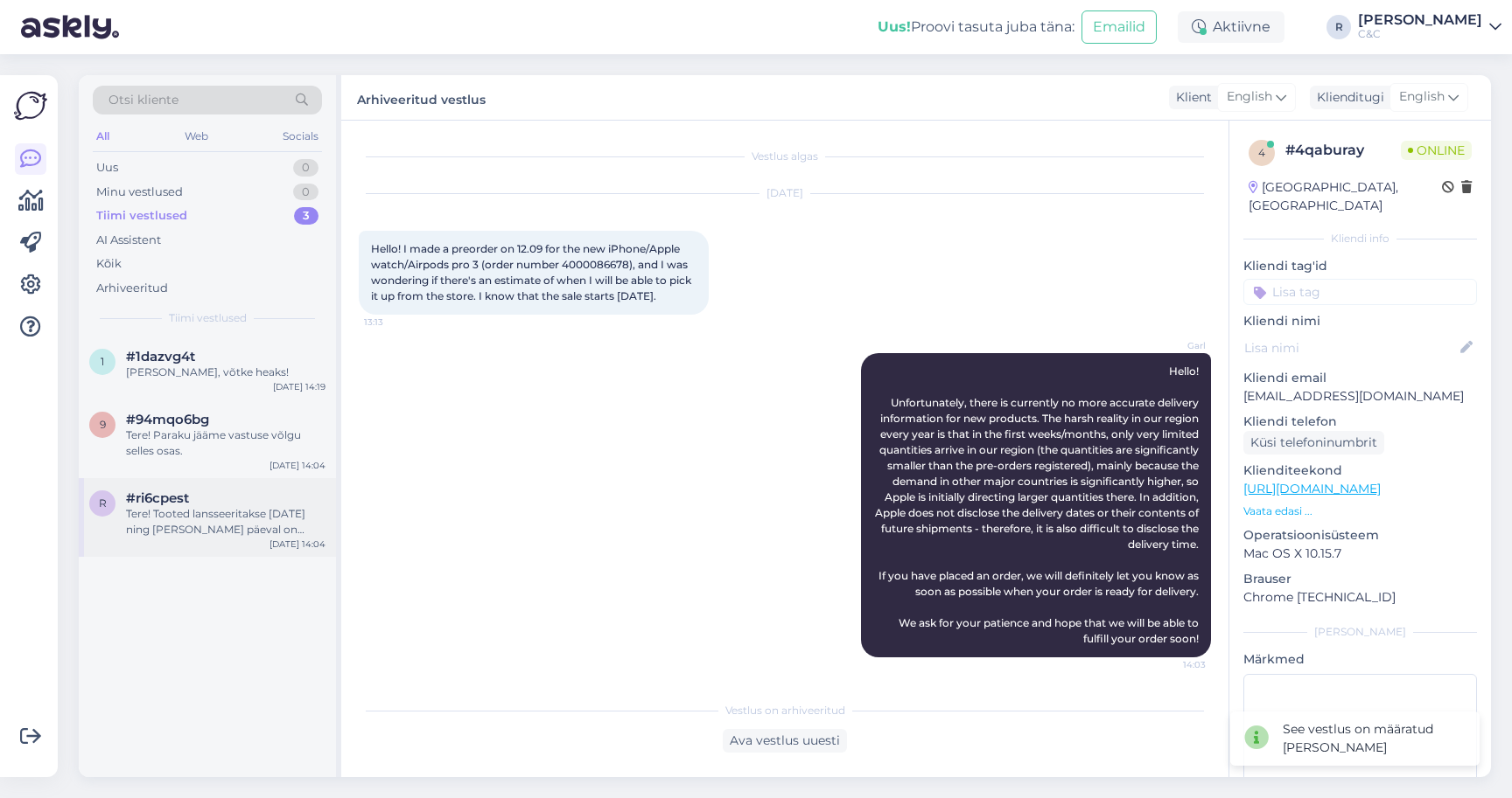
click at [258, 497] on div "#ri6cpest" at bounding box center [226, 498] width 200 height 16
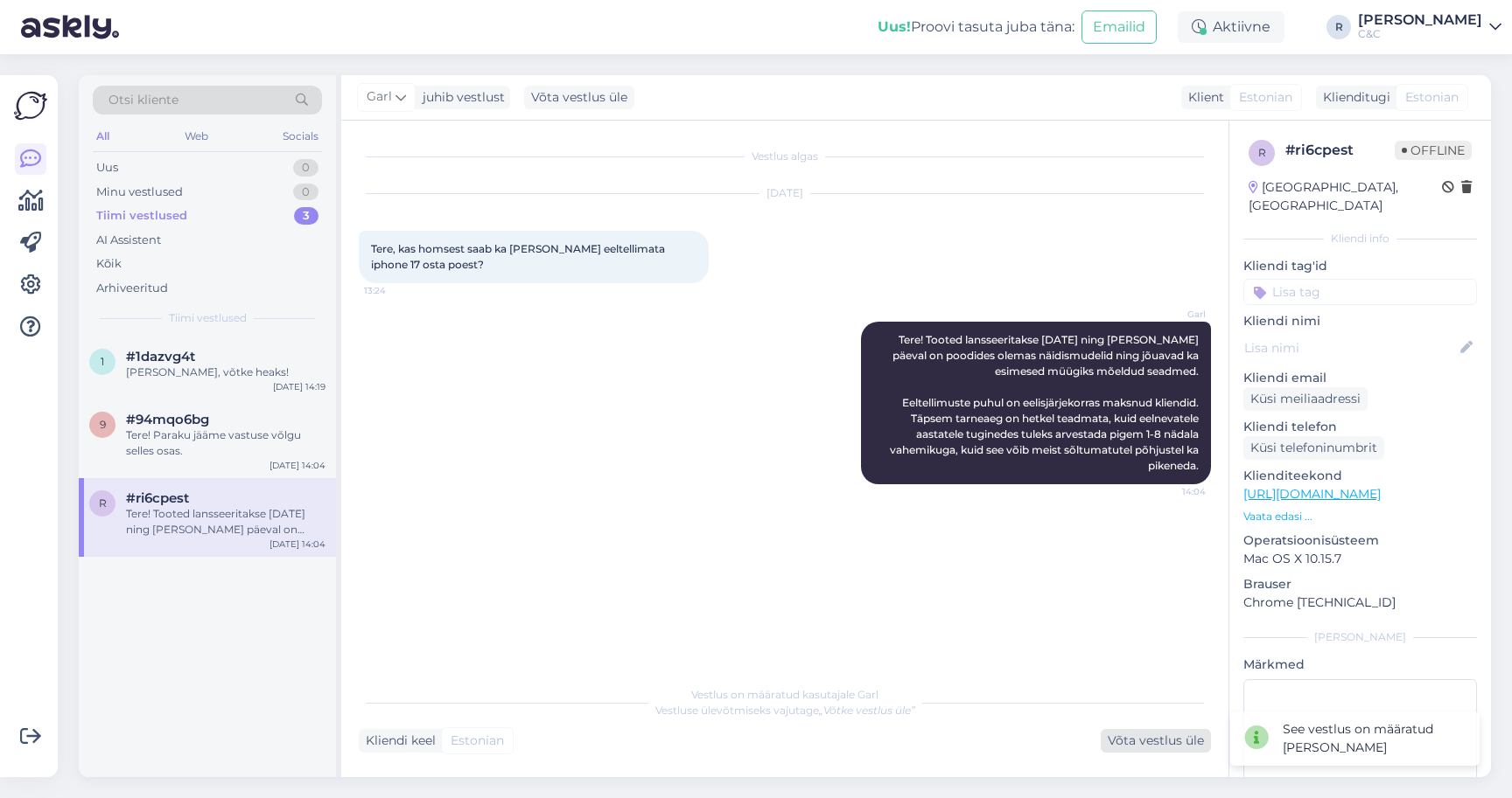
click at [1137, 738] on div "Võta vestlus üle" at bounding box center [1155, 740] width 111 height 23
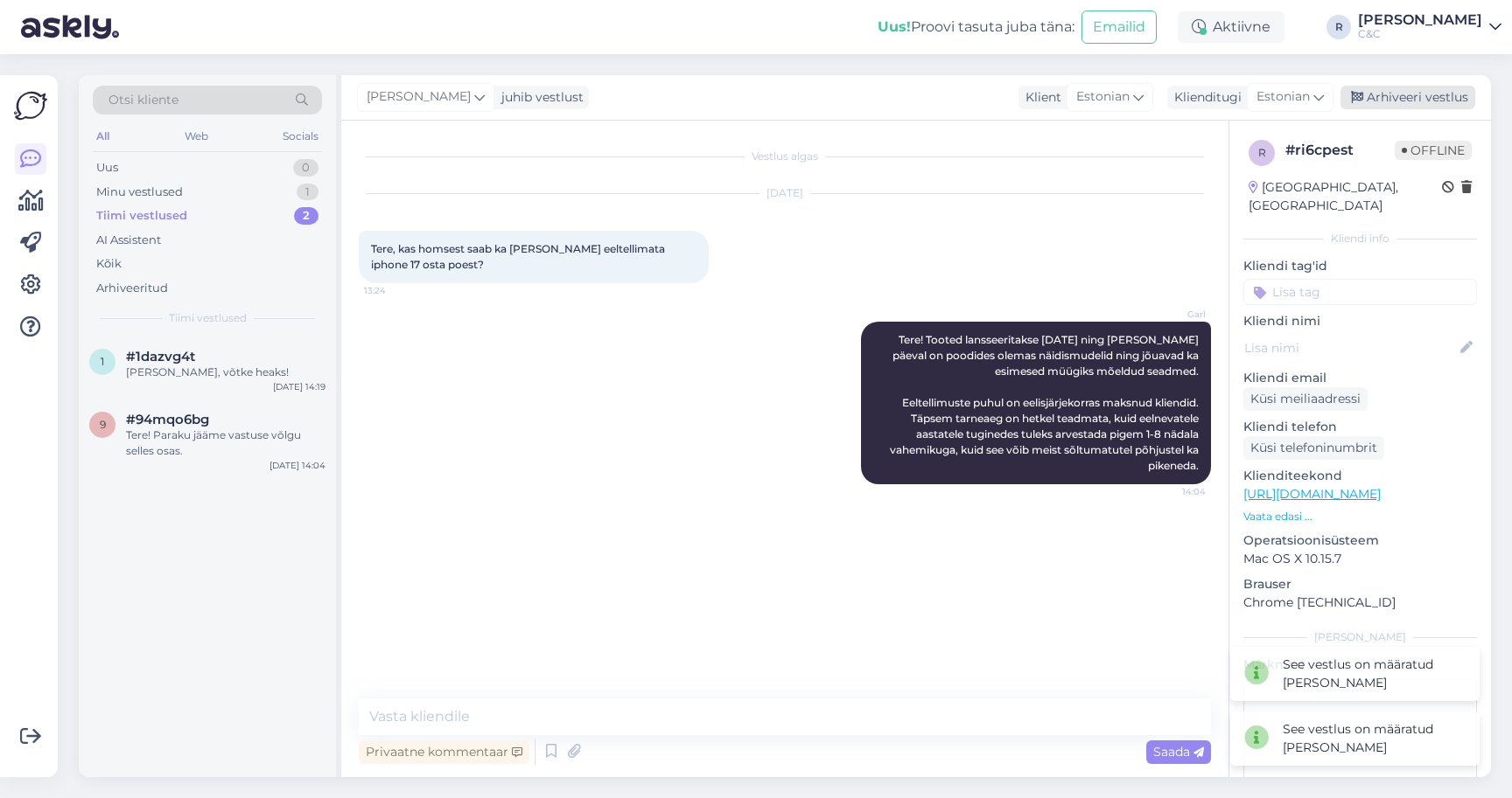
click at [1336, 100] on div "Arhiveeri vestlus" at bounding box center [1407, 97] width 135 height 23
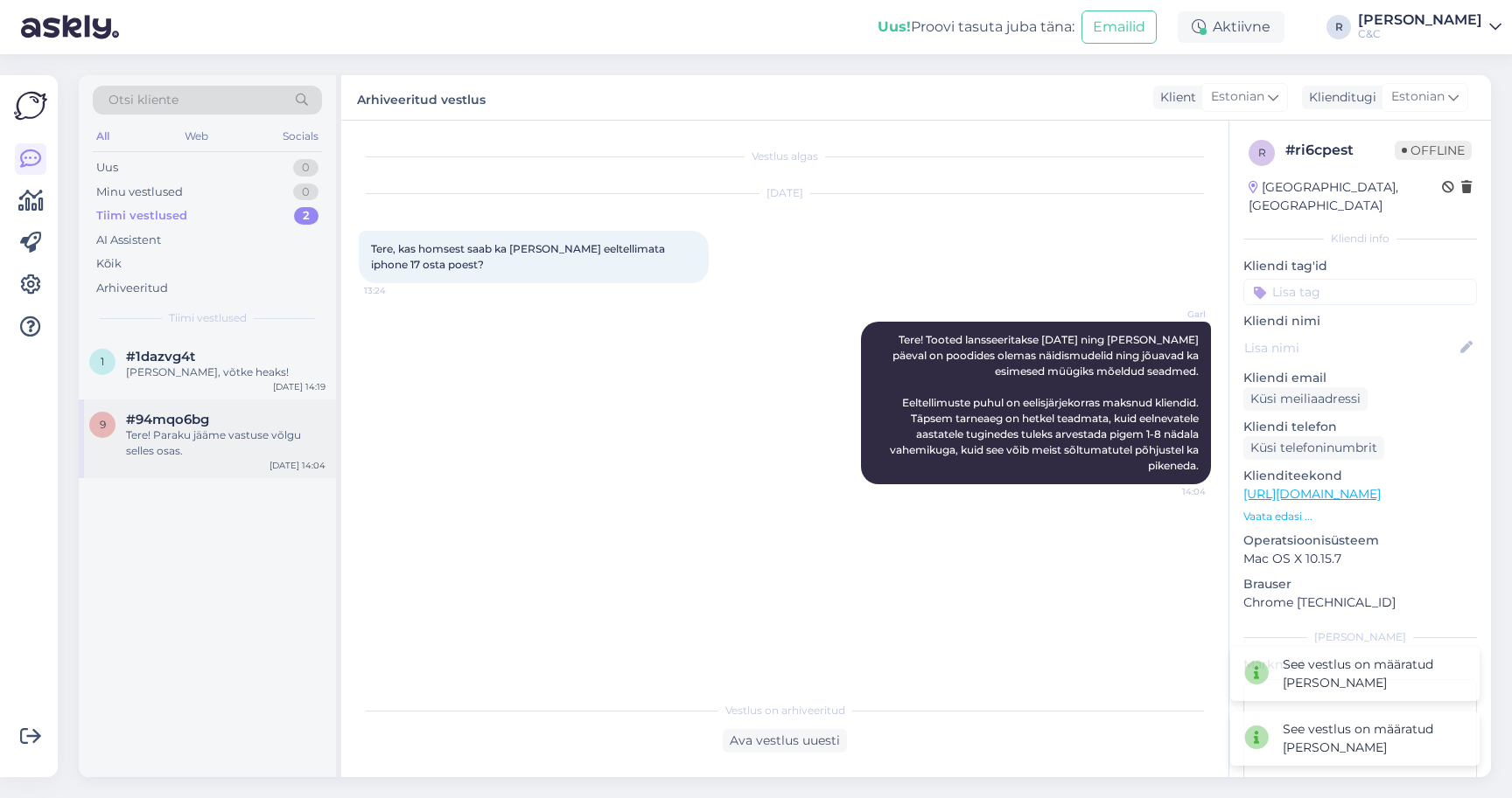
click at [277, 404] on div "9 #94mqo6bg Tere! Paraku jääme vastuse võlgu selles osas. Sep 18 14:04" at bounding box center [207, 438] width 257 height 79
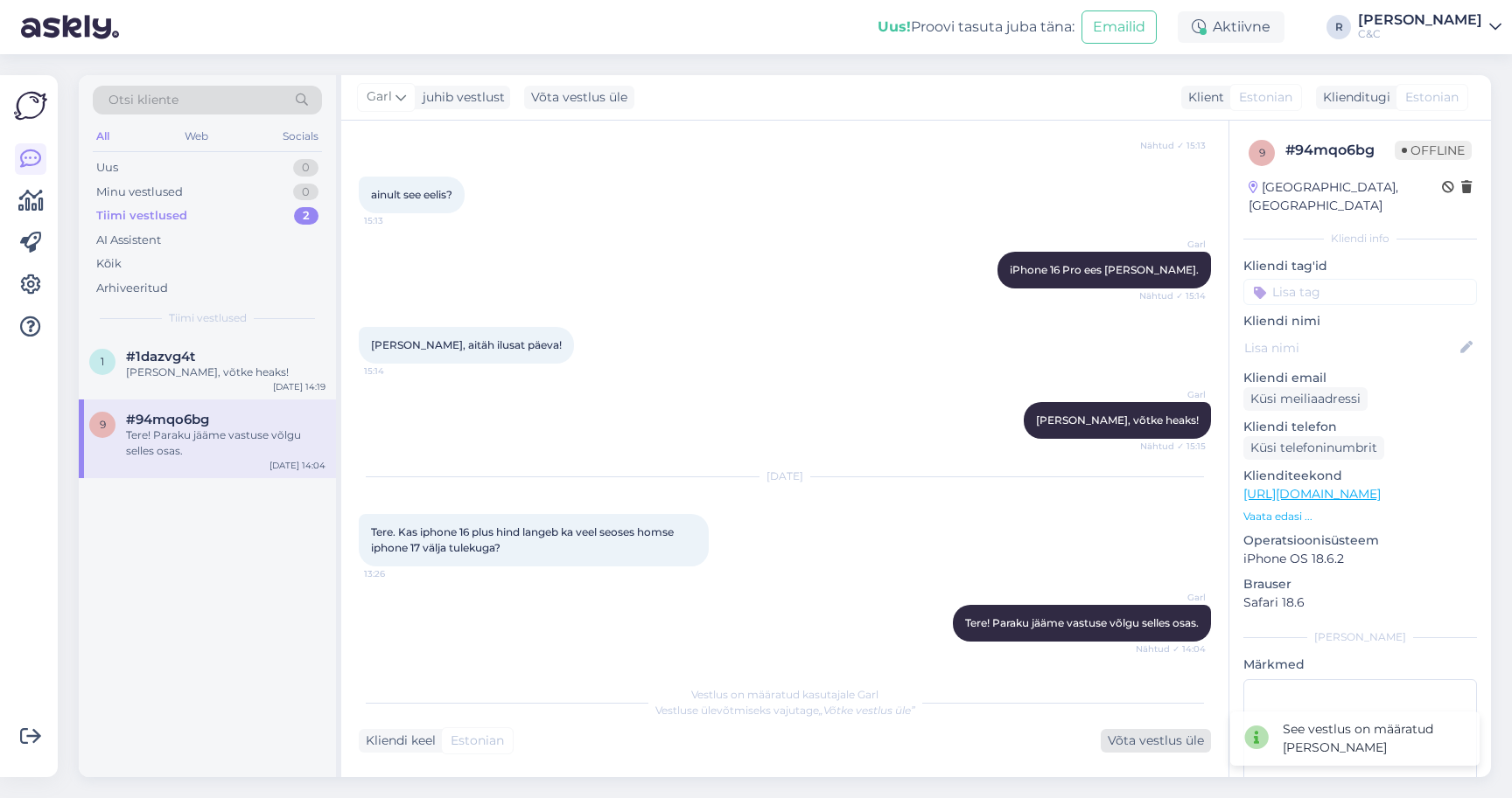
click at [1156, 741] on div "Võta vestlus üle" at bounding box center [1155, 740] width 111 height 23
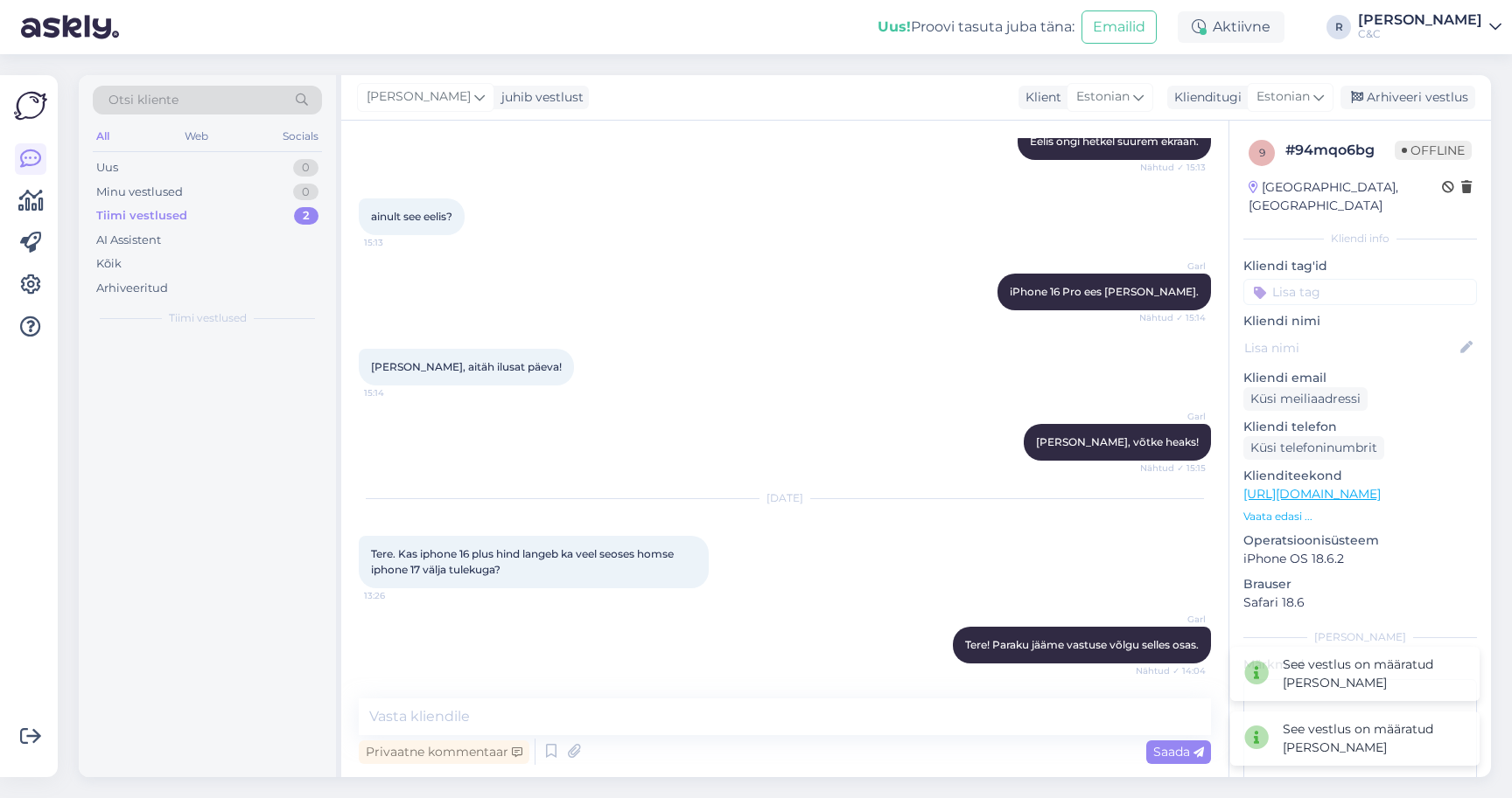
scroll to position [847, 0]
click at [1336, 79] on div "Ross juhib vestlust Klient Estonian Klienditugi Estonian Arhiveeri vestlus" at bounding box center [915, 98] width 1150 height 46
click at [1336, 90] on div "Arhiveeri vestlus" at bounding box center [1407, 97] width 135 height 23
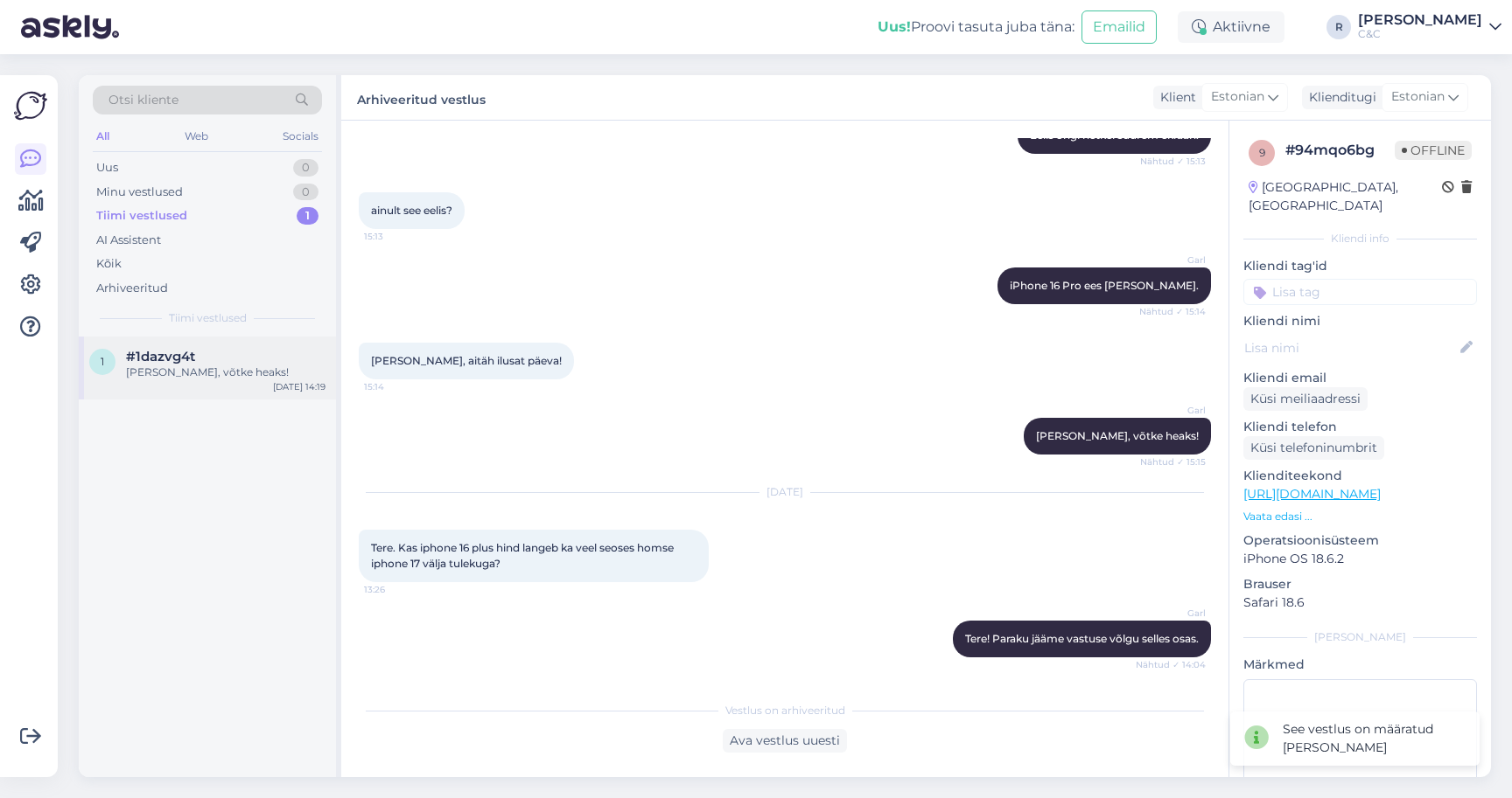
click at [276, 389] on div "Sep 18 14:19" at bounding box center [299, 386] width 52 height 13
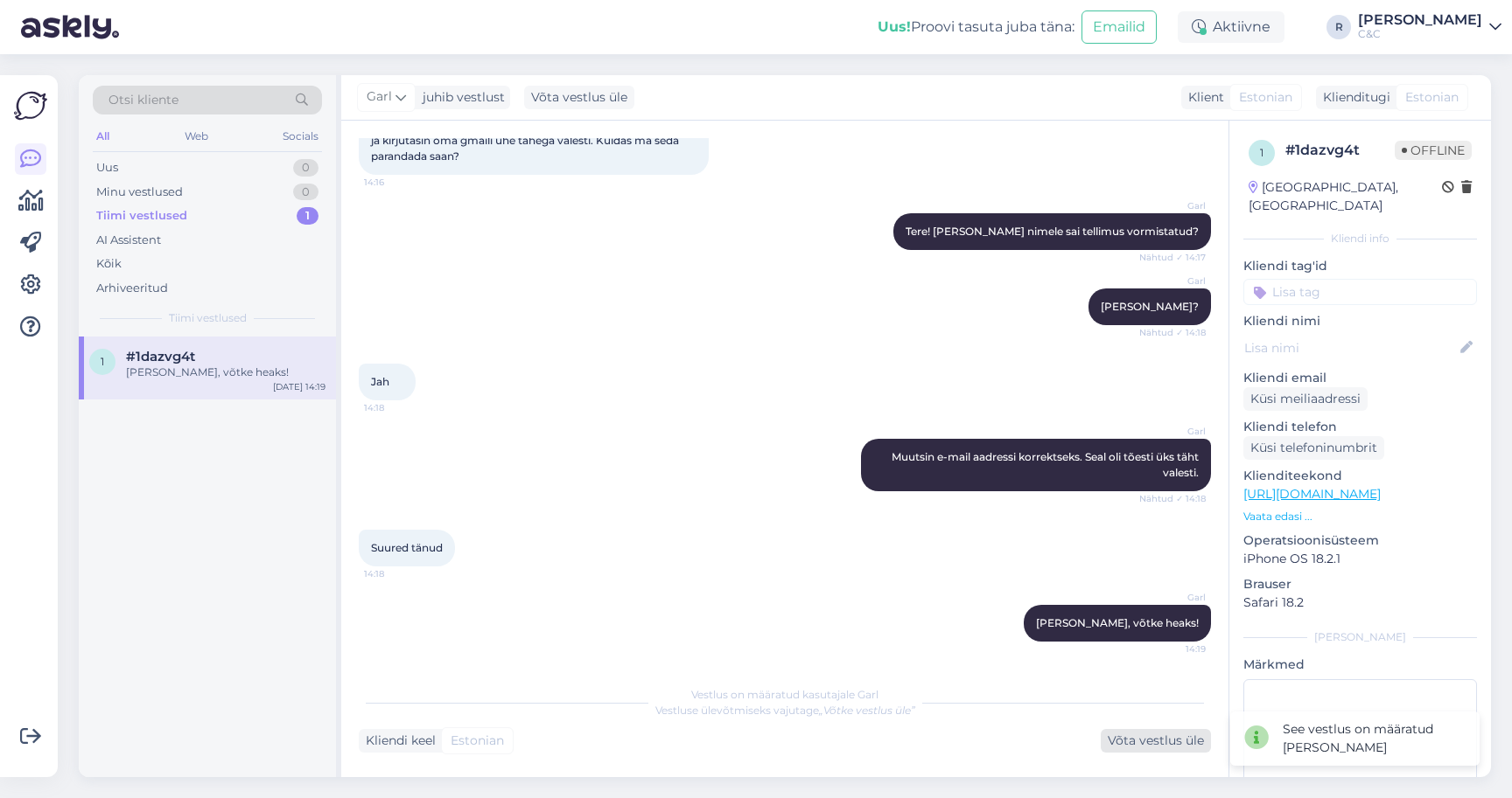
click at [1115, 740] on div "Võta vestlus üle" at bounding box center [1155, 740] width 111 height 23
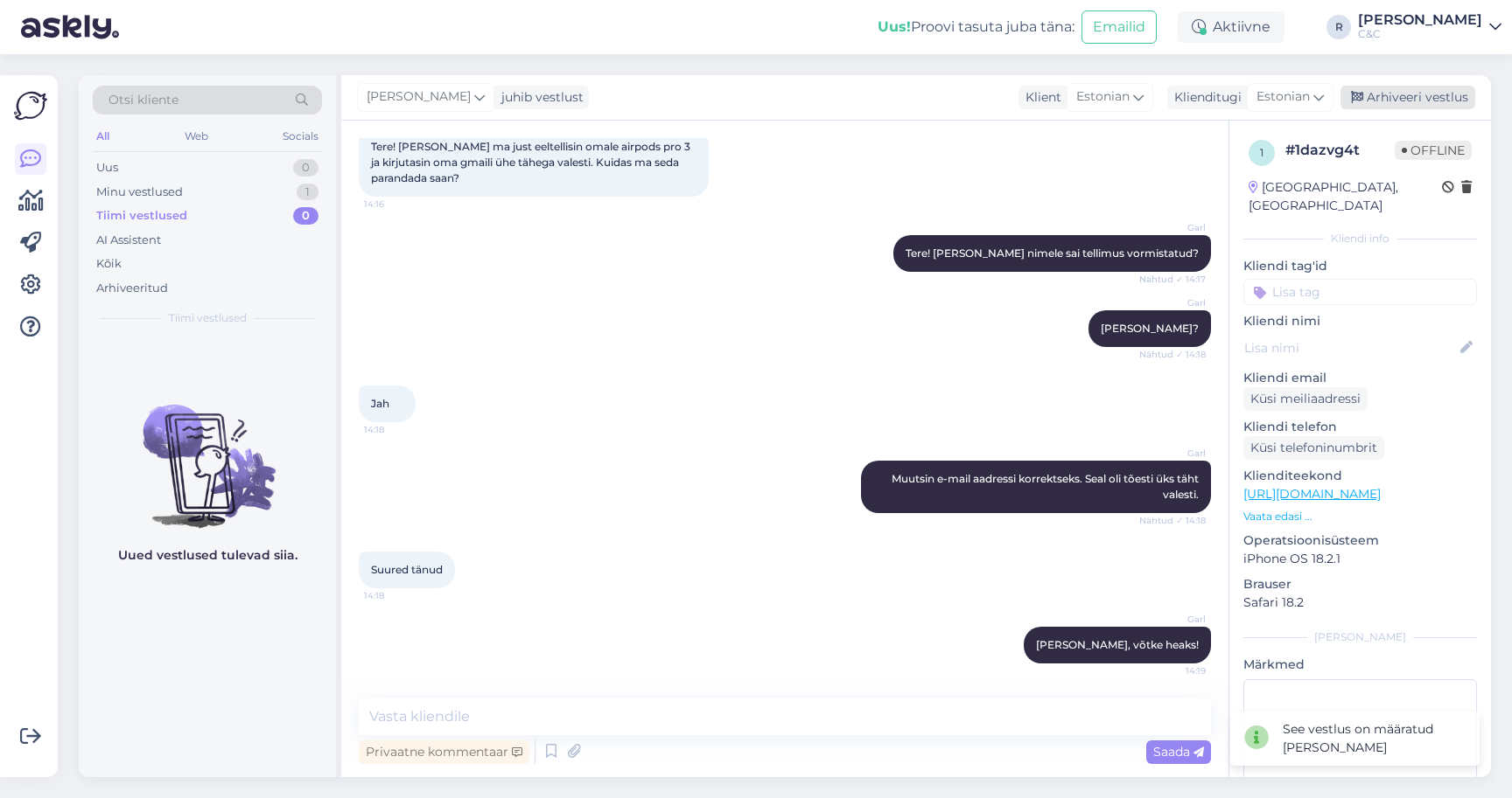
click at [1336, 100] on div "Arhiveeri vestlus" at bounding box center [1407, 97] width 135 height 23
